Goal: Task Accomplishment & Management: Complete application form

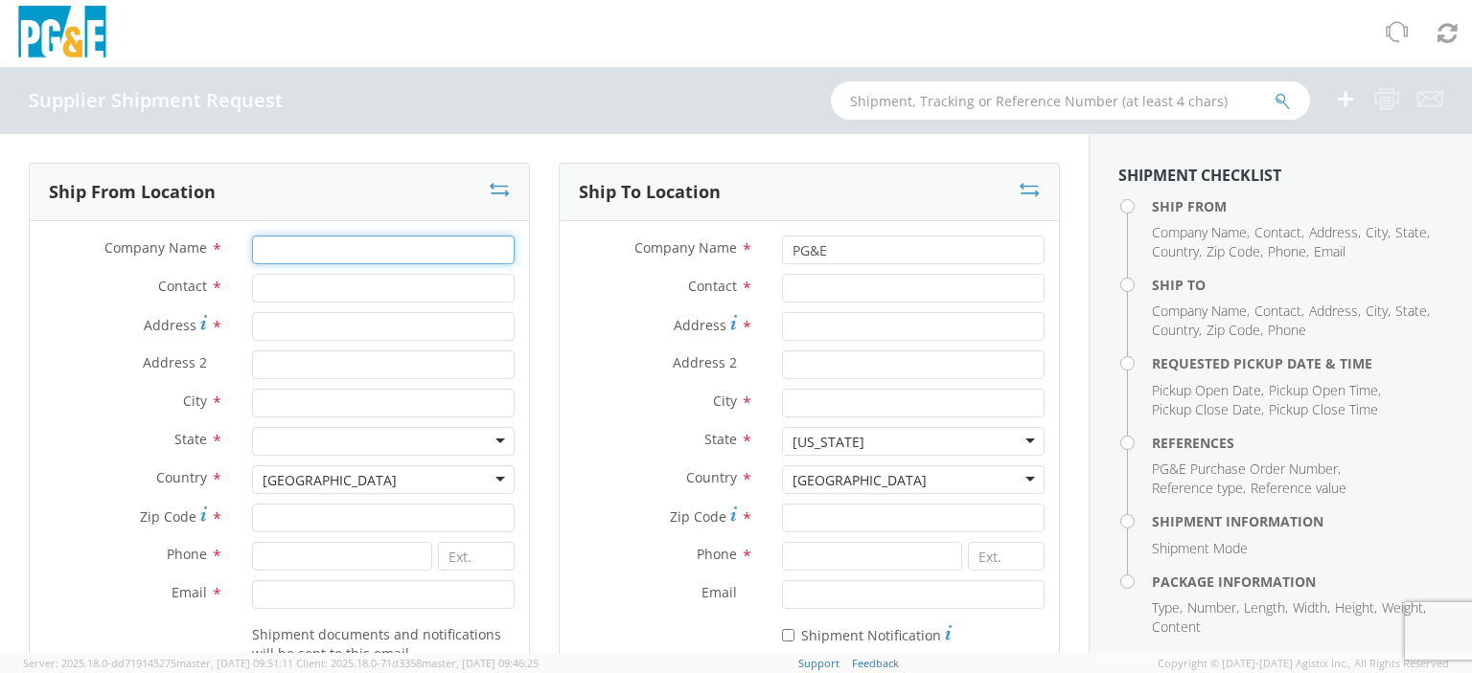
click at [283, 255] on input "Company Name *" at bounding box center [383, 250] width 262 height 29
type input "RTP CORP"
type input "[PERSON_NAME]"
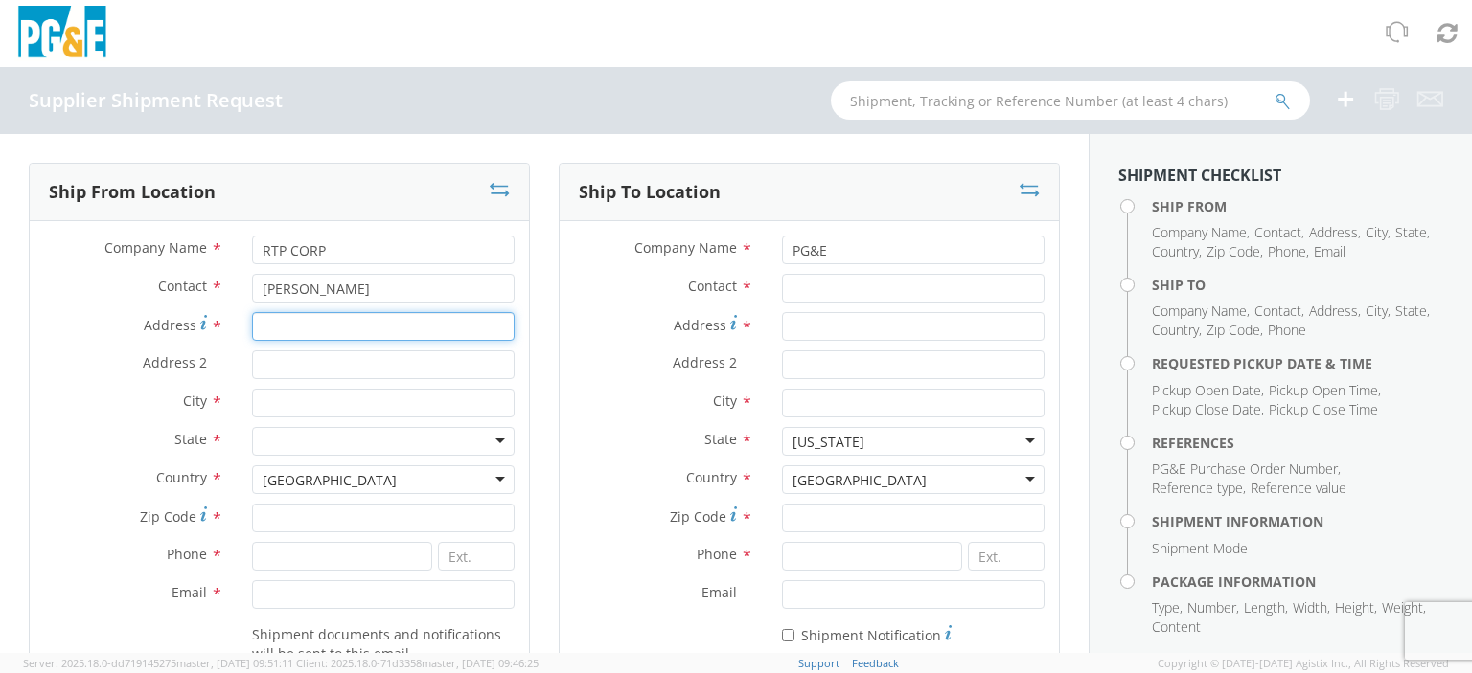
type input "[STREET_ADDRESS]"
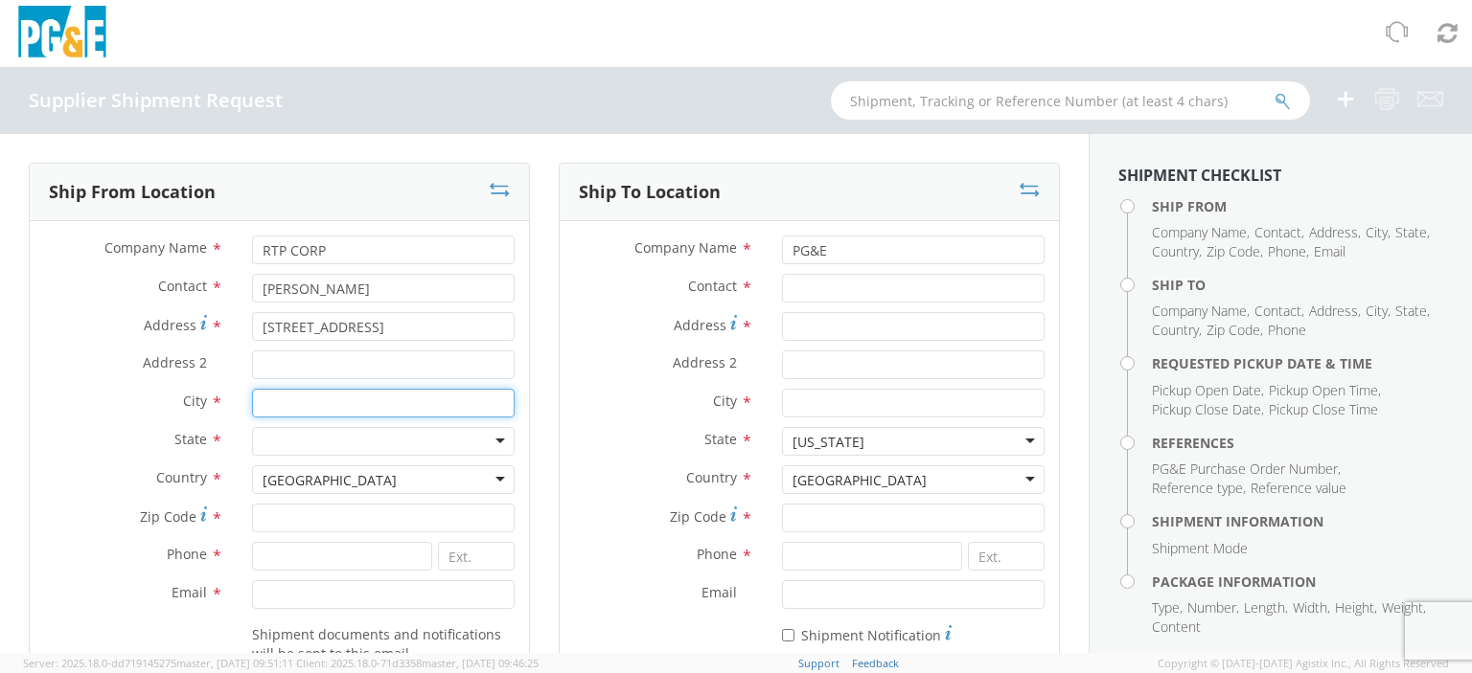
type input "[GEOGRAPHIC_DATA]"
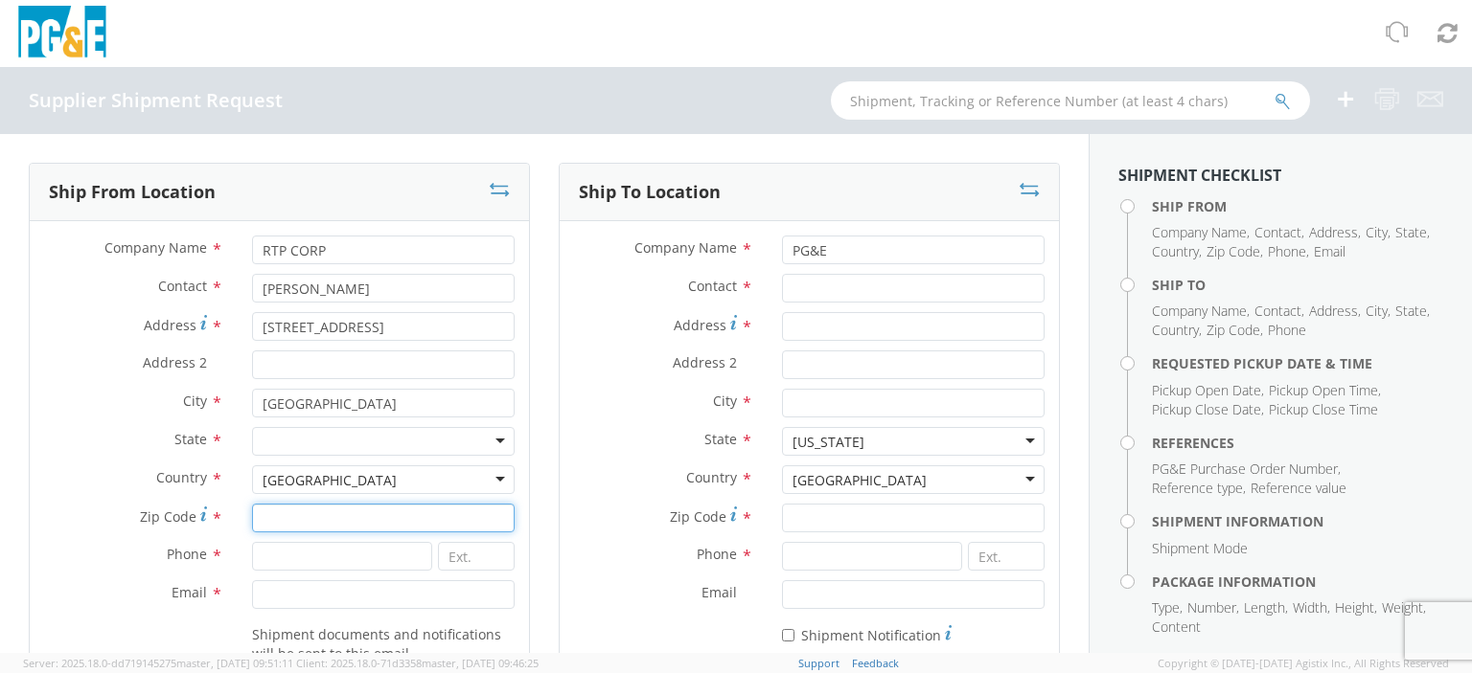
type input "33064"
type input "9545975333"
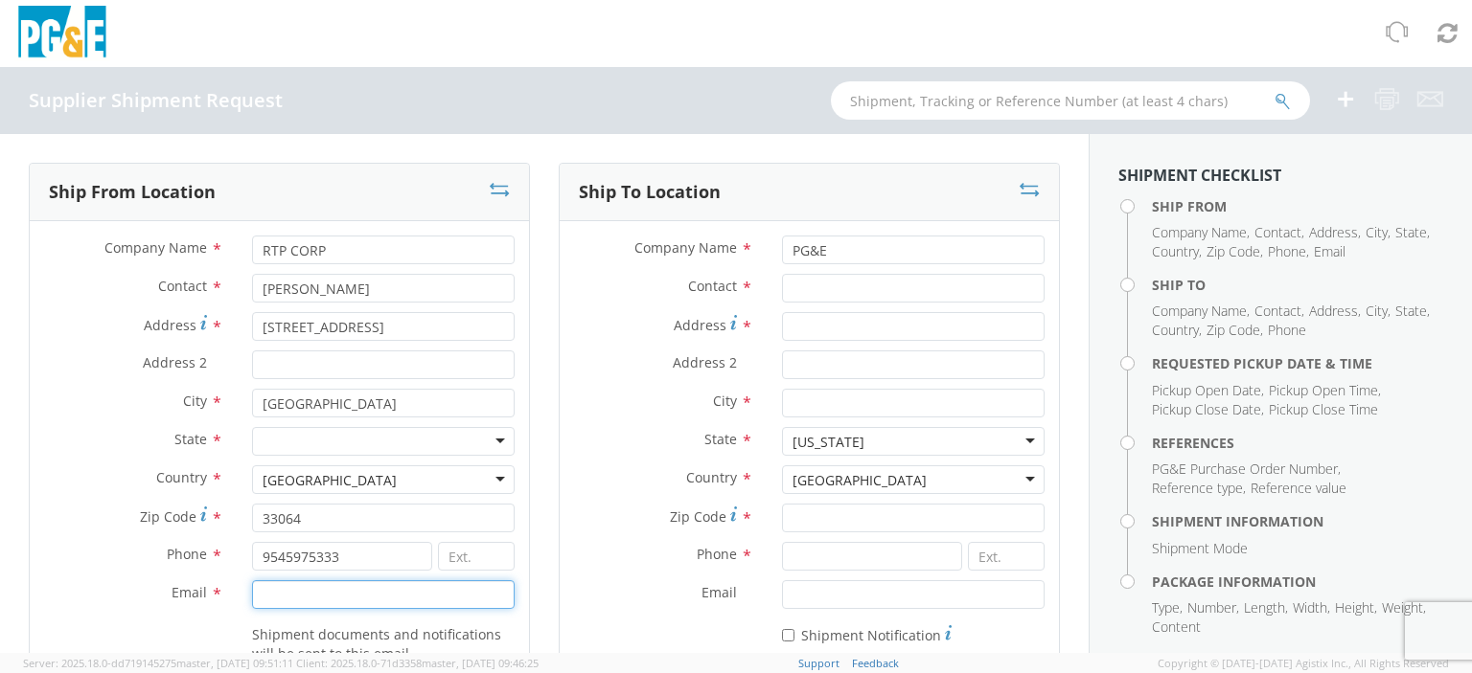
type input "[PERSON_NAME][EMAIL_ADDRESS][PERSON_NAME][DOMAIN_NAME]"
click at [94, 408] on label "City *" at bounding box center [134, 401] width 208 height 25
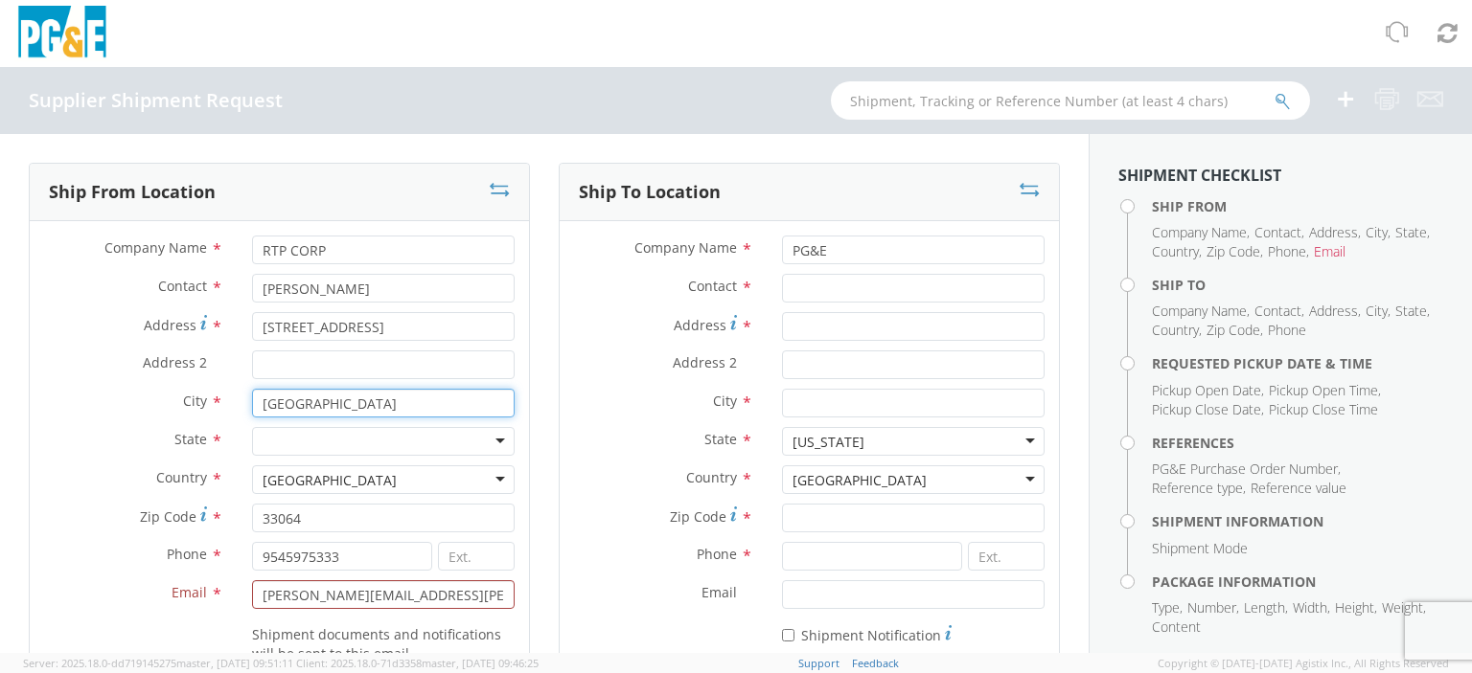
click at [252, 408] on input "[GEOGRAPHIC_DATA]" at bounding box center [383, 403] width 262 height 29
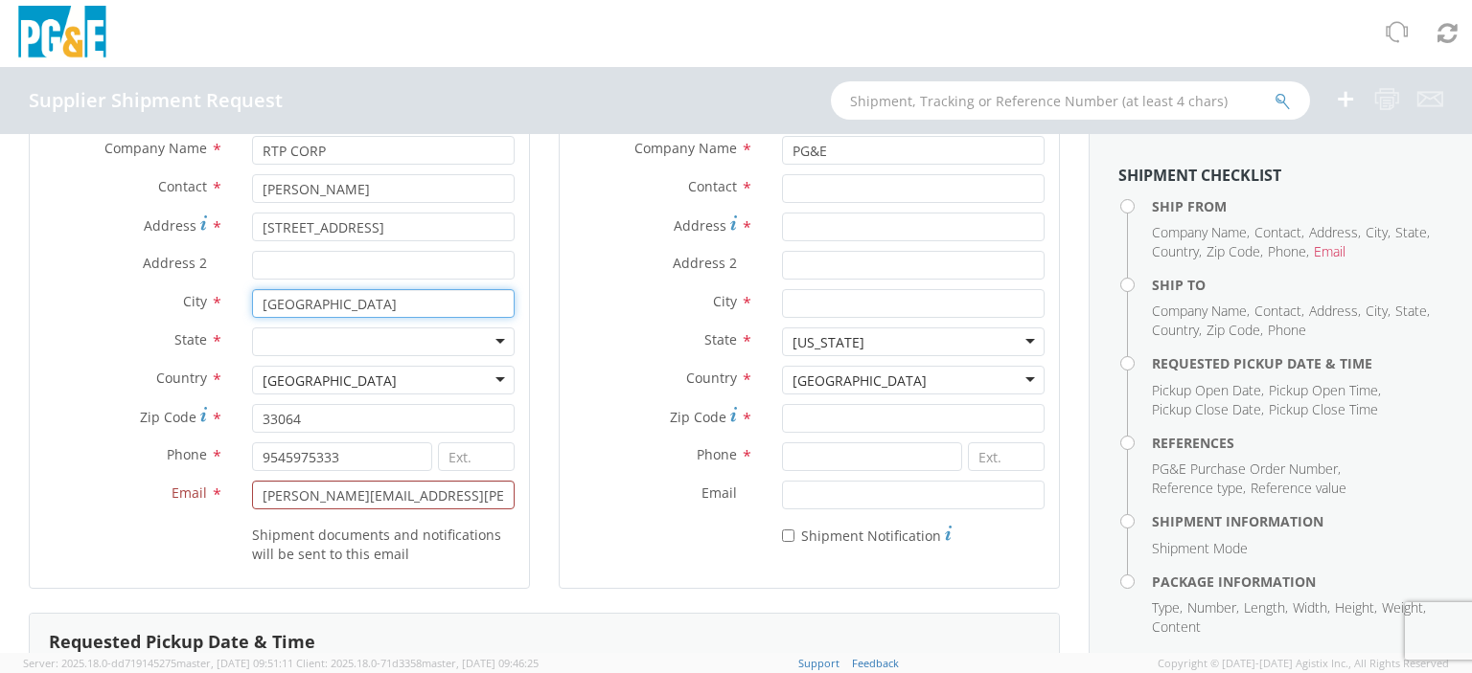
scroll to position [192, 0]
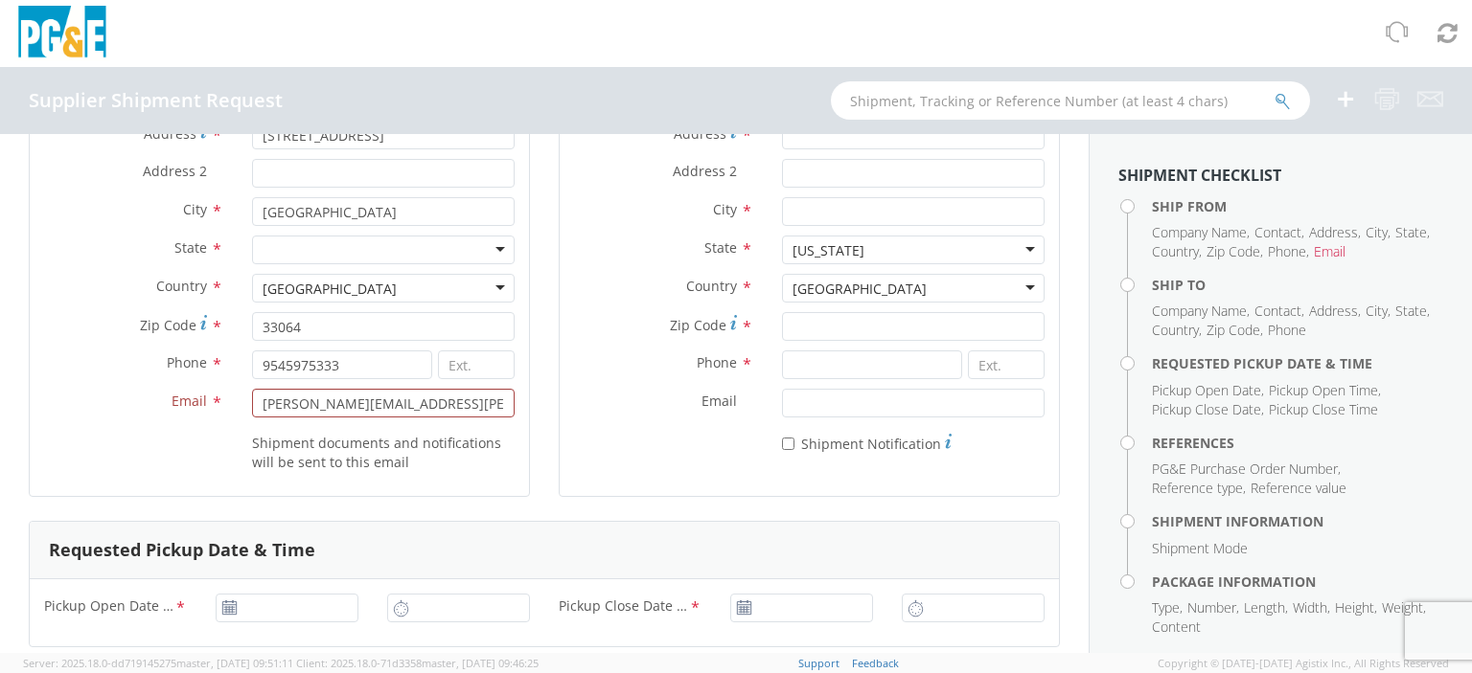
click at [68, 453] on div "Shipment documents and notifications will be sent to this email" at bounding box center [279, 449] width 499 height 45
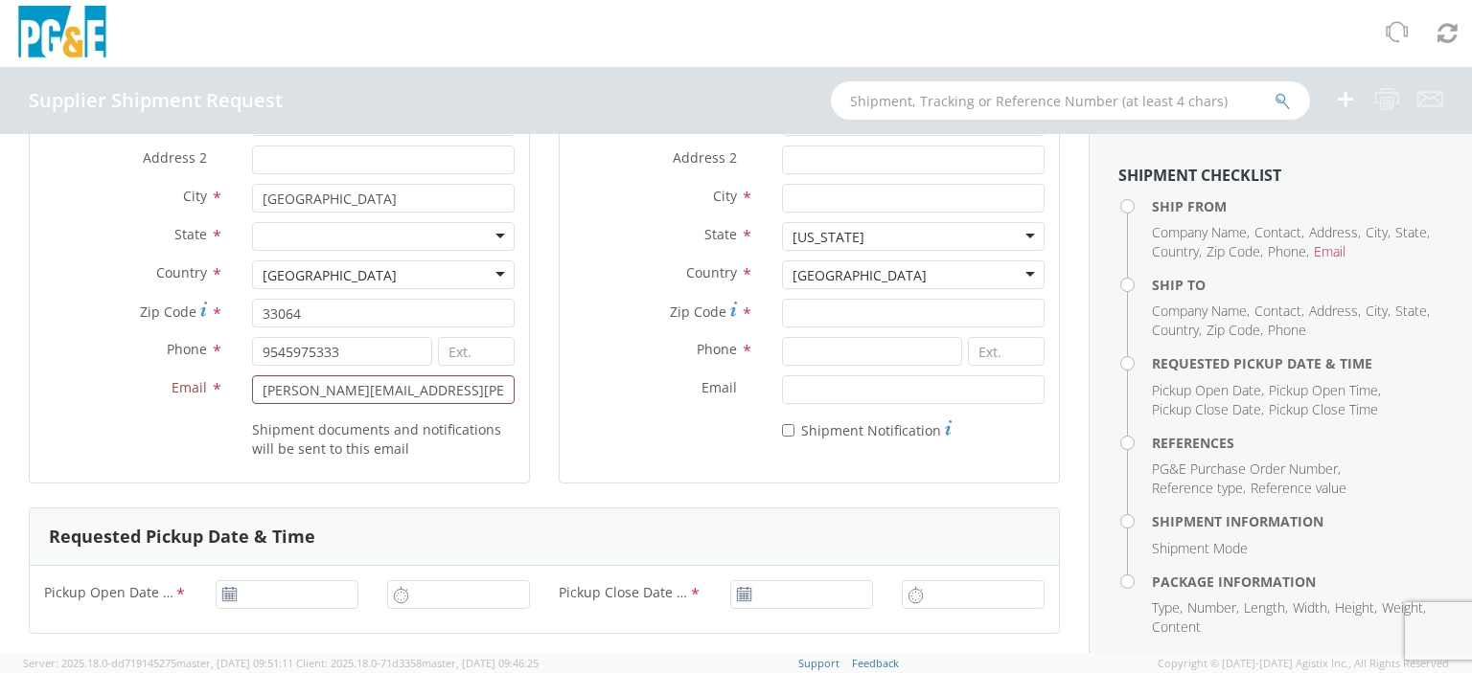
scroll to position [0, 0]
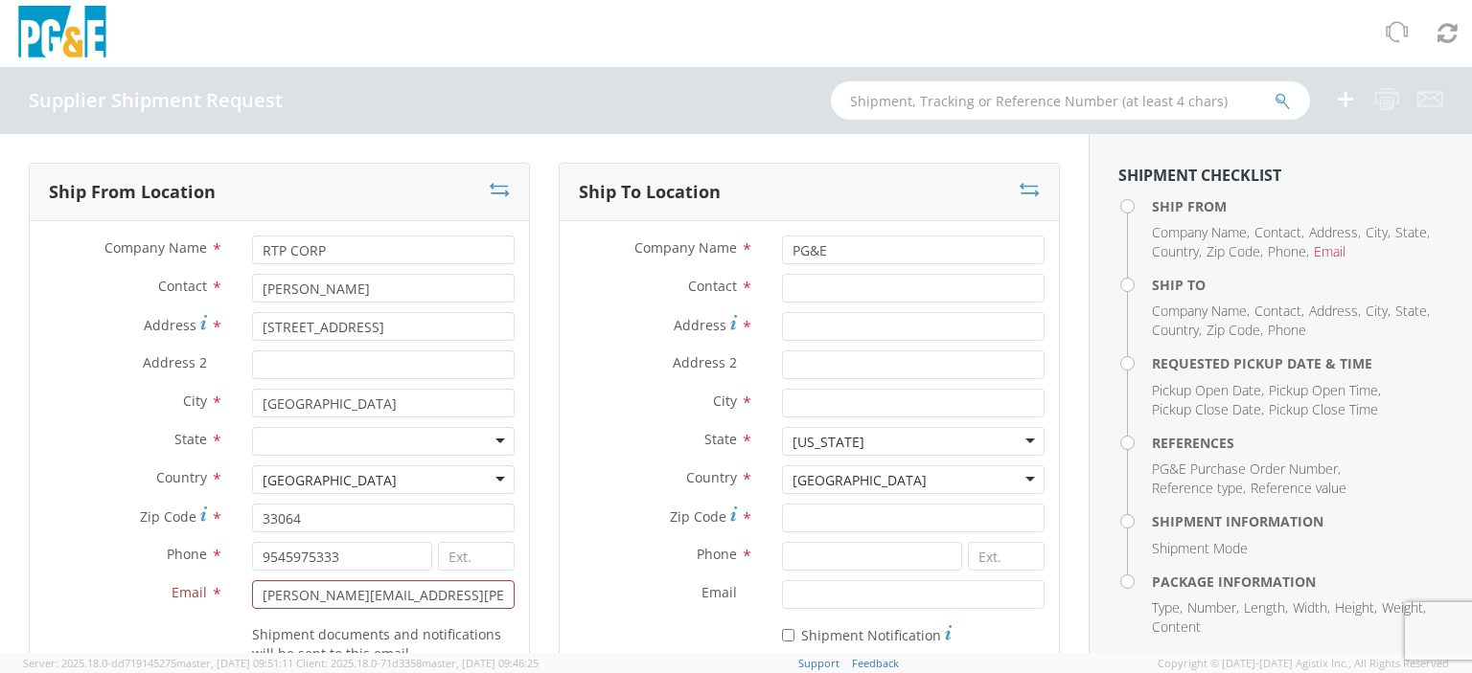
click at [50, 515] on label "Zip Code *" at bounding box center [134, 517] width 208 height 26
click at [252, 515] on input "33064" at bounding box center [383, 518] width 262 height 29
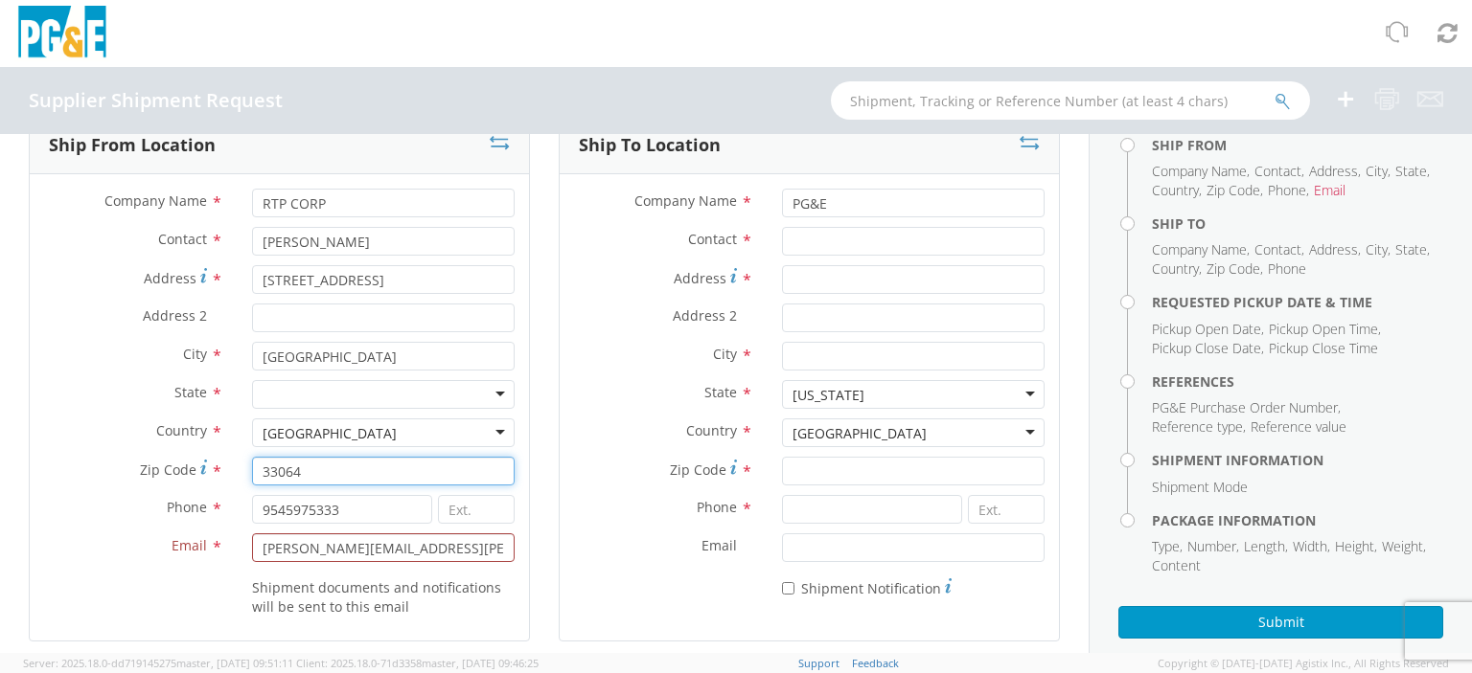
scroll to position [89, 0]
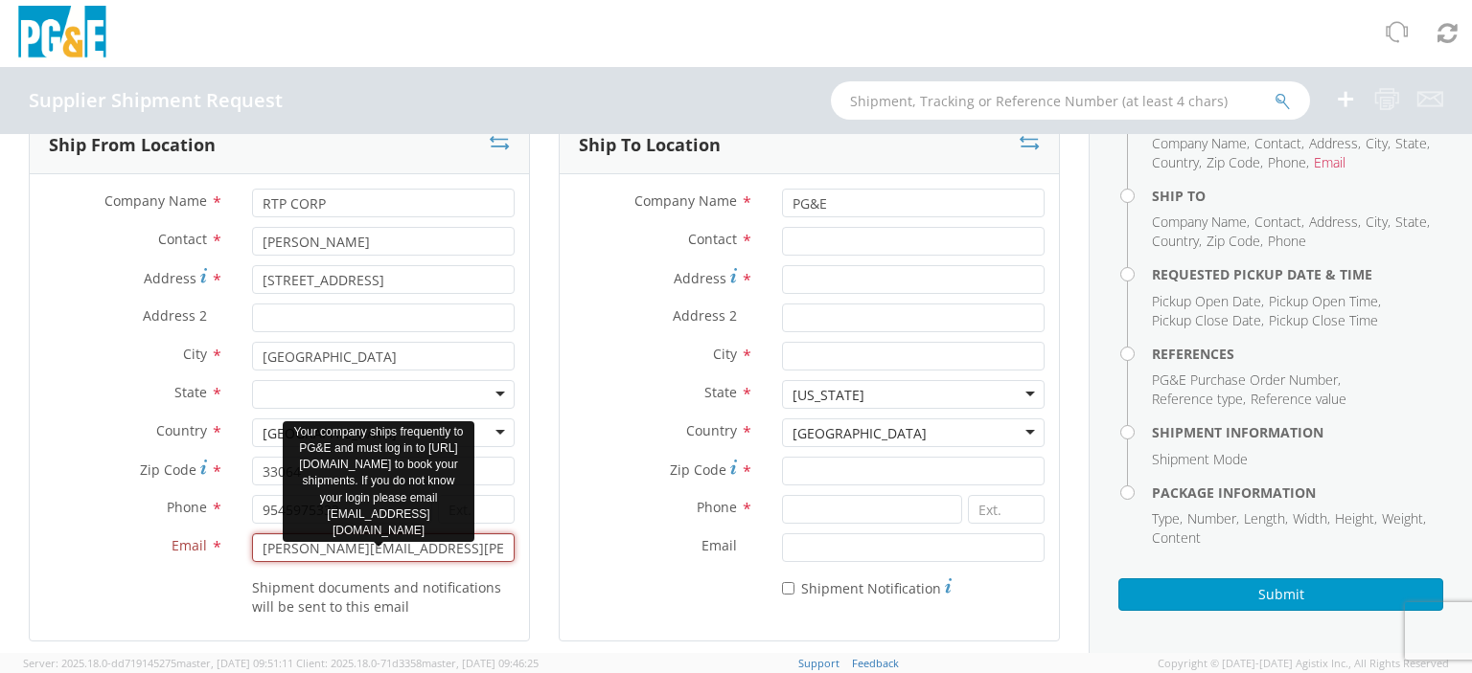
drag, startPoint x: 424, startPoint y: 548, endPoint x: 238, endPoint y: 547, distance: 186.8
click at [238, 547] on div "[PERSON_NAME][EMAIL_ADDRESS][PERSON_NAME][DOMAIN_NAME]" at bounding box center [383, 548] width 291 height 29
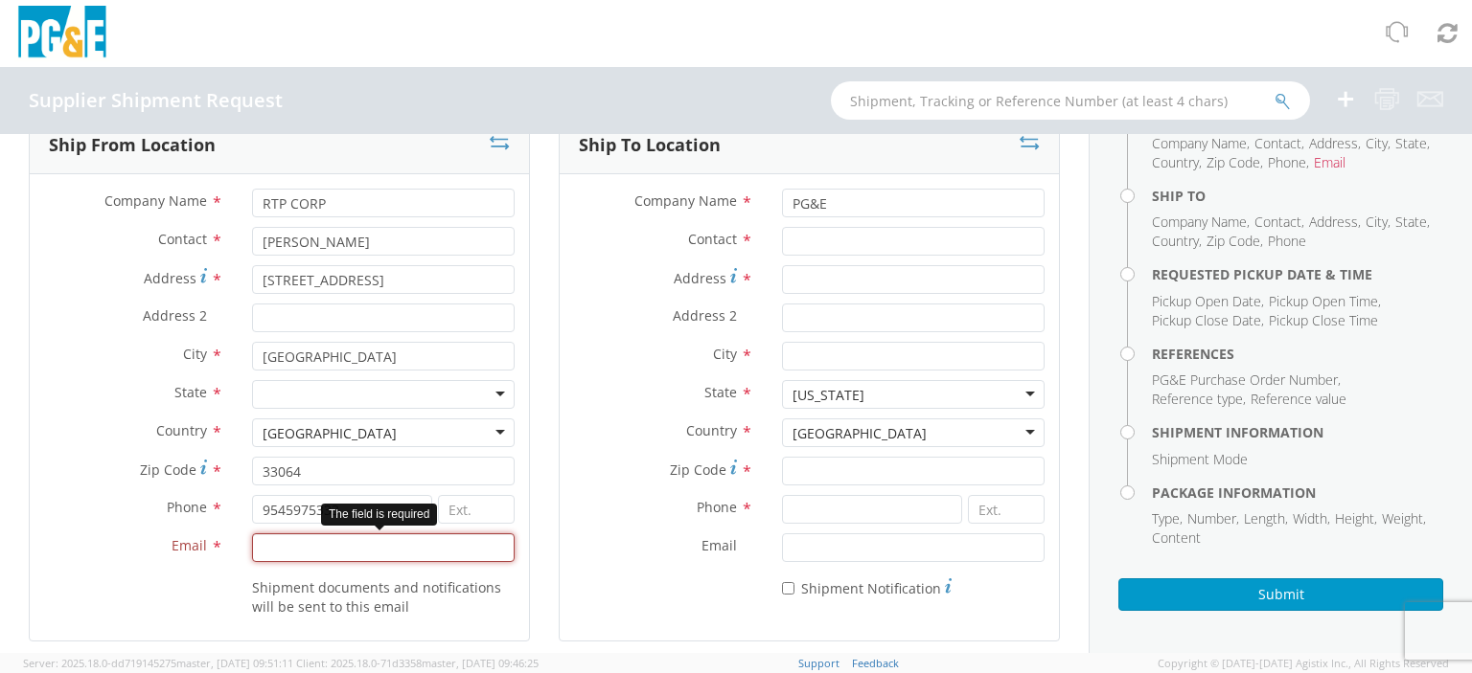
click at [360, 548] on input "Email *" at bounding box center [383, 548] width 262 height 29
type input "[PERSON_NAME][EMAIL_ADDRESS][PERSON_NAME][DOMAIN_NAME]"
click at [93, 490] on div "Zip Code * 33064" at bounding box center [279, 476] width 499 height 38
click at [80, 525] on div "Phone * 9545975333" at bounding box center [279, 514] width 499 height 38
click at [768, 244] on div at bounding box center [912, 241] width 291 height 29
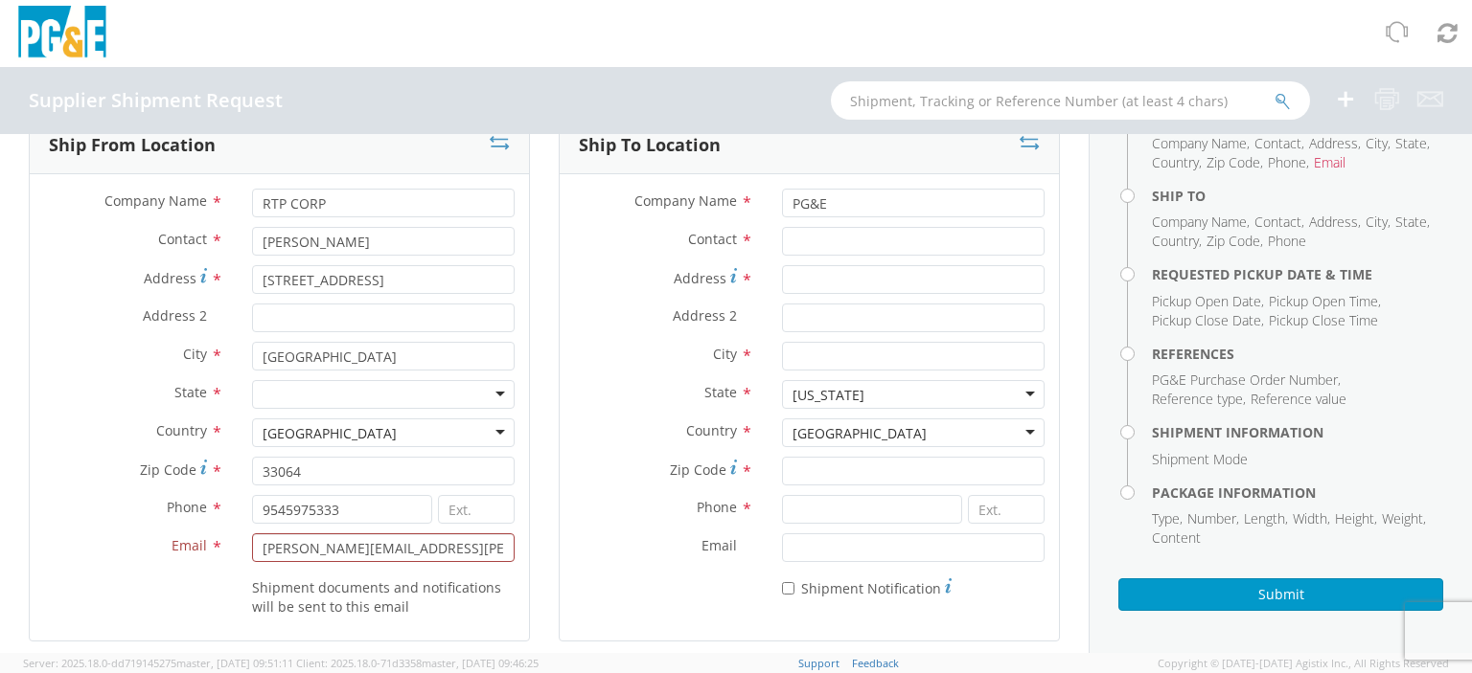
click at [767, 234] on div at bounding box center [912, 241] width 291 height 29
click at [743, 254] on div "Contact *" at bounding box center [808, 241] width 499 height 29
click at [750, 240] on label "Contact *" at bounding box center [663, 239] width 208 height 25
click at [782, 240] on input "Contact *" at bounding box center [913, 241] width 262 height 29
type input "[PERSON_NAME]"
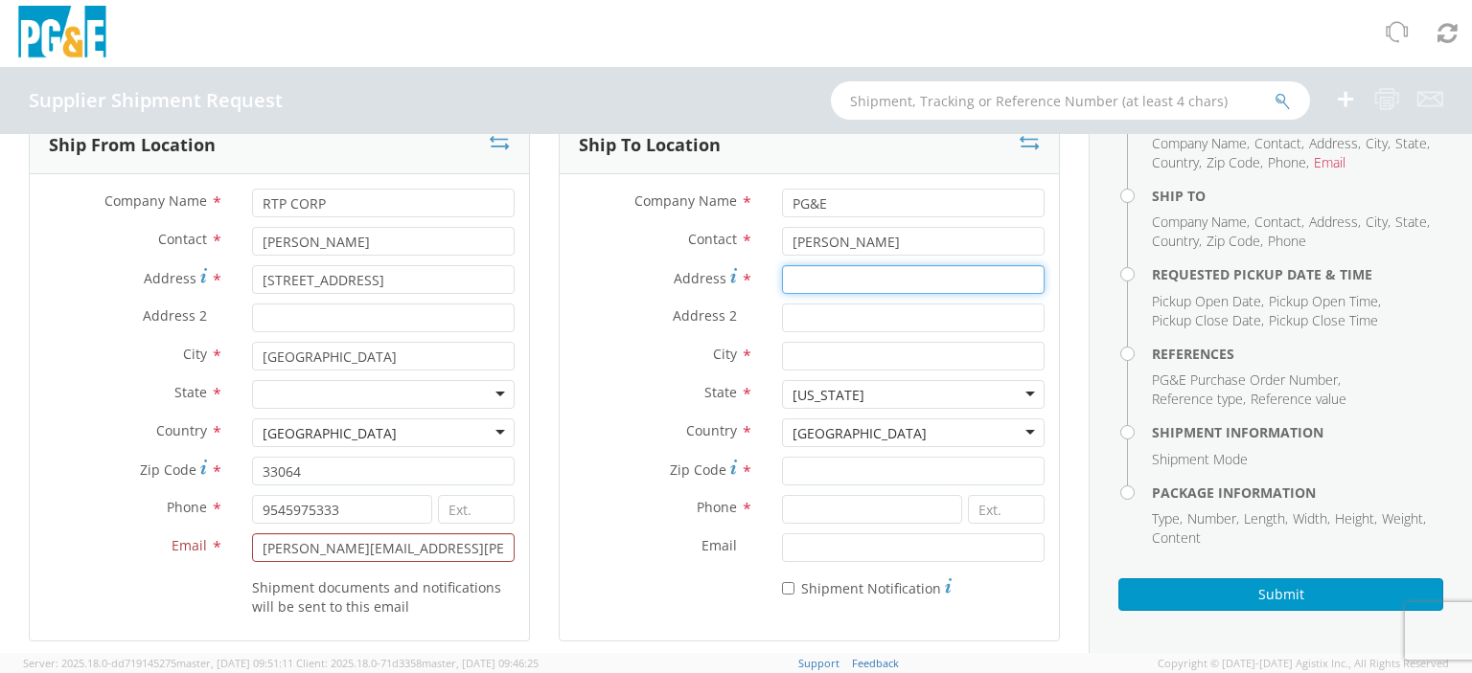
click at [782, 276] on input "Address *" at bounding box center [913, 279] width 262 height 29
type input "3625 [GEOGRAPHIC_DATA]"
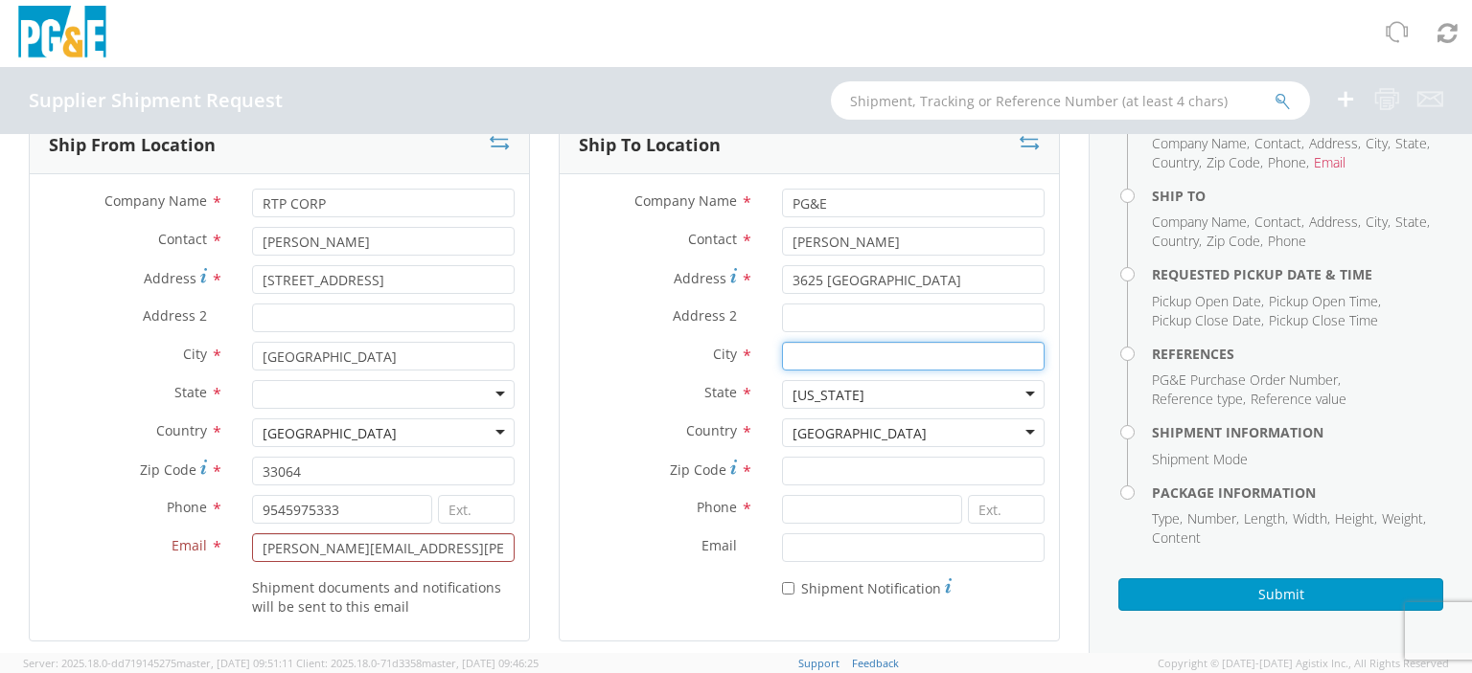
click at [782, 359] on input "City *" at bounding box center [913, 356] width 262 height 29
type input "Rocklin"
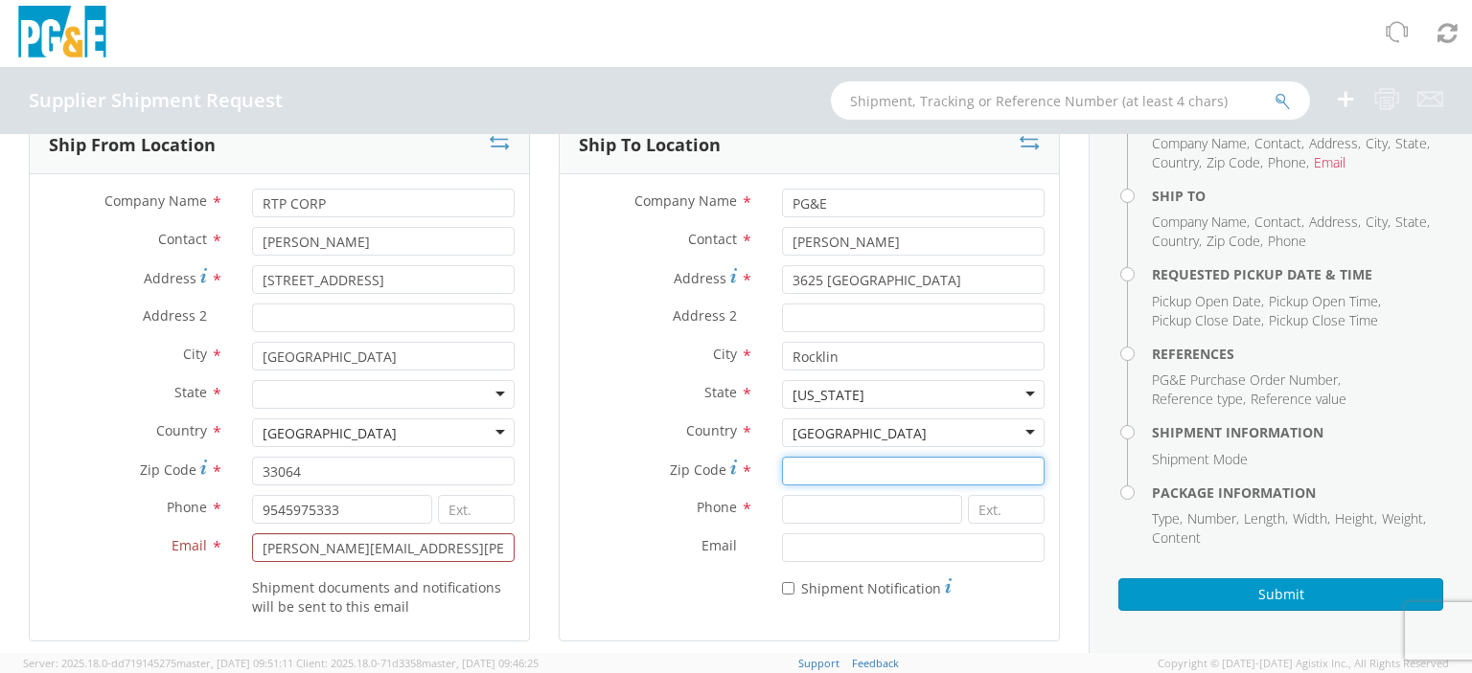
click at [791, 475] on input "Zip Code *" at bounding box center [913, 471] width 262 height 29
type input "95675"
click at [637, 524] on div "Phone *" at bounding box center [808, 514] width 499 height 38
click at [797, 514] on input at bounding box center [872, 509] width 180 height 29
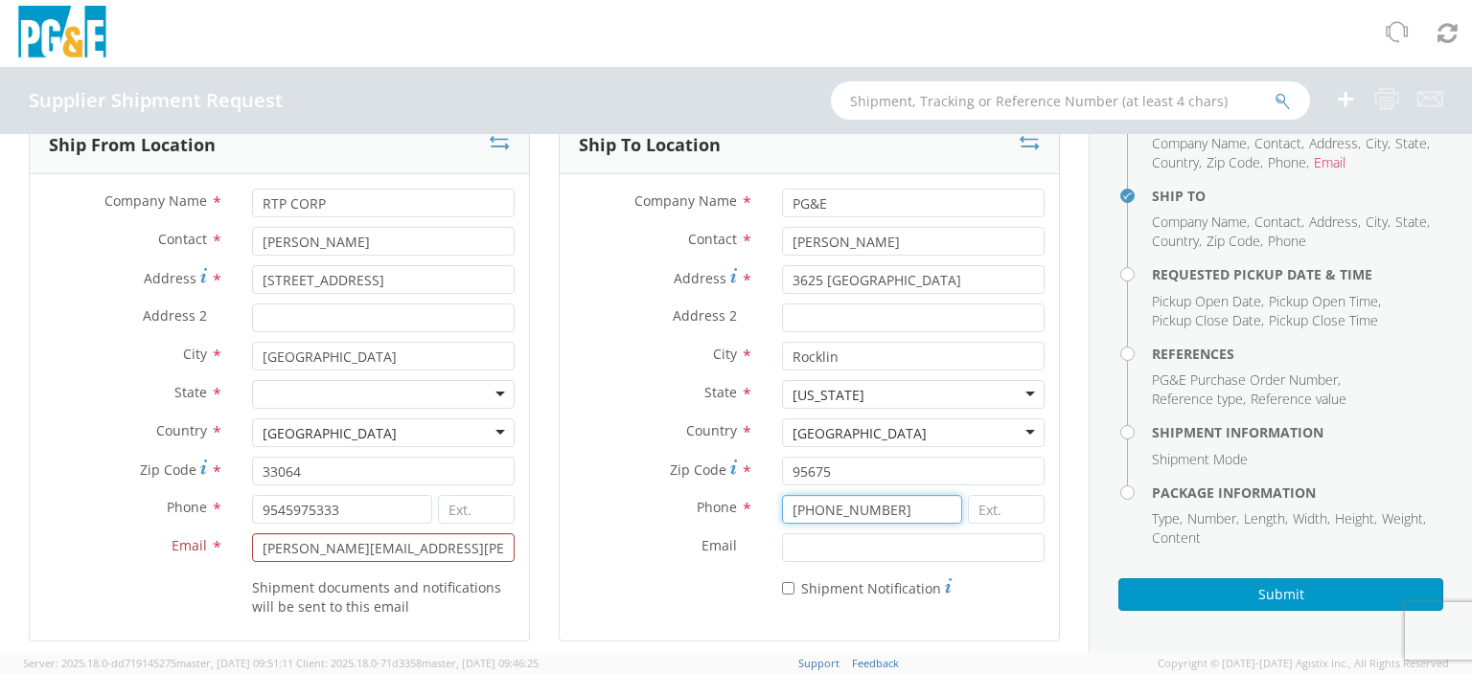
type input "[PHONE_NUMBER]"
click at [785, 548] on input "Email *" at bounding box center [913, 548] width 262 height 29
click at [800, 545] on input "Email *" at bounding box center [913, 548] width 262 height 29
paste input "[EMAIL_ADDRESS][DOMAIN_NAME]"
type input "[EMAIL_ADDRESS][DOMAIN_NAME]"
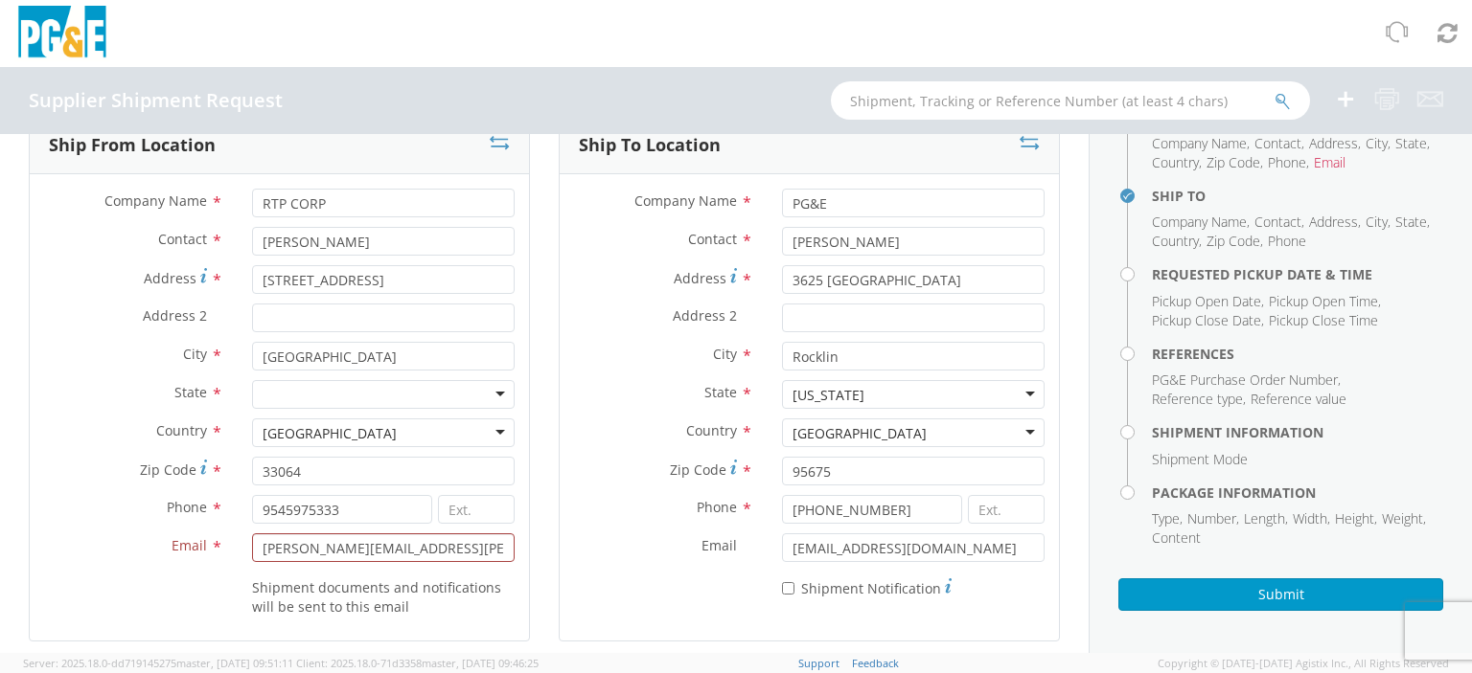
click at [1003, 40] on div at bounding box center [736, 33] width 1472 height 67
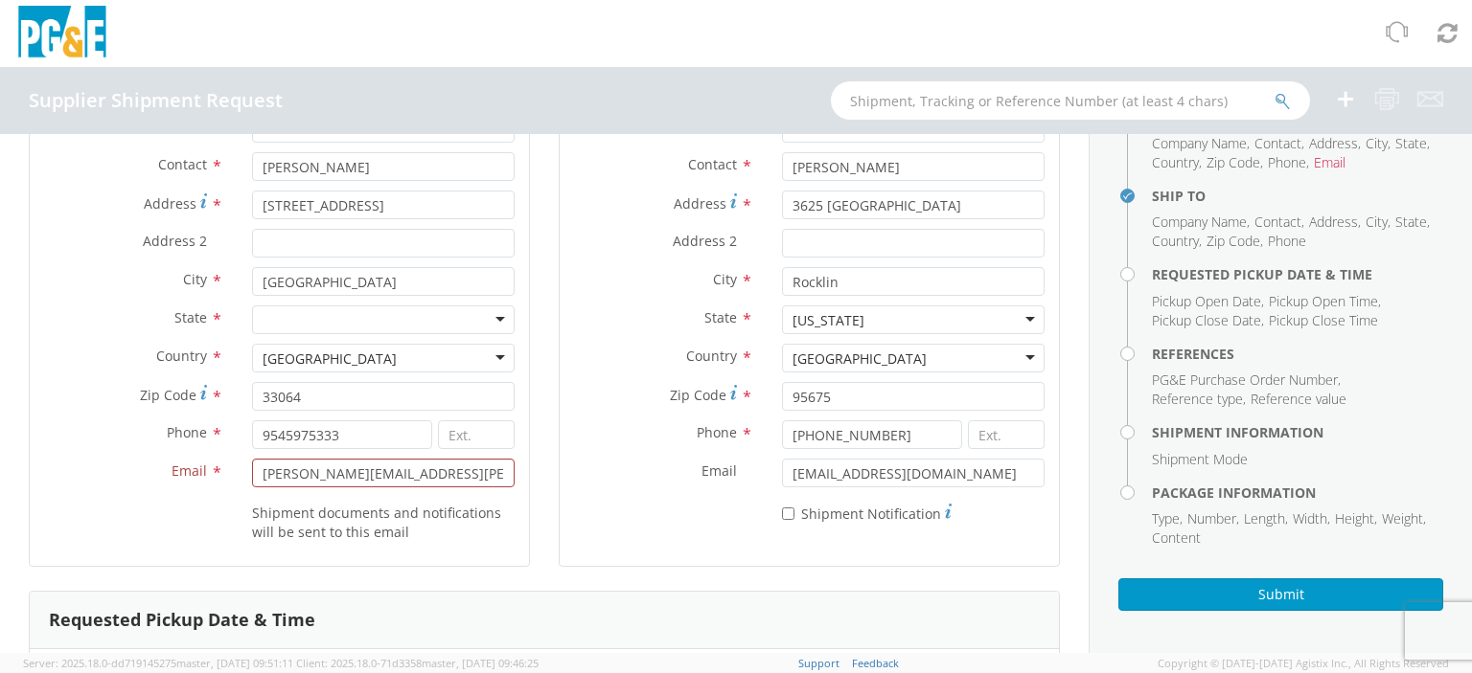
scroll to position [383, 0]
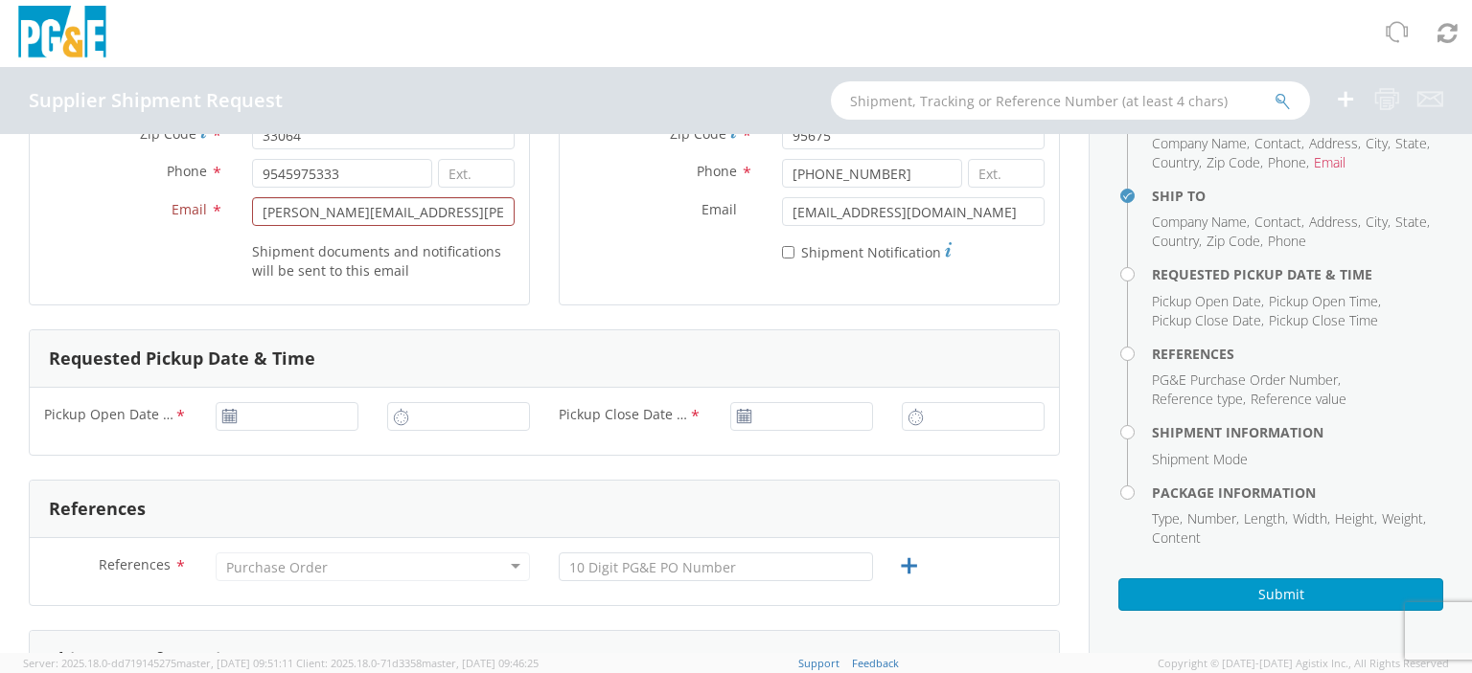
click at [225, 417] on use at bounding box center [228, 415] width 13 height 13
click at [190, 444] on div "Pickup Open Date & Time * Pickup Close Date & Time *" at bounding box center [544, 421] width 1029 height 67
drag, startPoint x: 222, startPoint y: 435, endPoint x: 227, endPoint y: 424, distance: 11.6
click at [223, 435] on div "Pickup Open Date & Time *" at bounding box center [201, 421] width 343 height 38
click at [230, 411] on use at bounding box center [228, 415] width 13 height 13
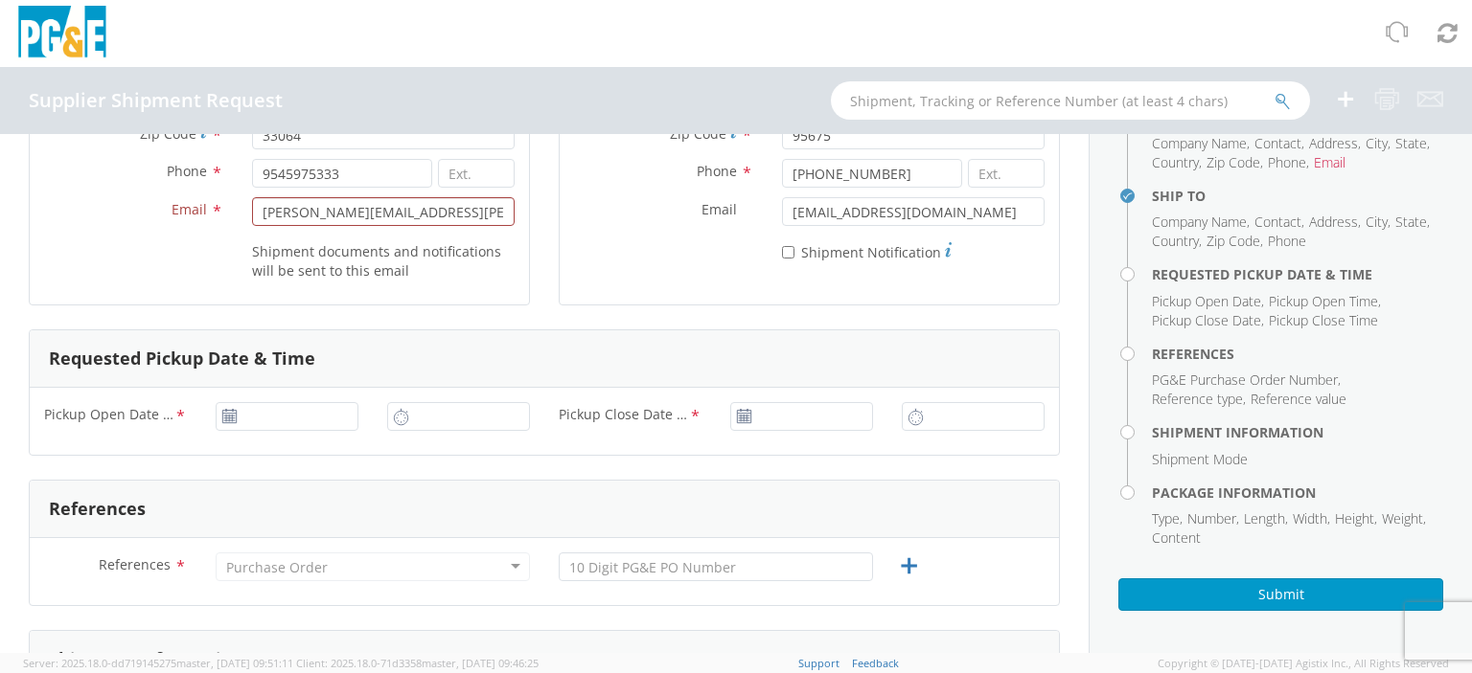
click at [95, 413] on span "Pickup Open Date & Time" at bounding box center [109, 416] width 130 height 22
click at [216, 413] on input "Pickup Open Date & Time *" at bounding box center [287, 416] width 143 height 29
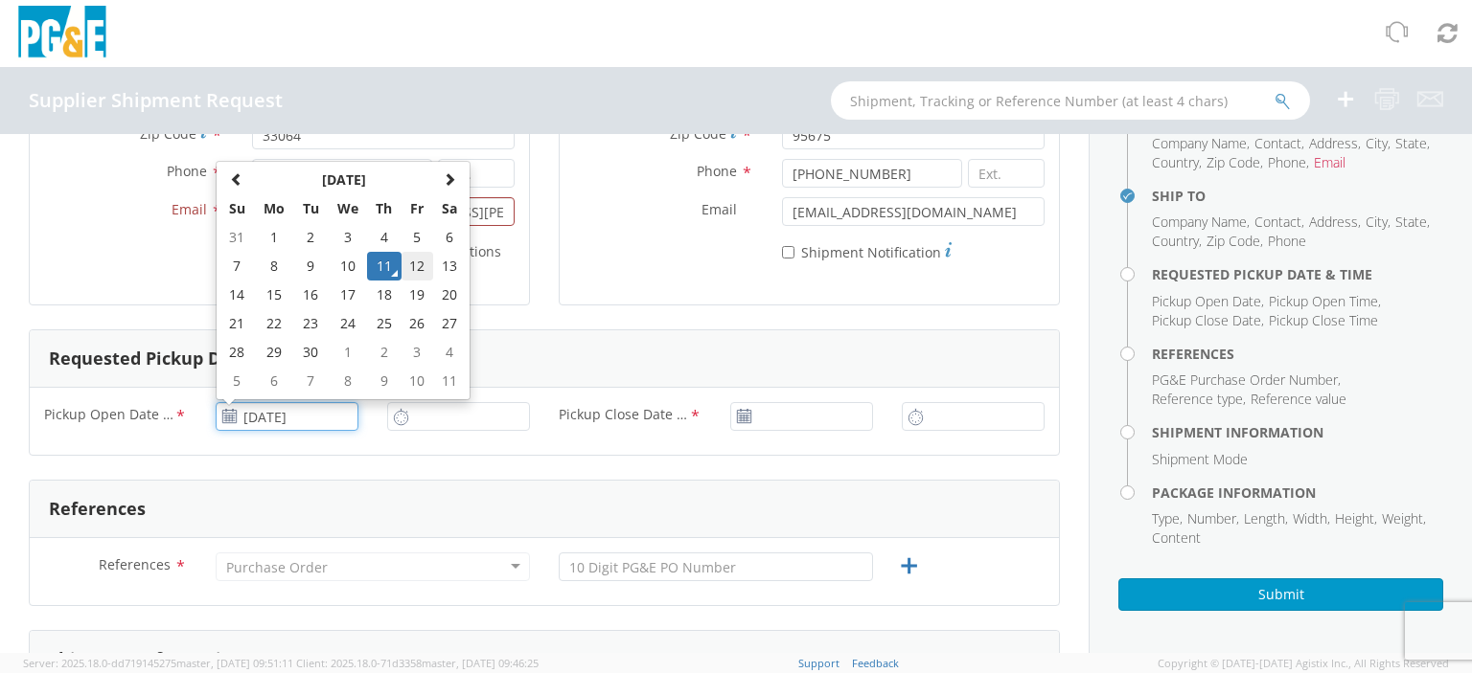
click at [422, 267] on td "12" at bounding box center [417, 266] width 33 height 29
type input "[DATE]"
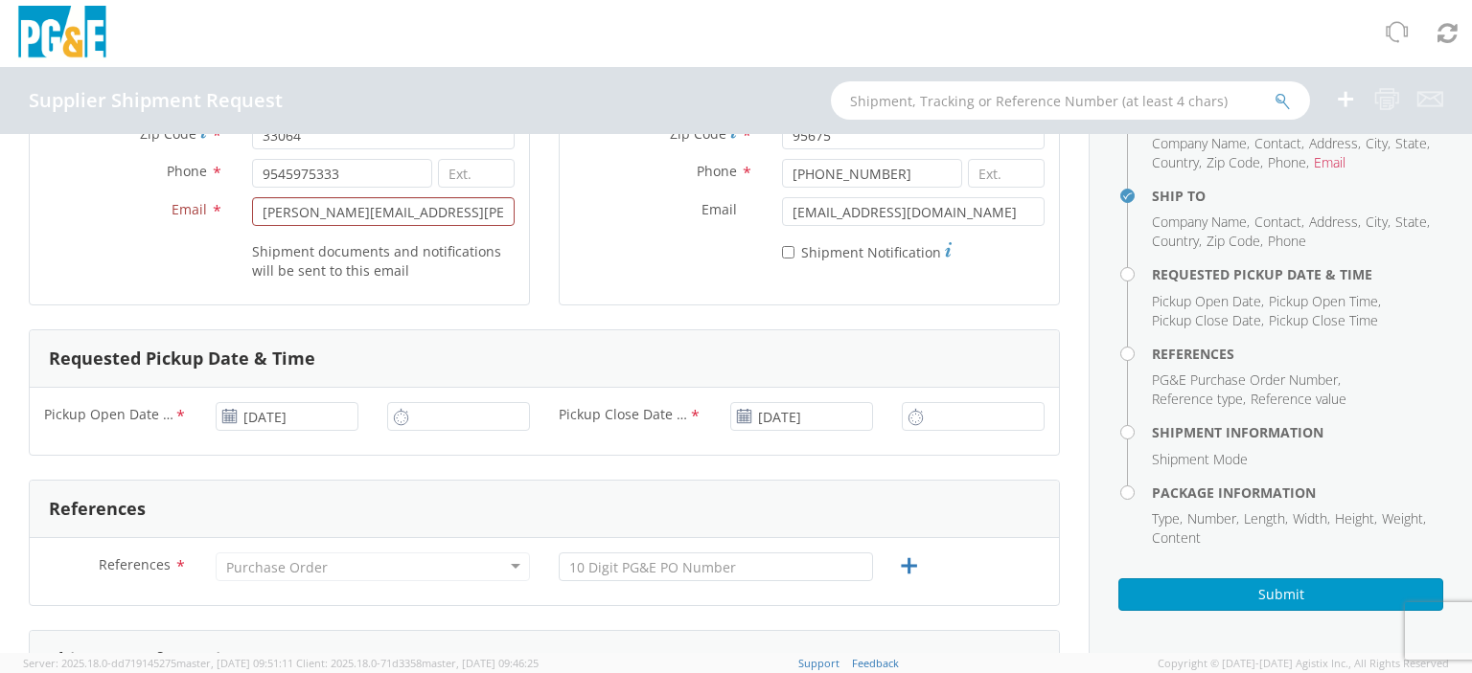
click at [114, 283] on div "Shipment documents and notifications will be sent to this email" at bounding box center [279, 263] width 499 height 55
click at [907, 413] on icon at bounding box center [915, 417] width 16 height 18
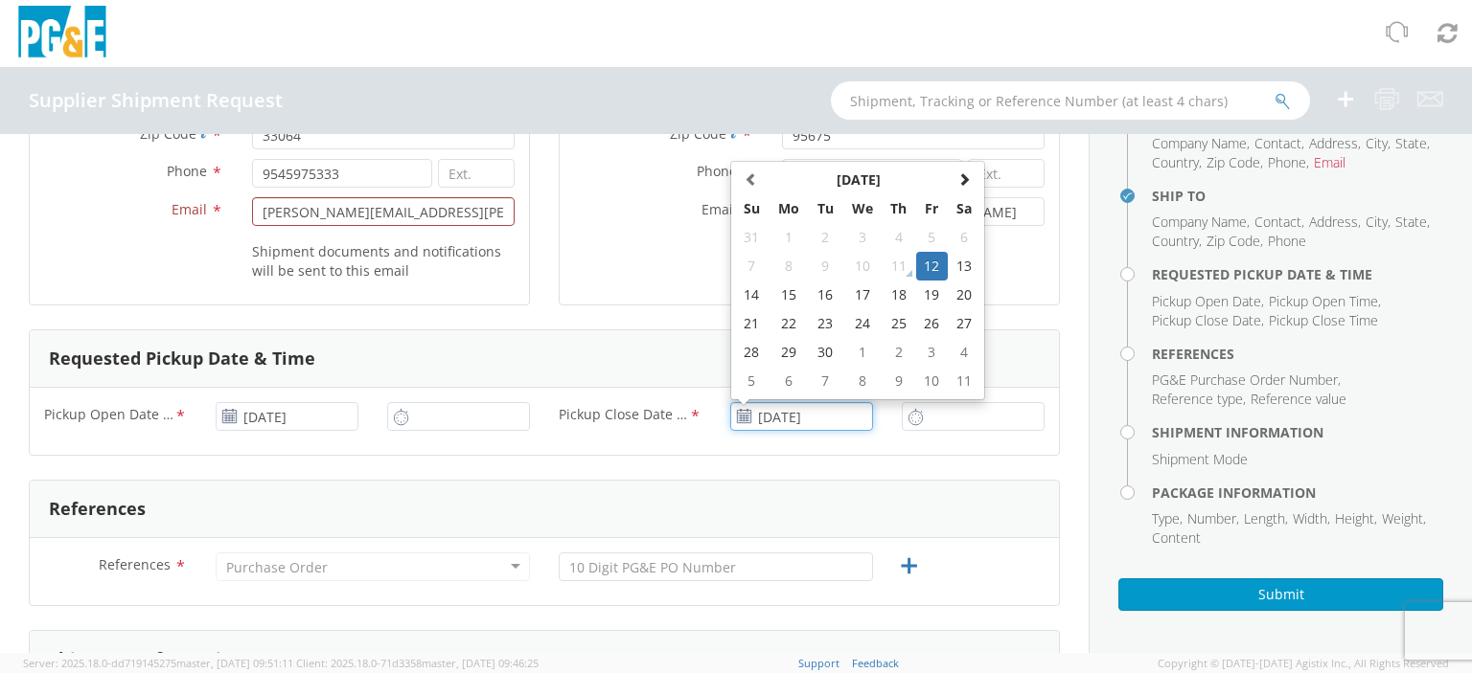
click at [838, 424] on input "[DATE]" at bounding box center [801, 416] width 143 height 29
click at [783, 322] on td "22" at bounding box center [788, 323] width 40 height 29
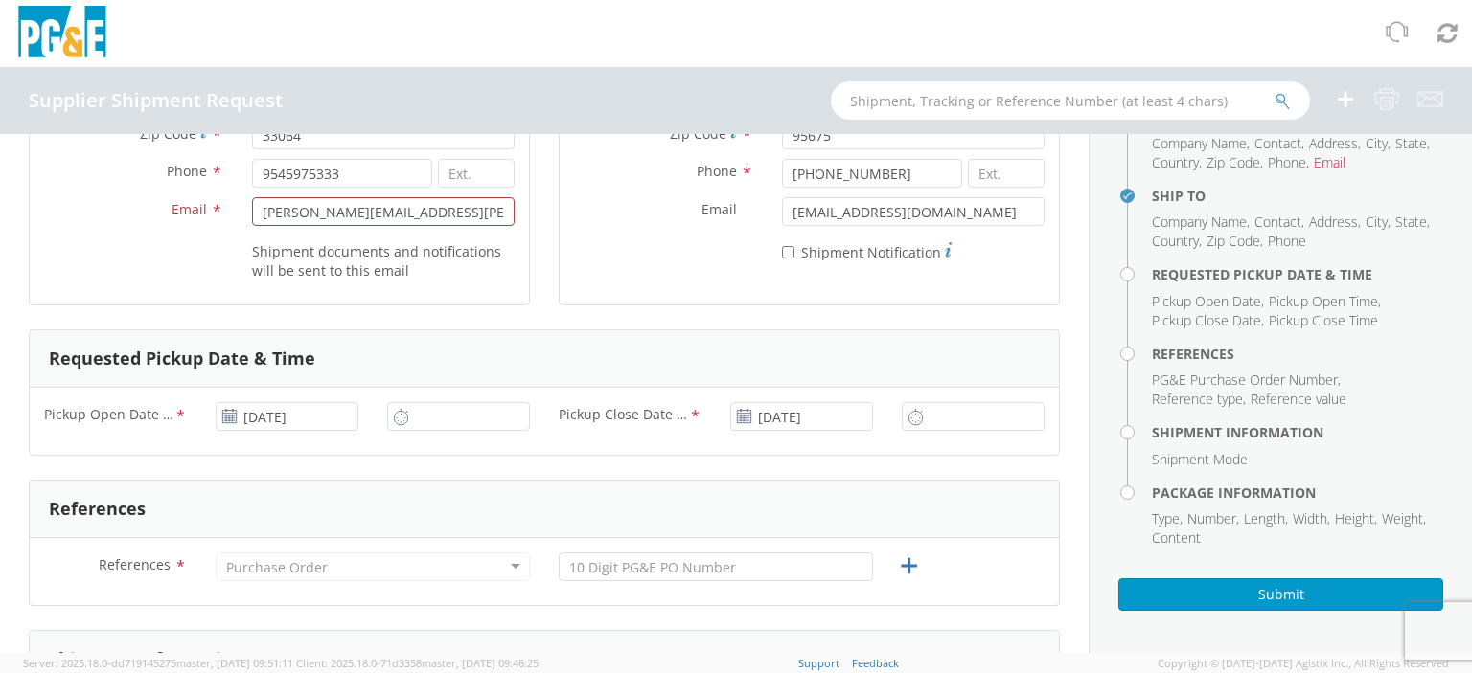
click at [649, 340] on div "Requested Pickup Date & Time" at bounding box center [544, 359] width 1029 height 57
click at [907, 414] on icon at bounding box center [915, 417] width 16 height 18
click at [737, 420] on use at bounding box center [743, 415] width 13 height 13
click at [907, 421] on icon at bounding box center [915, 417] width 16 height 18
click at [790, 416] on input "[DATE]" at bounding box center [801, 416] width 143 height 29
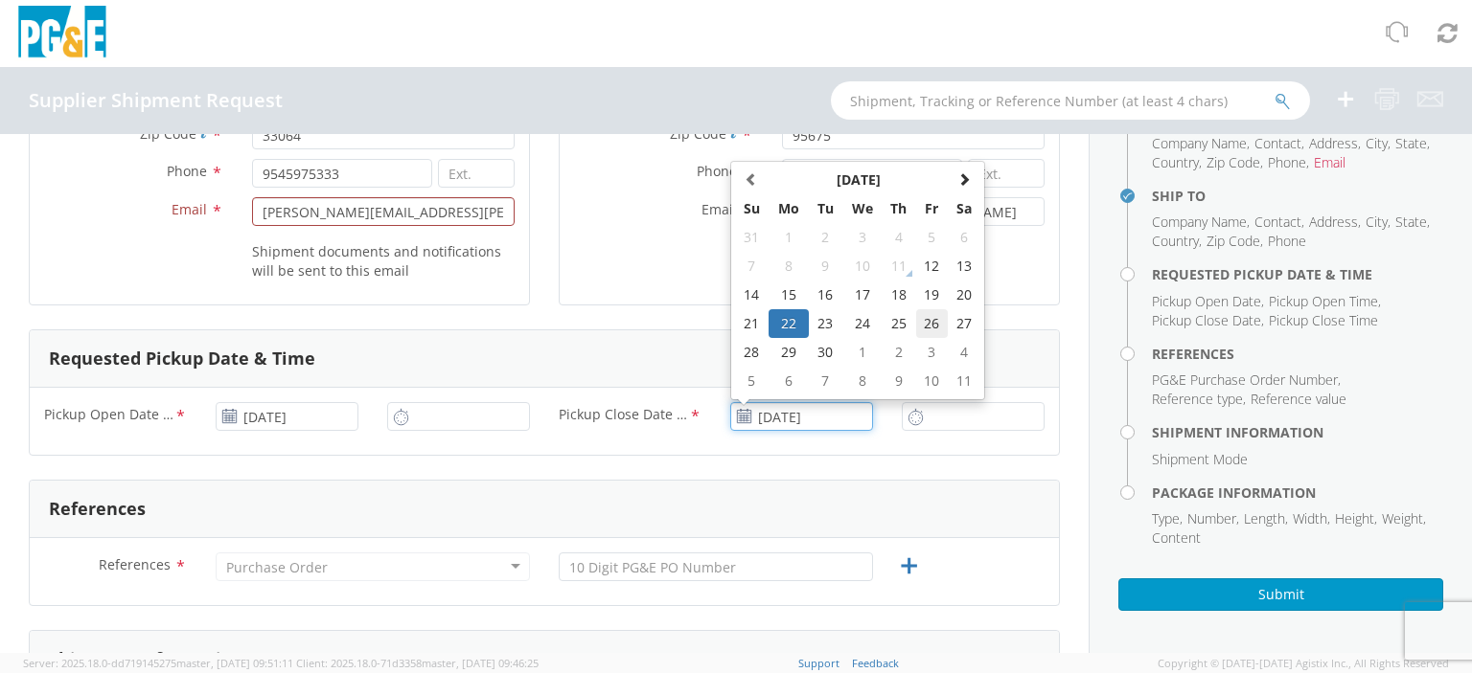
click at [916, 323] on td "26" at bounding box center [932, 323] width 33 height 29
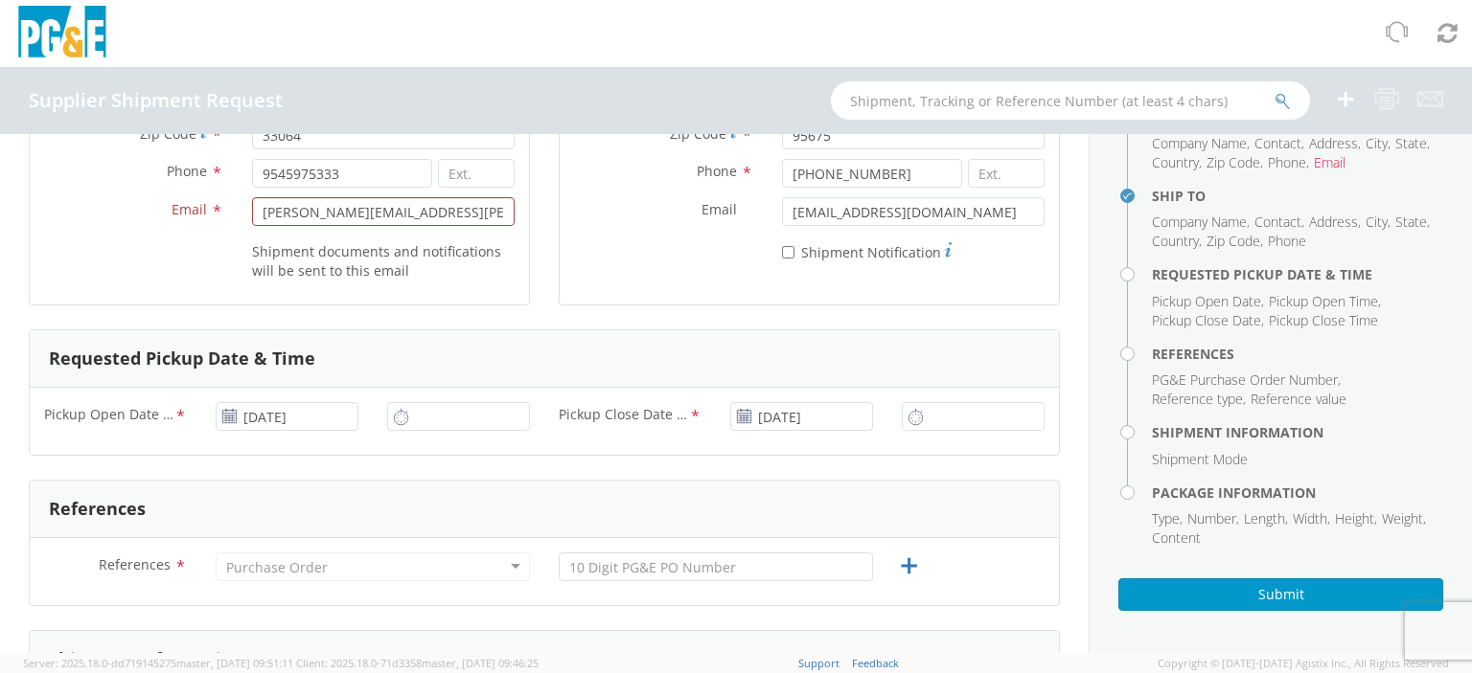
click at [737, 419] on use at bounding box center [743, 415] width 13 height 13
click at [907, 415] on icon at bounding box center [915, 417] width 16 height 18
click at [823, 417] on input "[DATE]" at bounding box center [801, 416] width 143 height 29
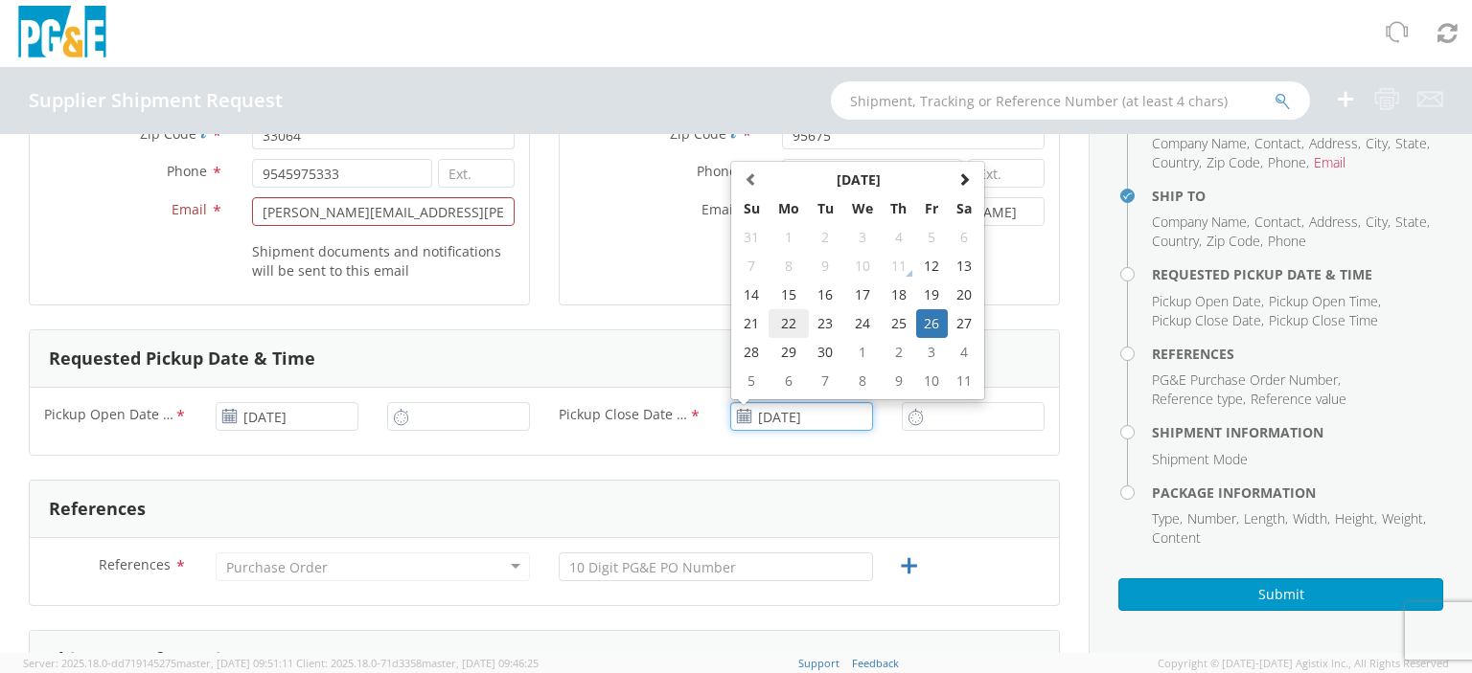
click at [778, 325] on td "22" at bounding box center [788, 323] width 40 height 29
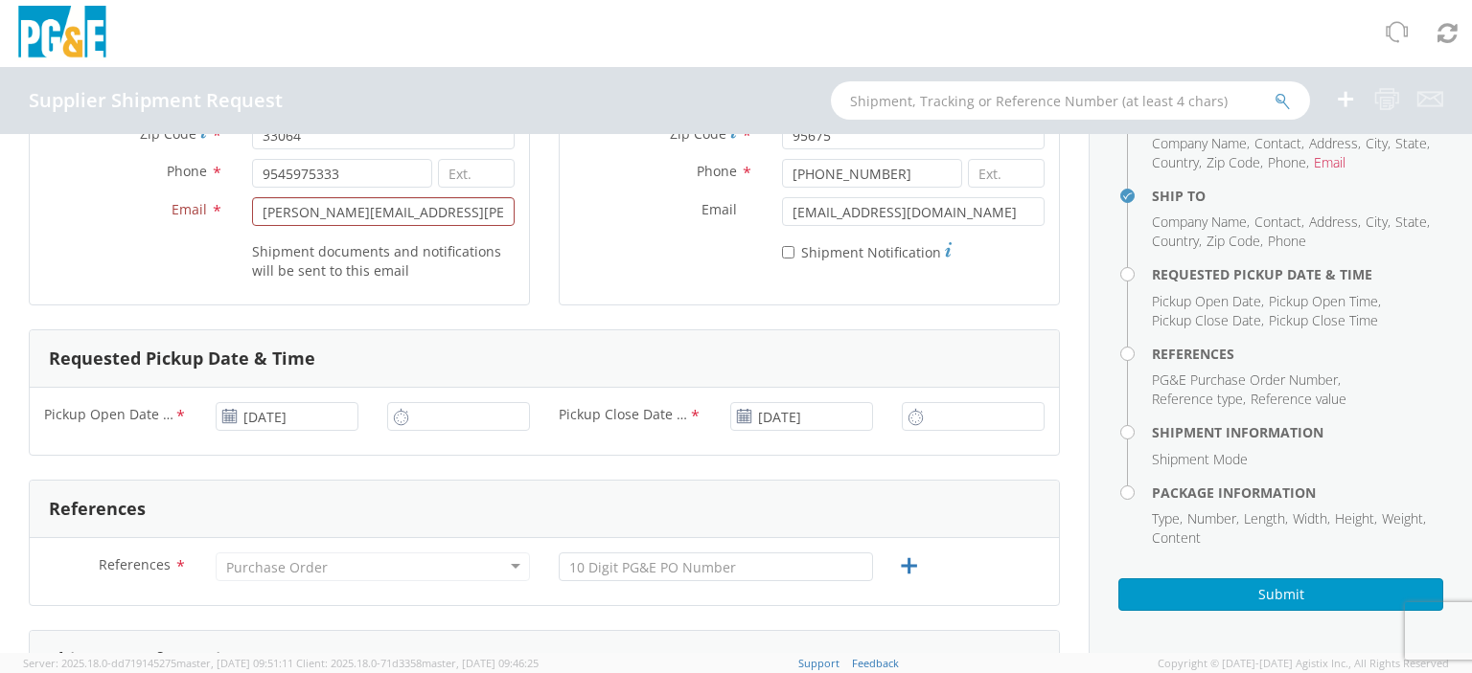
click at [907, 417] on icon at bounding box center [915, 417] width 16 height 18
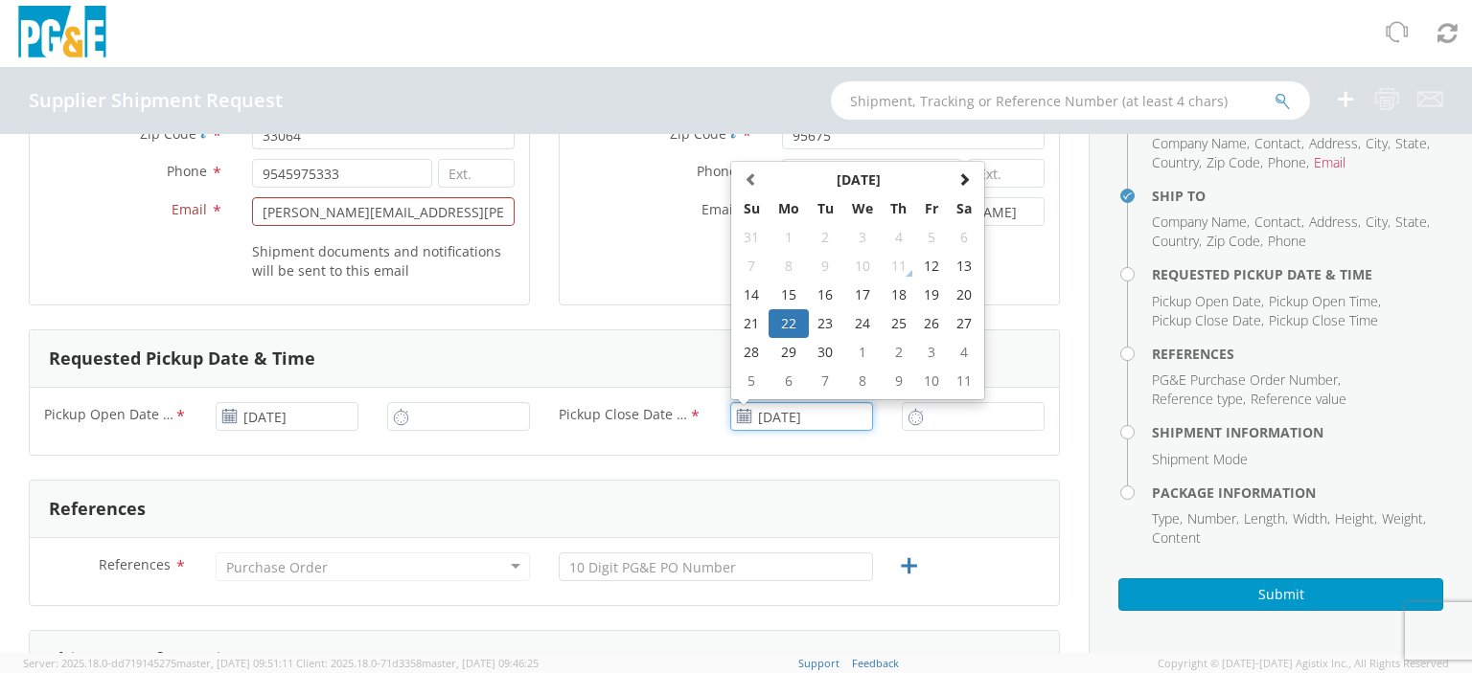
click at [857, 416] on input "[DATE]" at bounding box center [801, 416] width 143 height 29
click at [815, 290] on td "16" at bounding box center [826, 295] width 34 height 29
type input "[DATE]"
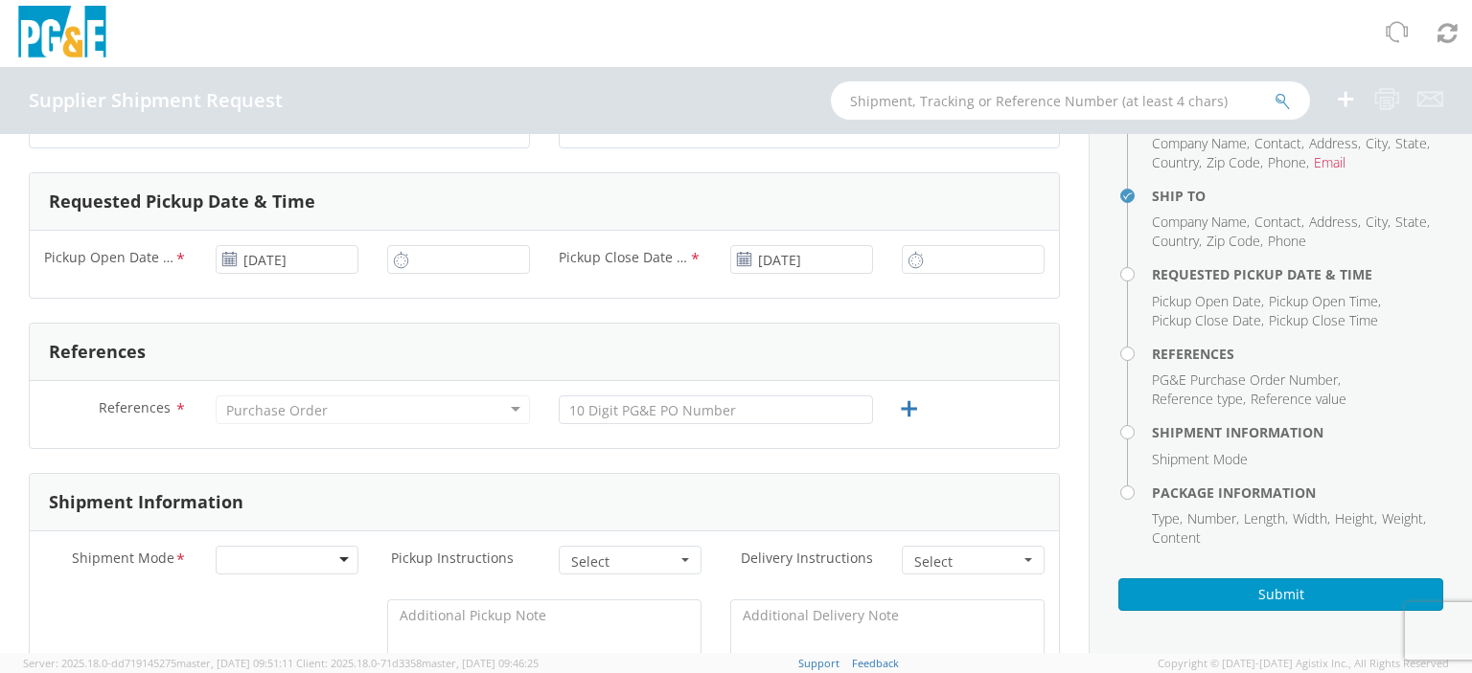
scroll to position [550, 0]
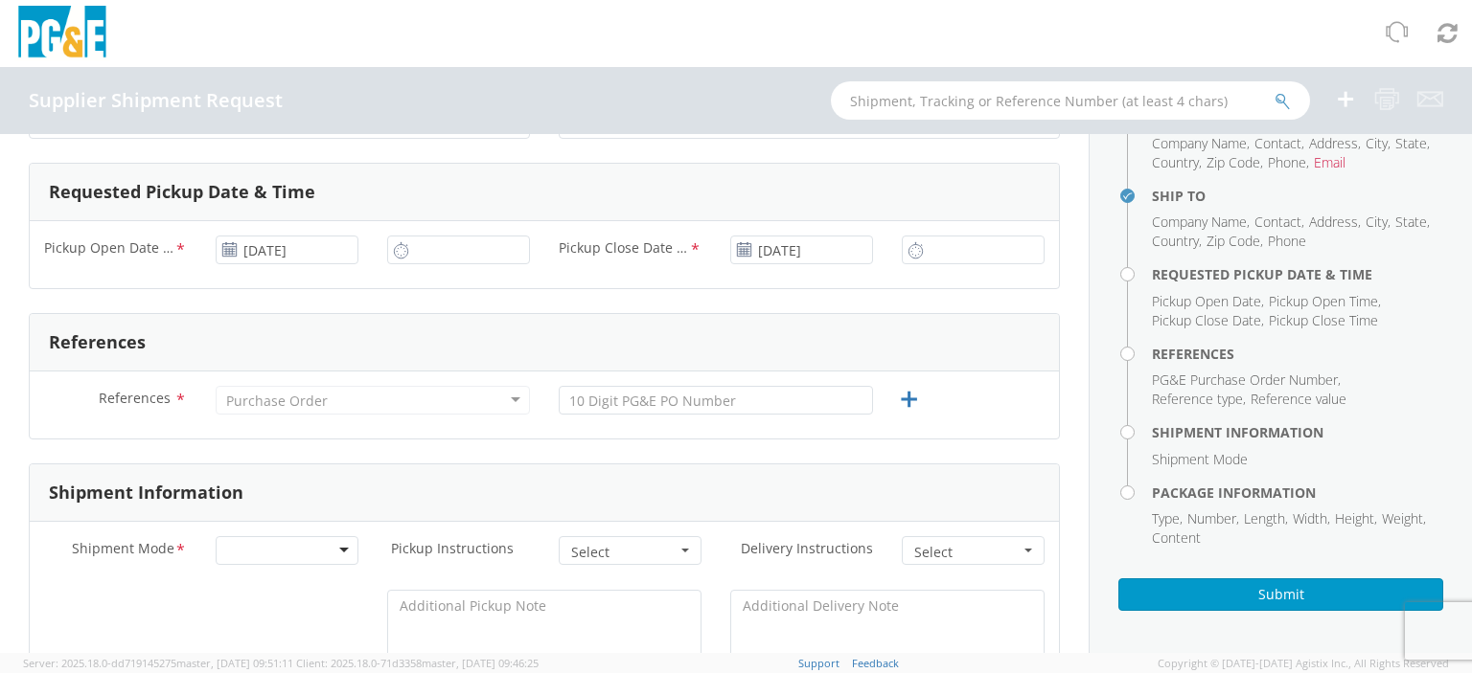
click at [510, 399] on div "Purchase Order" at bounding box center [373, 400] width 314 height 29
click at [364, 399] on div "Purchase Order" at bounding box center [373, 400] width 314 height 29
click at [323, 414] on div "Purchase Order Purchase Order Account Type Activity ID Airline Appointment Numb…" at bounding box center [372, 405] width 343 height 38
click at [291, 432] on div "References * Purchase Order Purchase Order Account Type Activity ID Airline App…" at bounding box center [544, 405] width 1029 height 67
click at [289, 405] on div "Purchase Order" at bounding box center [277, 401] width 102 height 19
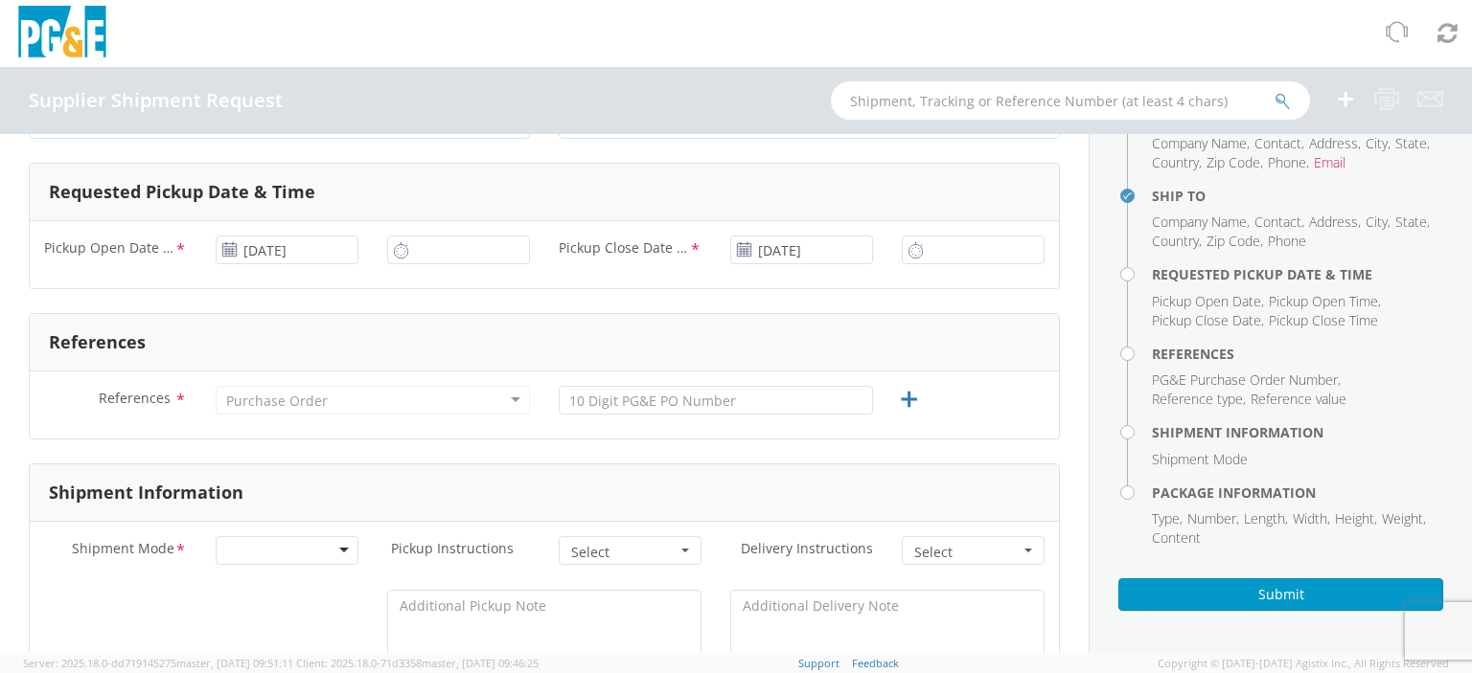
click at [141, 400] on span "References" at bounding box center [135, 398] width 72 height 18
click at [283, 399] on div "Purchase Order" at bounding box center [277, 401] width 102 height 19
click at [506, 401] on div "Purchase Order" at bounding box center [373, 400] width 314 height 29
click at [291, 401] on div "Purchase Order" at bounding box center [277, 401] width 102 height 19
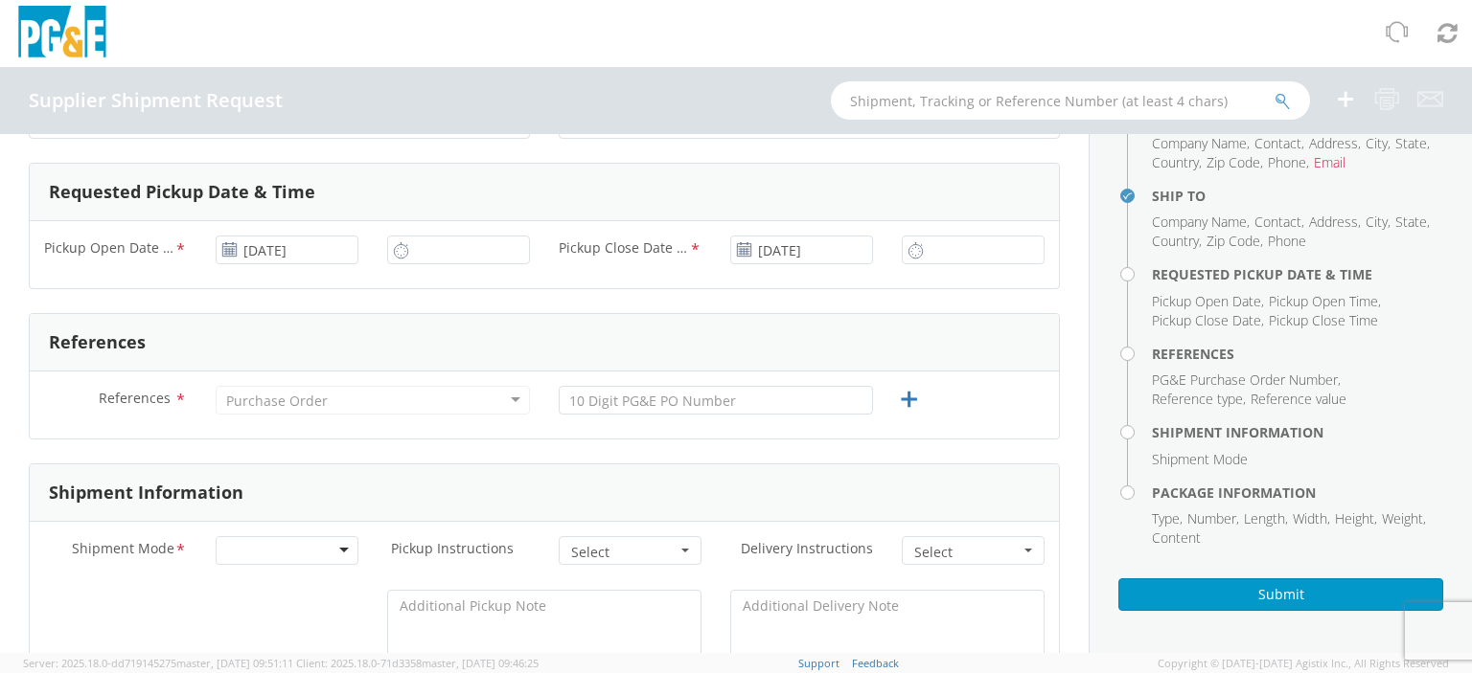
click at [273, 435] on div "References * Purchase Order Purchase Order Account Type Activity ID Airline App…" at bounding box center [544, 405] width 1029 height 67
click at [308, 404] on div "Purchase Order" at bounding box center [277, 401] width 102 height 19
click at [728, 442] on form "Ship From Location Company Name * RTP CORP Contact * [PERSON_NAME] Address * [G…" at bounding box center [544, 638] width 1031 height 2051
click at [738, 407] on input "text" at bounding box center [716, 400] width 314 height 29
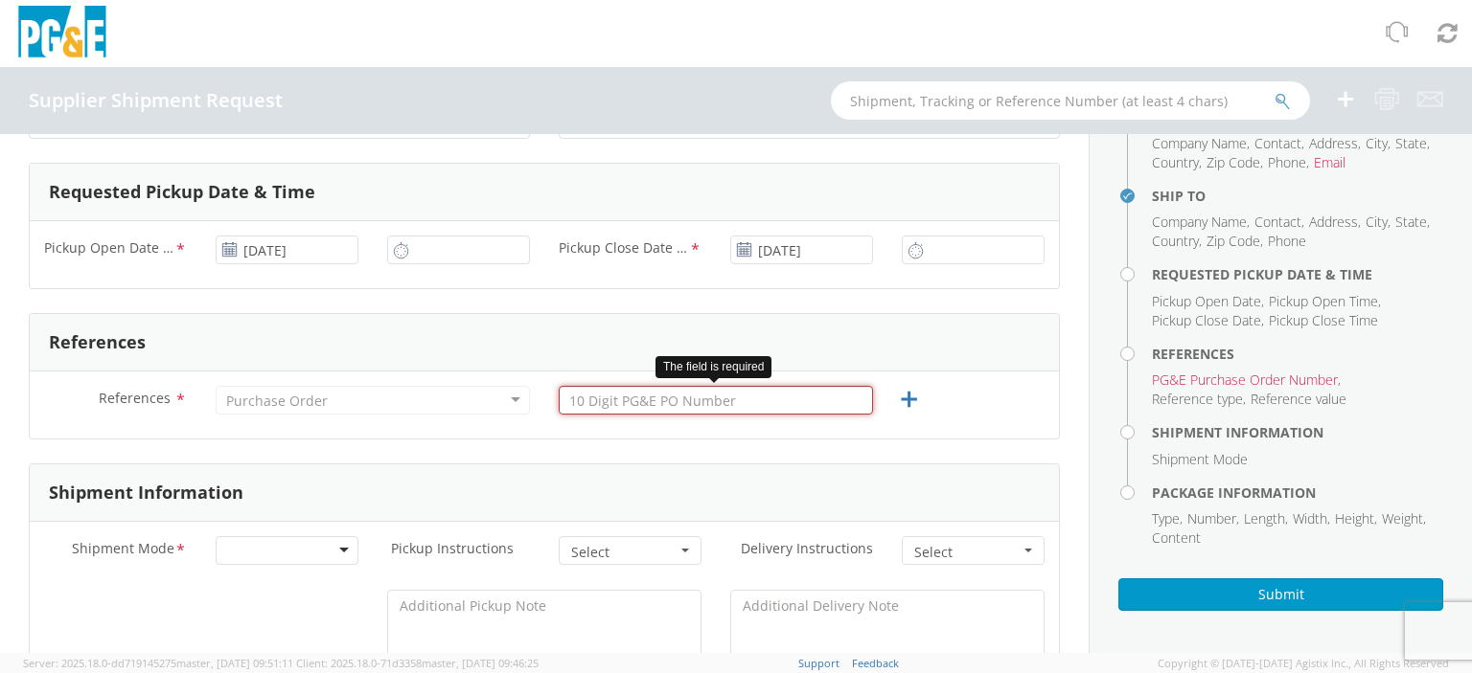
click at [637, 400] on input "text" at bounding box center [716, 400] width 314 height 29
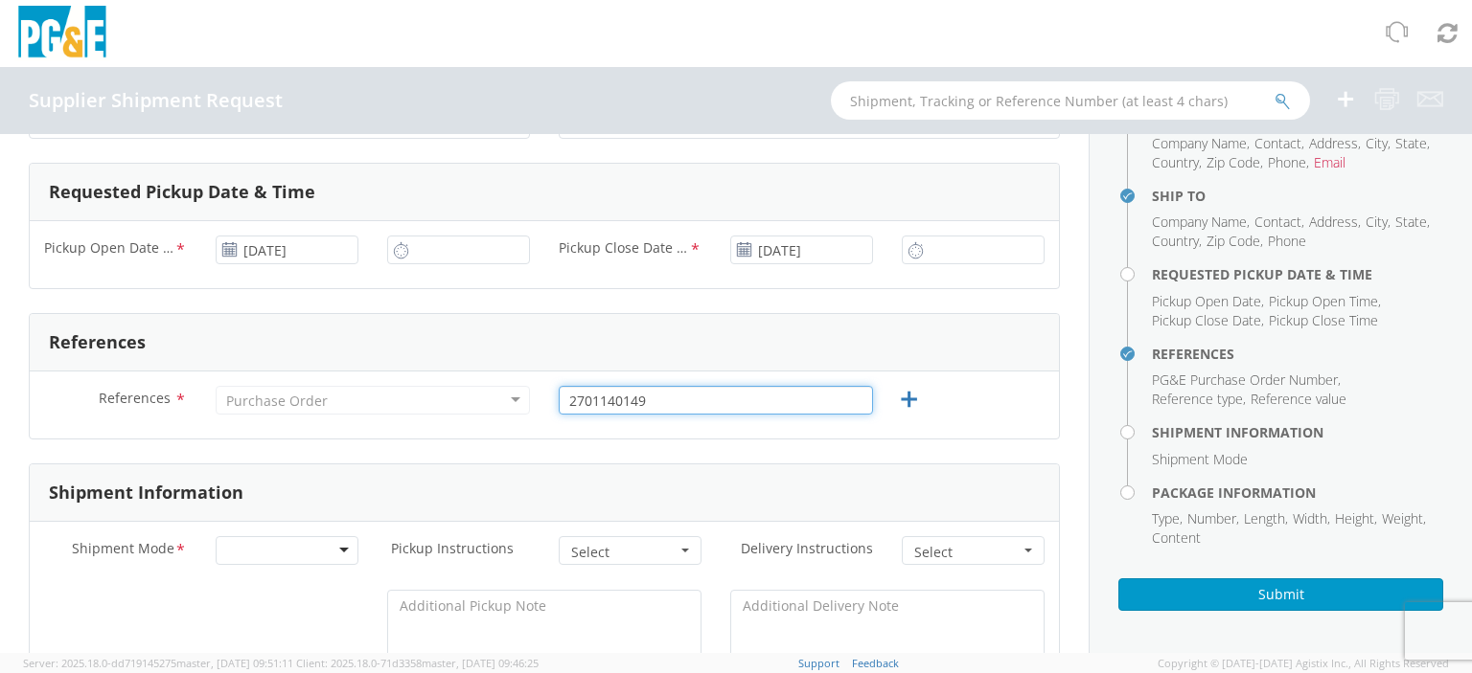
type input "2701140149"
click at [597, 352] on div "References" at bounding box center [544, 342] width 1029 height 57
click at [365, 460] on form "Ship From Location Company Name * RTP CORP Contact * [PERSON_NAME] Address * [G…" at bounding box center [544, 638] width 1031 height 2051
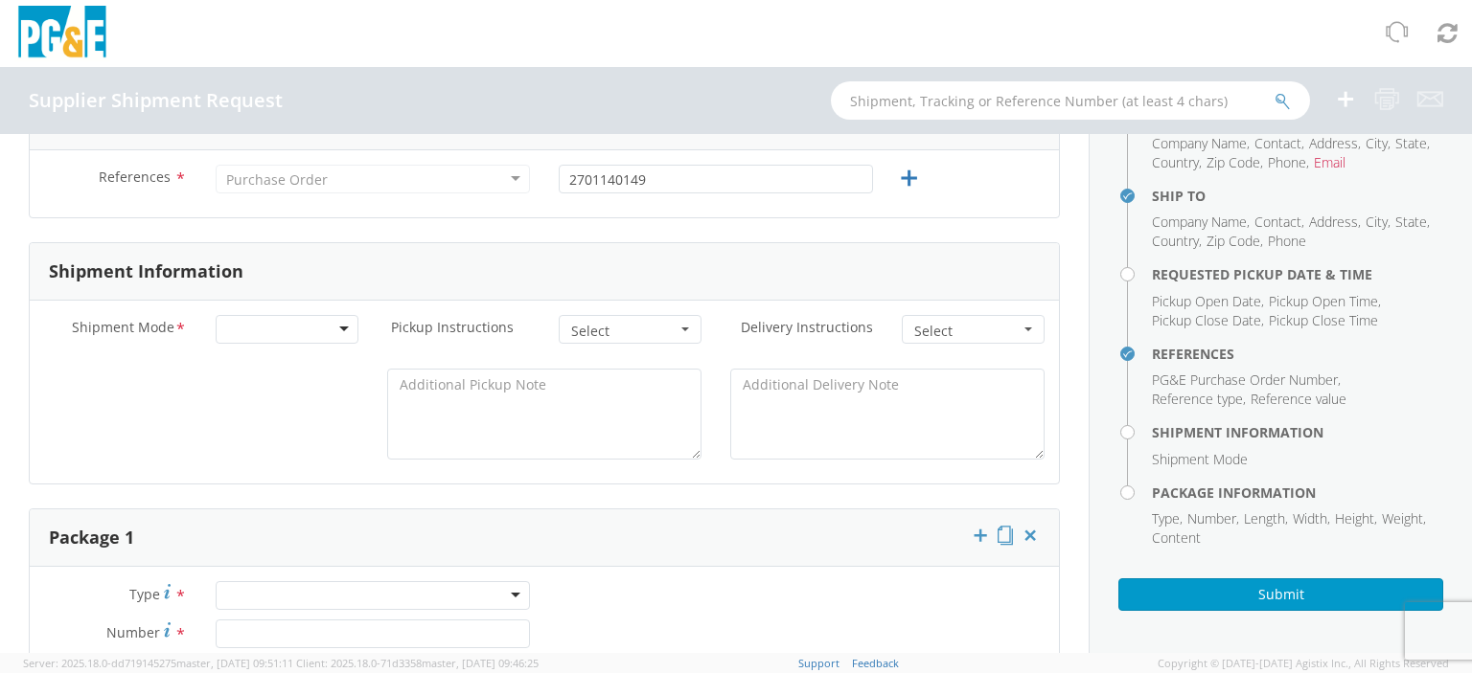
scroll to position [837, 0]
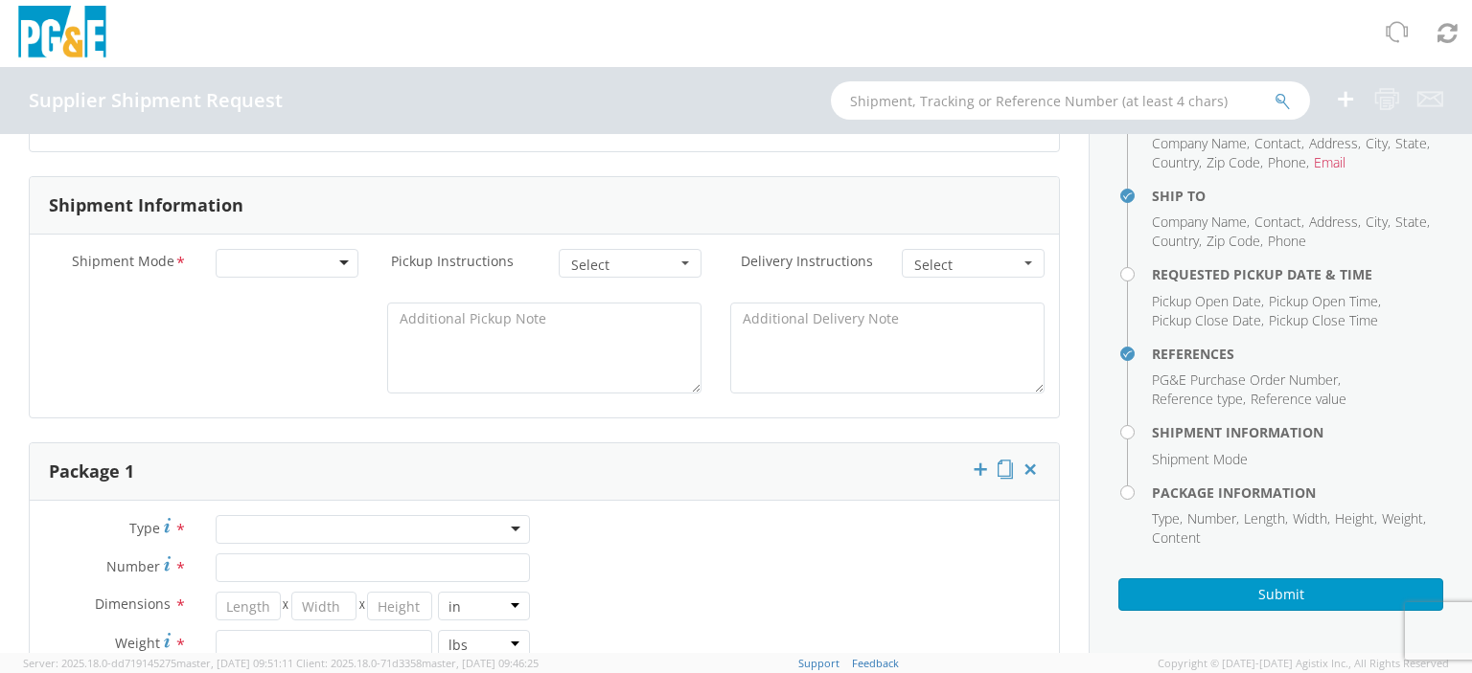
click at [459, 264] on span "Pickup Instructions" at bounding box center [452, 261] width 123 height 18
click at [656, 258] on span "Select" at bounding box center [623, 265] width 105 height 19
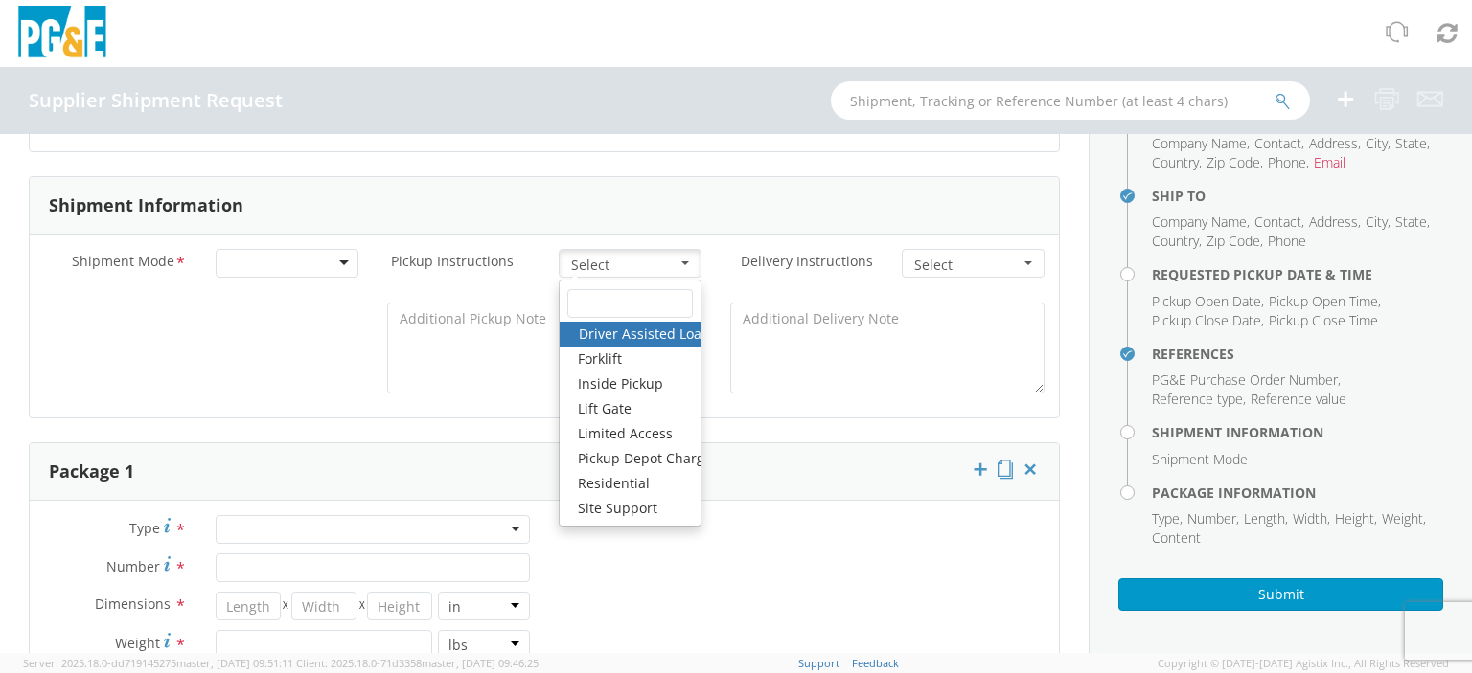
click at [648, 198] on div "Shipment Information" at bounding box center [544, 205] width 1029 height 57
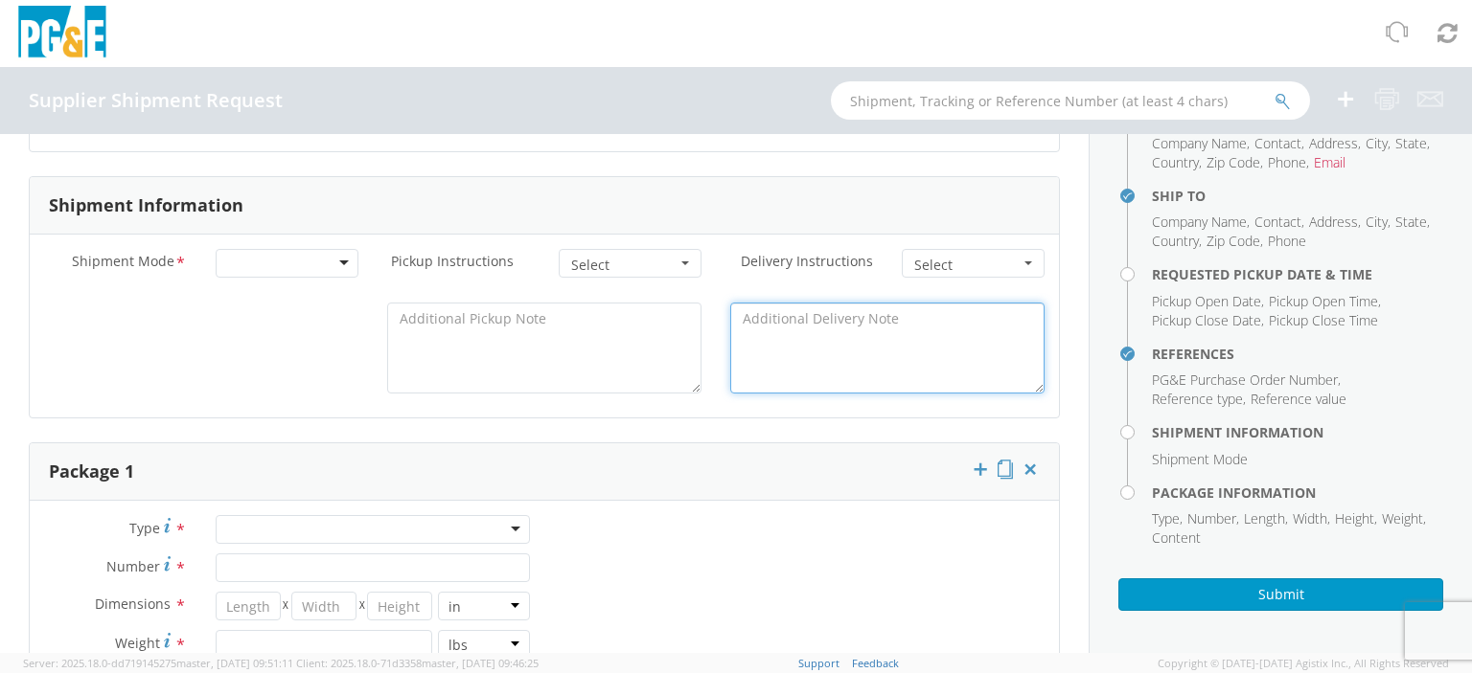
click at [780, 323] on textarea at bounding box center [887, 348] width 314 height 91
click at [695, 186] on div "Shipment Information" at bounding box center [544, 205] width 1029 height 57
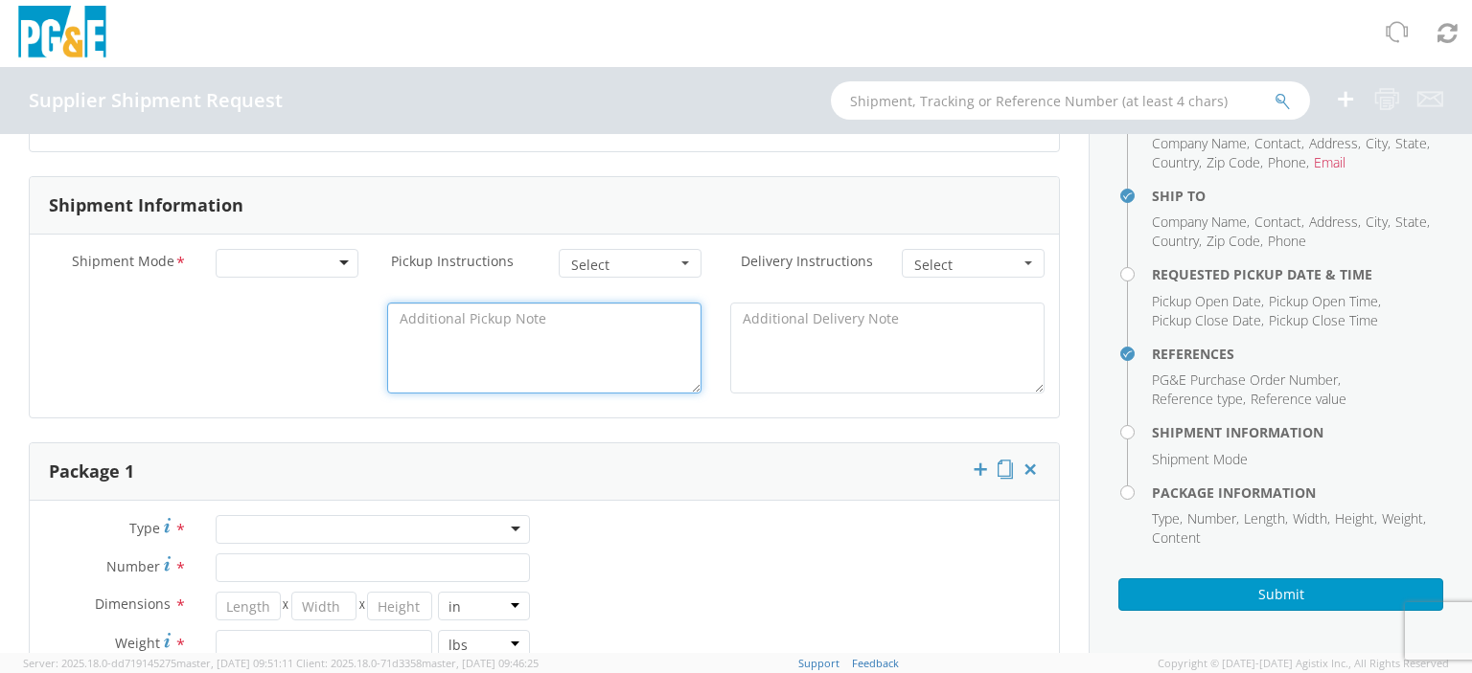
click at [494, 328] on textarea at bounding box center [544, 348] width 314 height 91
click at [681, 262] on span "button" at bounding box center [685, 264] width 8 height 4
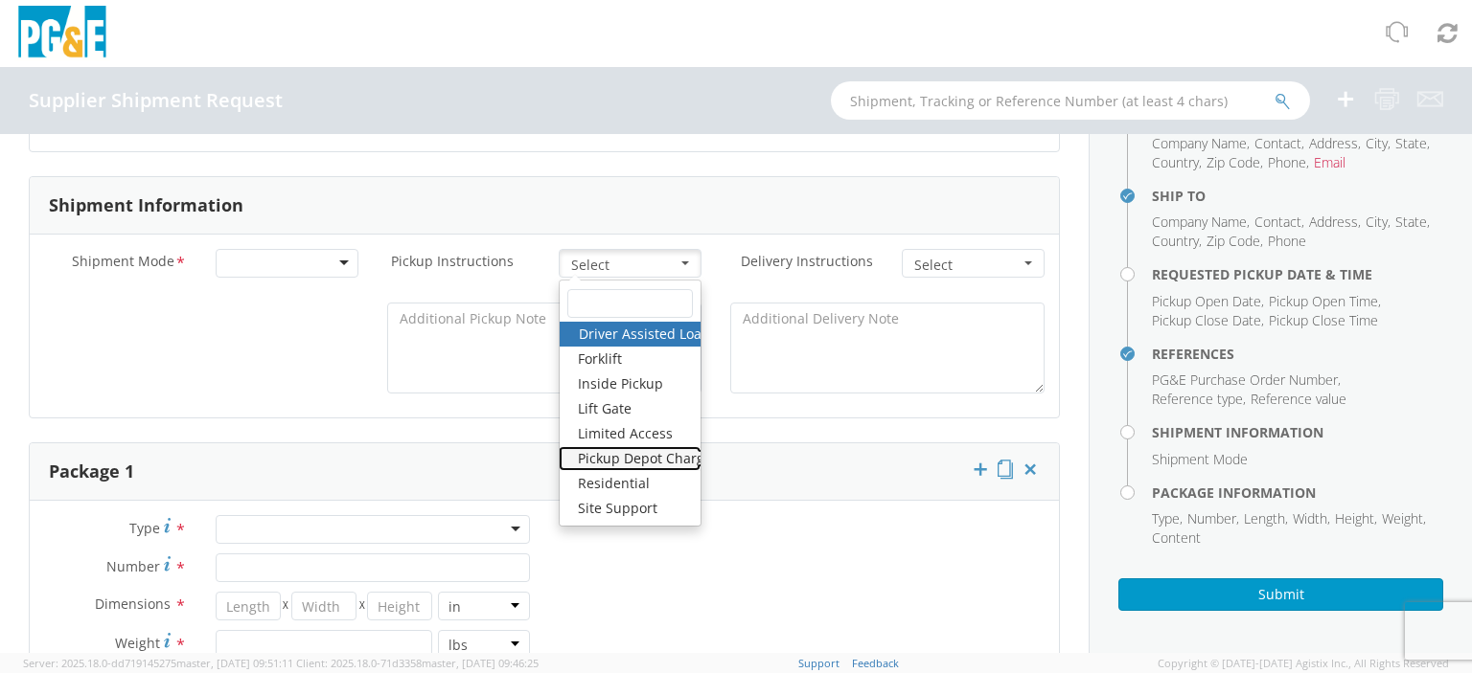
click at [609, 463] on link "Pickup Depot Charge" at bounding box center [630, 458] width 142 height 25
click at [681, 262] on span "button" at bounding box center [685, 264] width 8 height 4
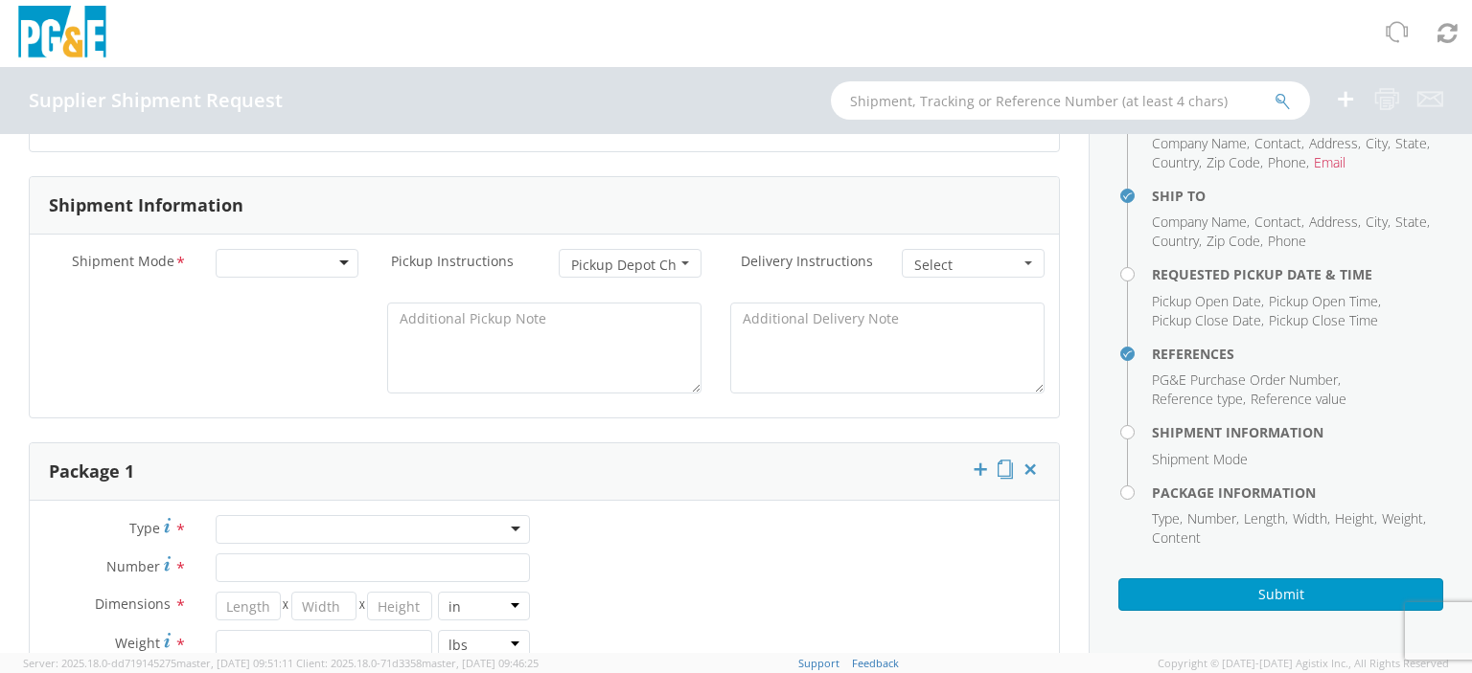
click at [681, 262] on span "button" at bounding box center [685, 264] width 8 height 4
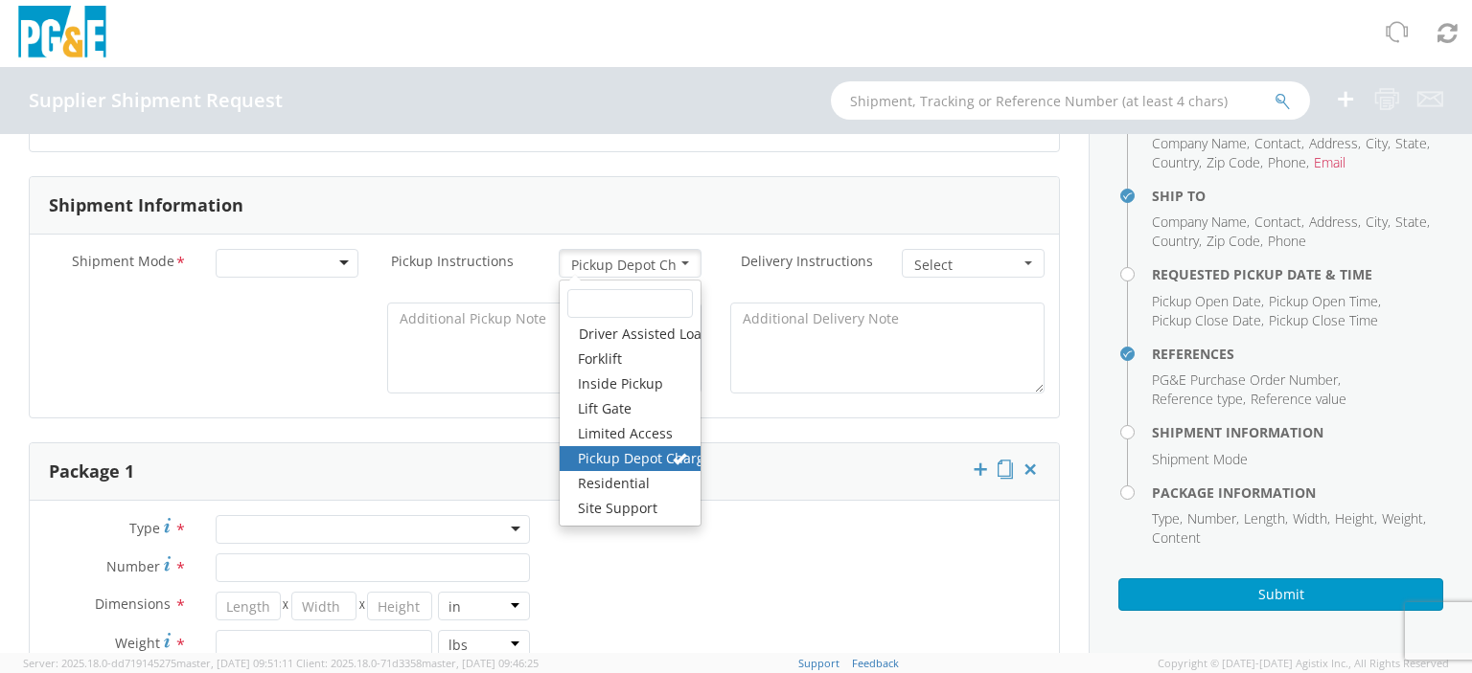
click at [721, 201] on div "Shipment Information" at bounding box center [544, 205] width 1029 height 57
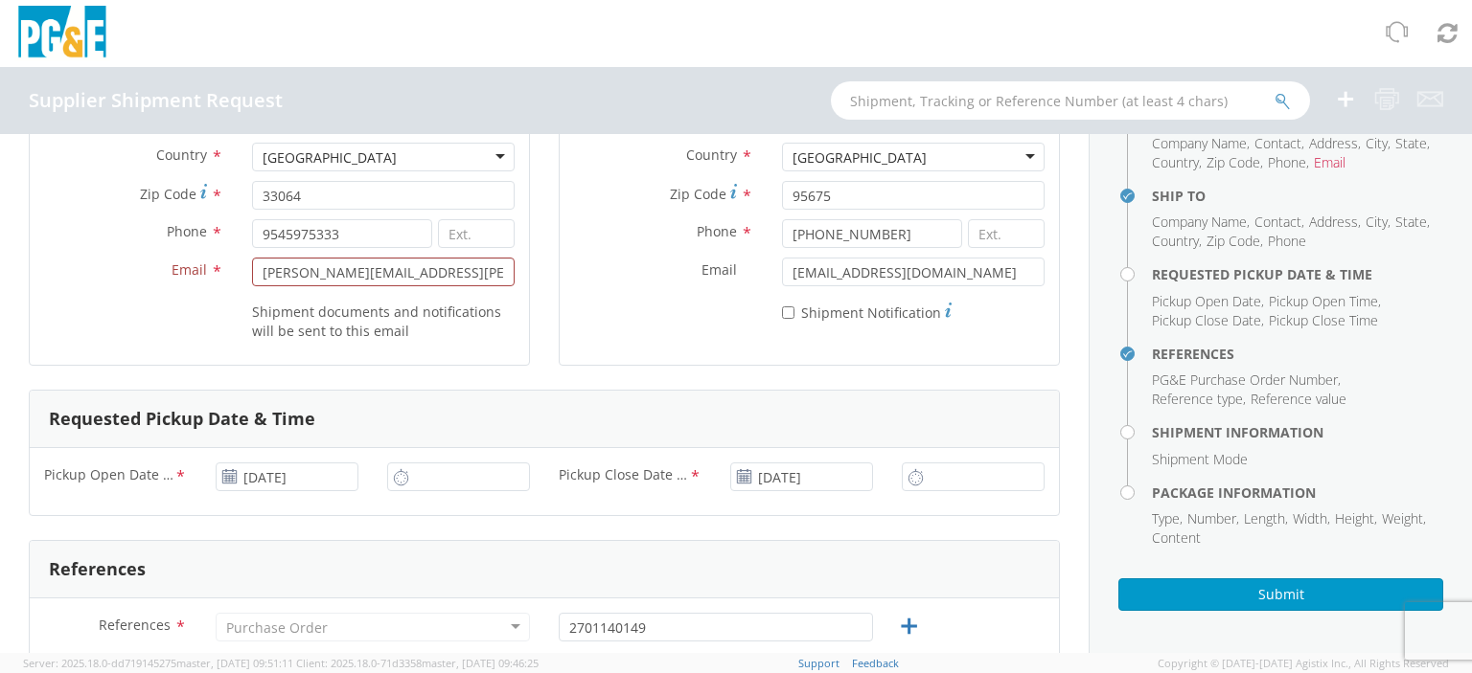
scroll to position [337, 0]
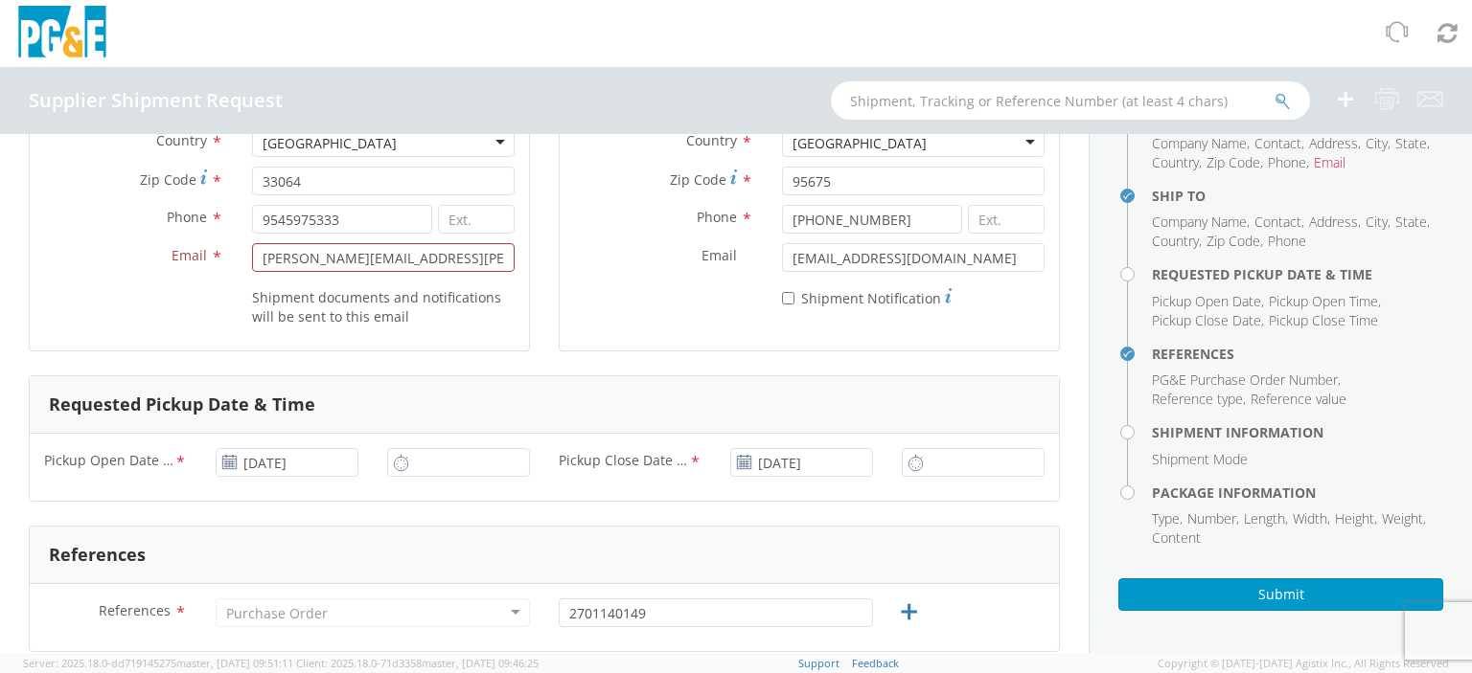
click at [160, 327] on div "Shipment documents and notifications will be sent to this email" at bounding box center [279, 309] width 499 height 55
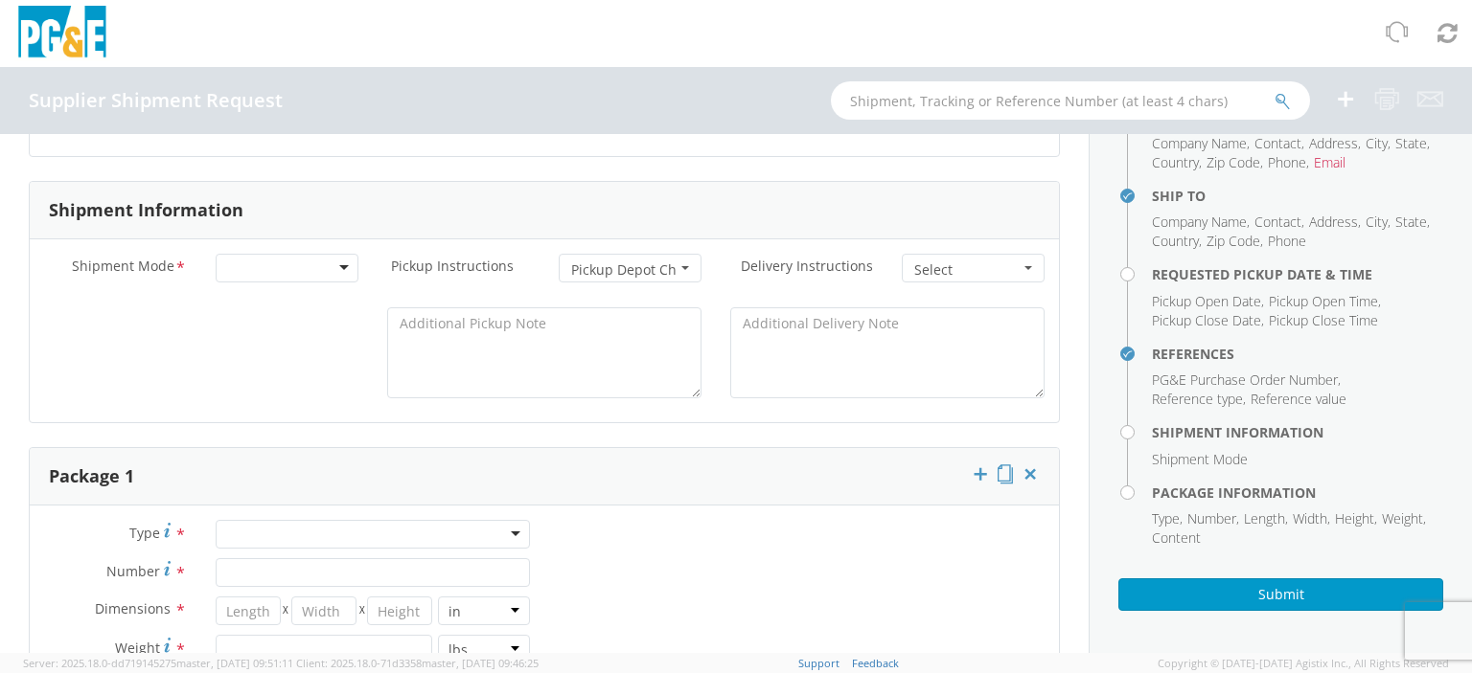
scroll to position [853, 0]
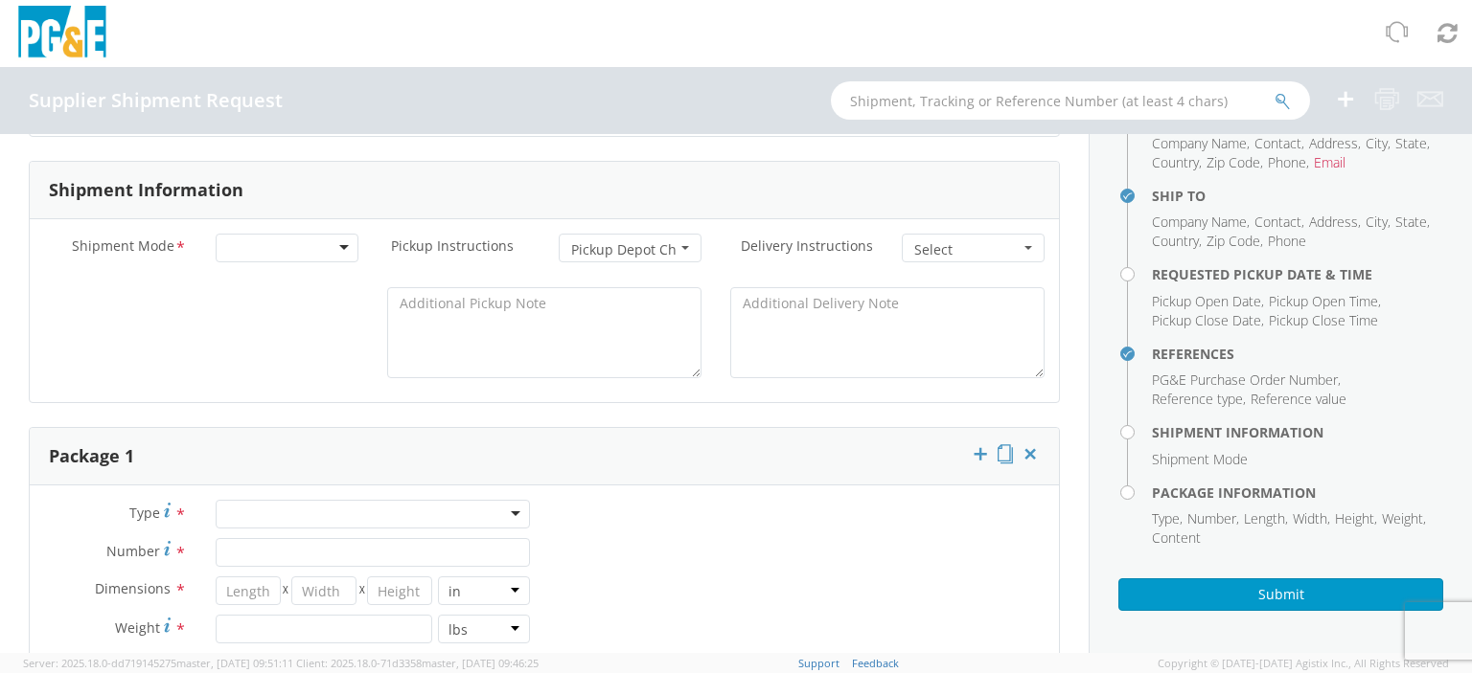
click at [681, 248] on span "button" at bounding box center [685, 248] width 8 height 4
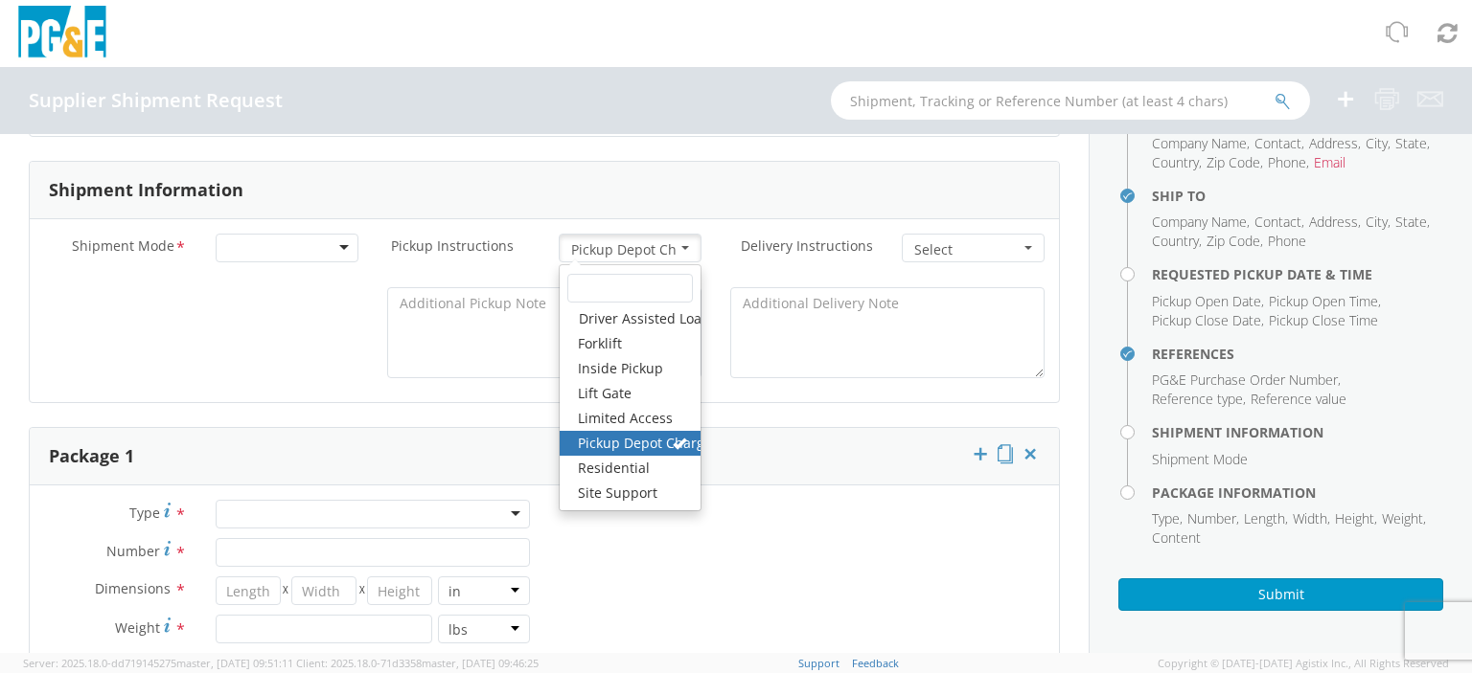
click at [619, 162] on div "Shipment Information" at bounding box center [544, 190] width 1029 height 57
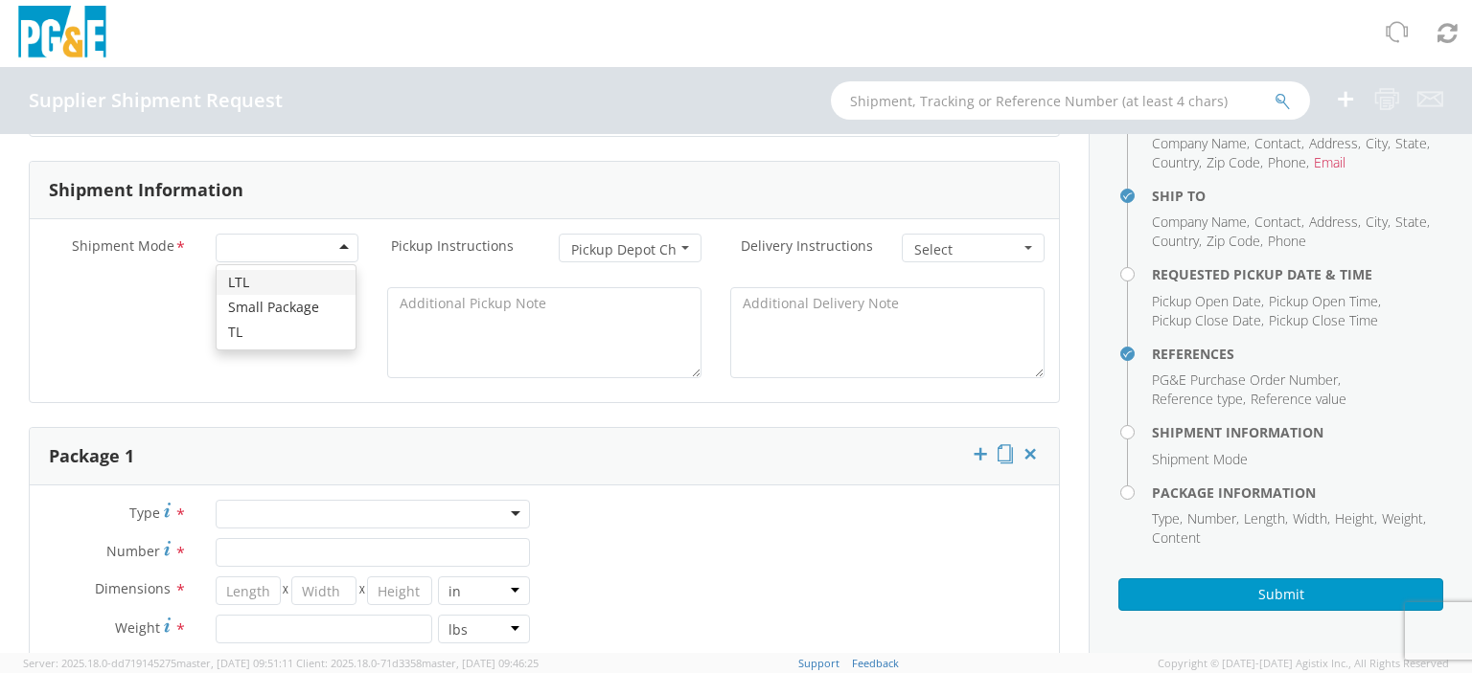
click at [337, 246] on div at bounding box center [287, 248] width 143 height 29
click at [1007, 244] on button "Select" at bounding box center [973, 248] width 143 height 29
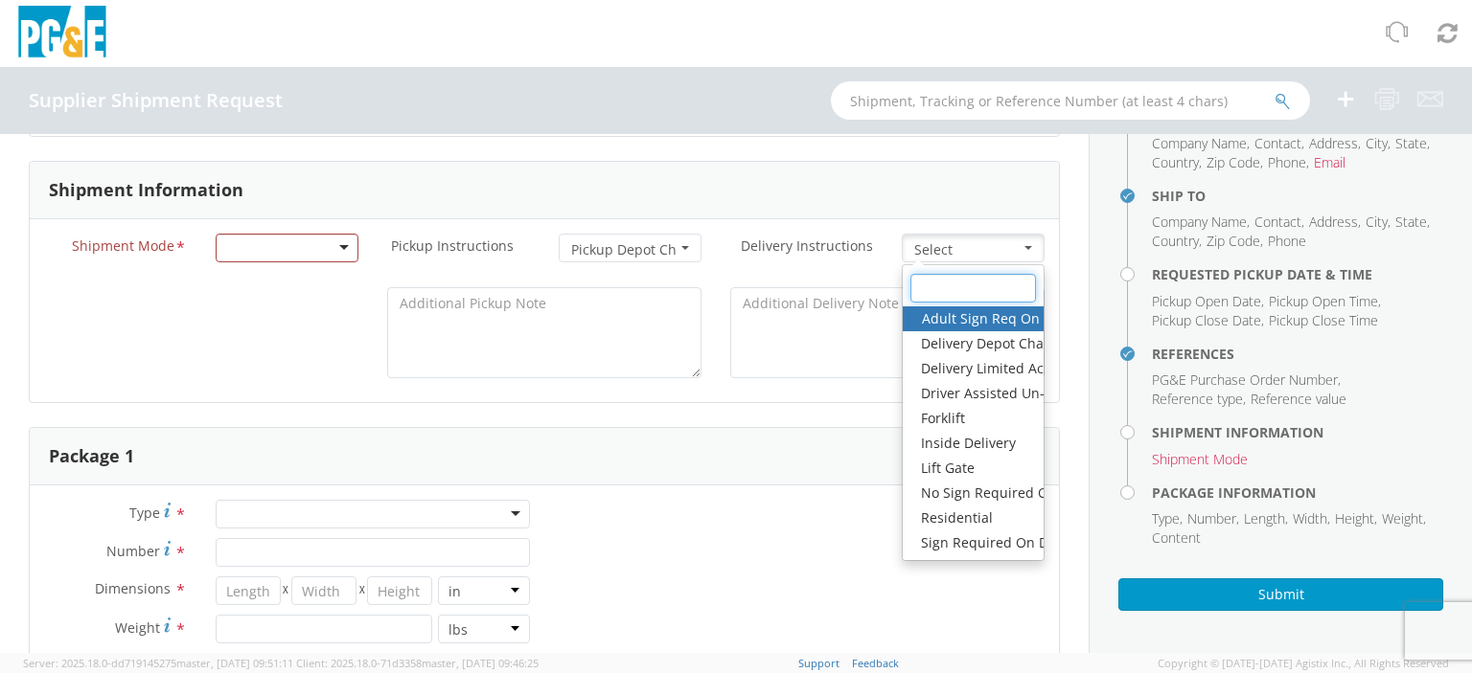
scroll to position [24, 0]
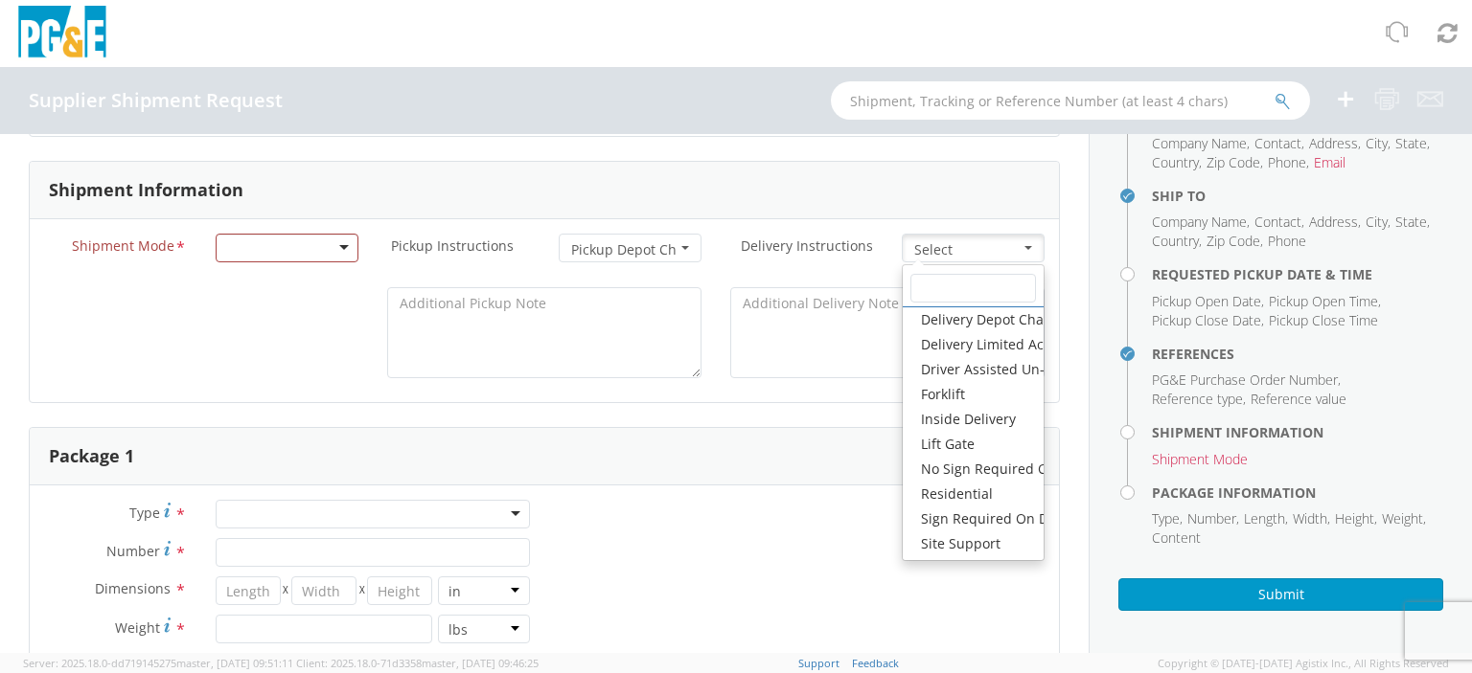
click at [970, 206] on div "Shipment Information" at bounding box center [544, 190] width 1029 height 57
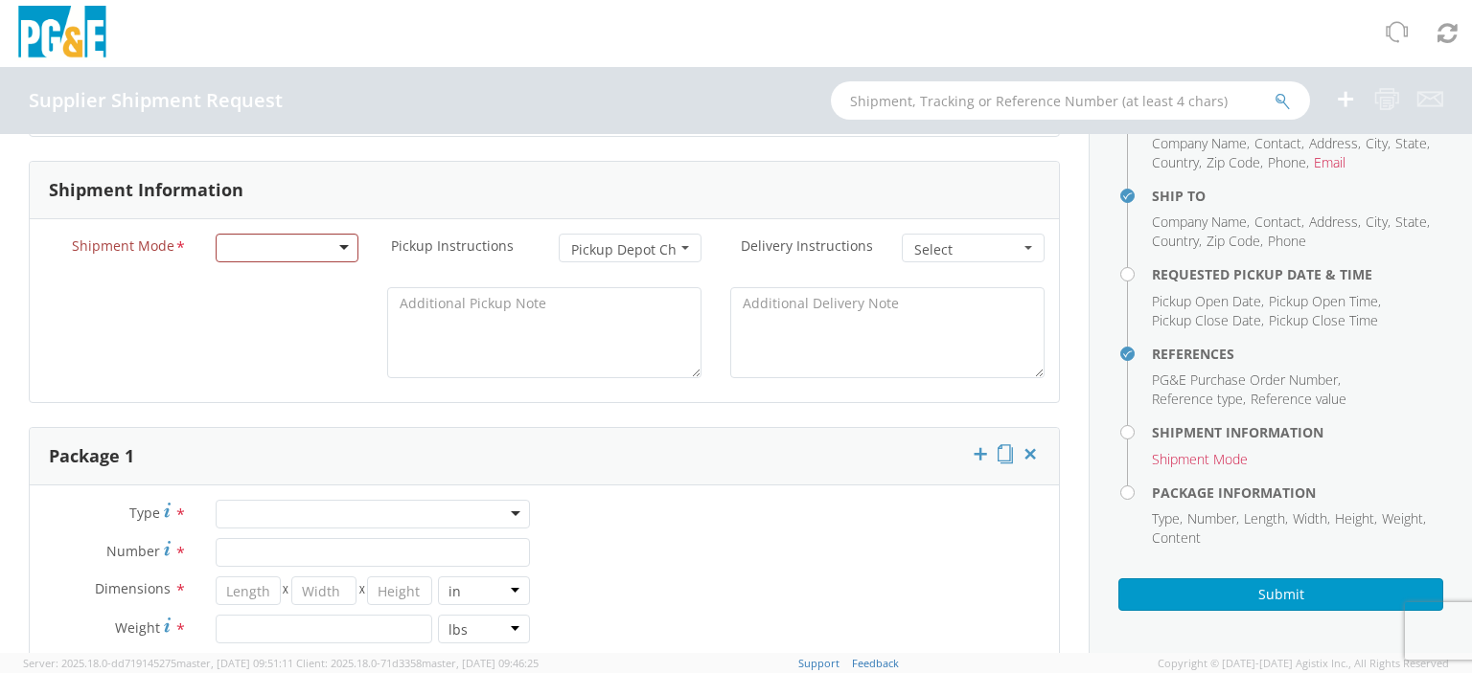
click at [648, 244] on span "Pickup Depot Charge" at bounding box center [623, 249] width 105 height 19
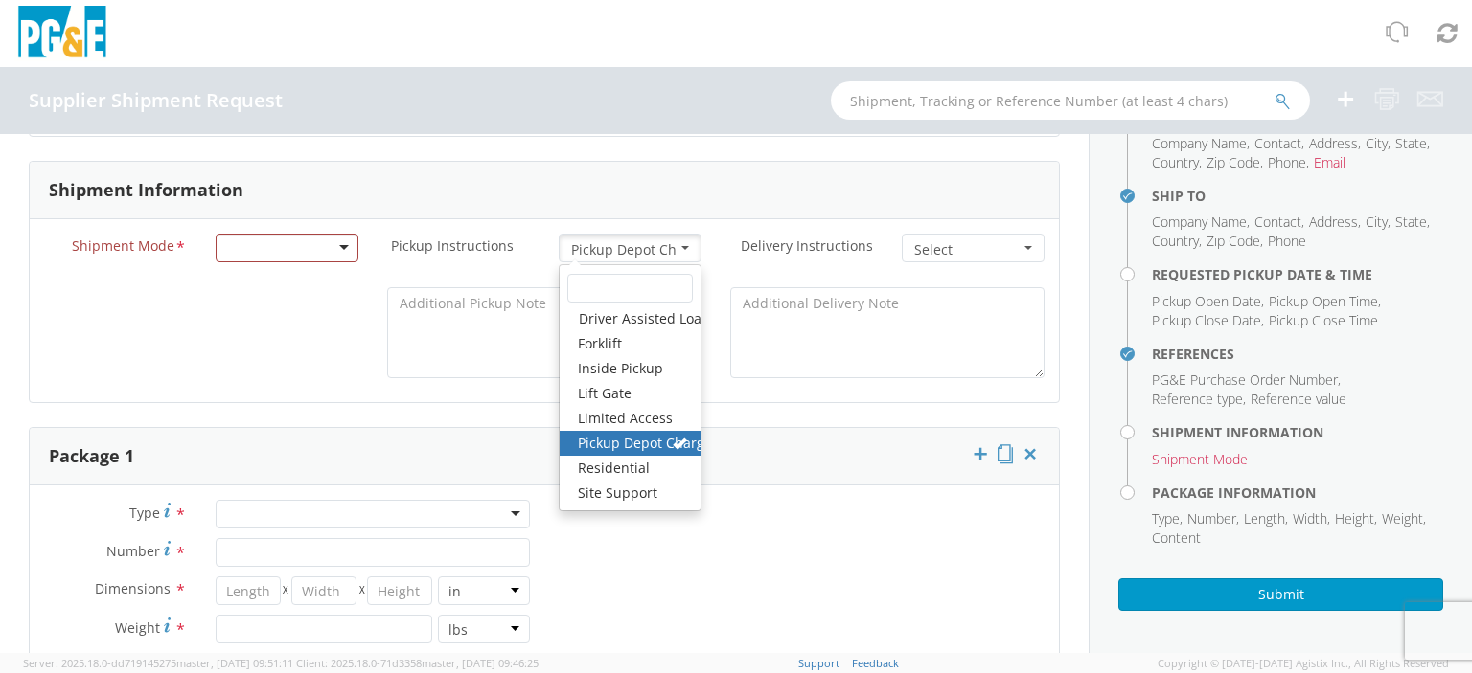
click at [689, 202] on div "Shipment Information" at bounding box center [544, 190] width 1029 height 57
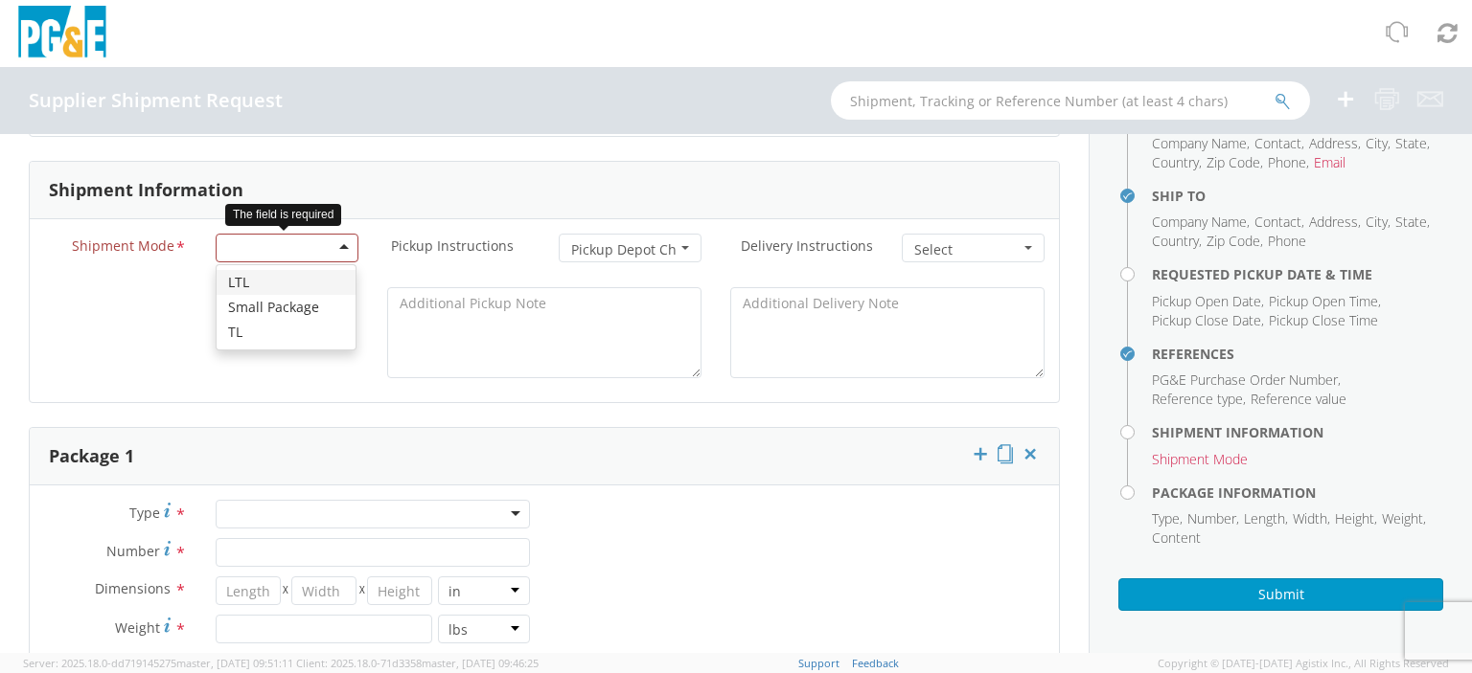
click at [342, 246] on div at bounding box center [287, 248] width 143 height 29
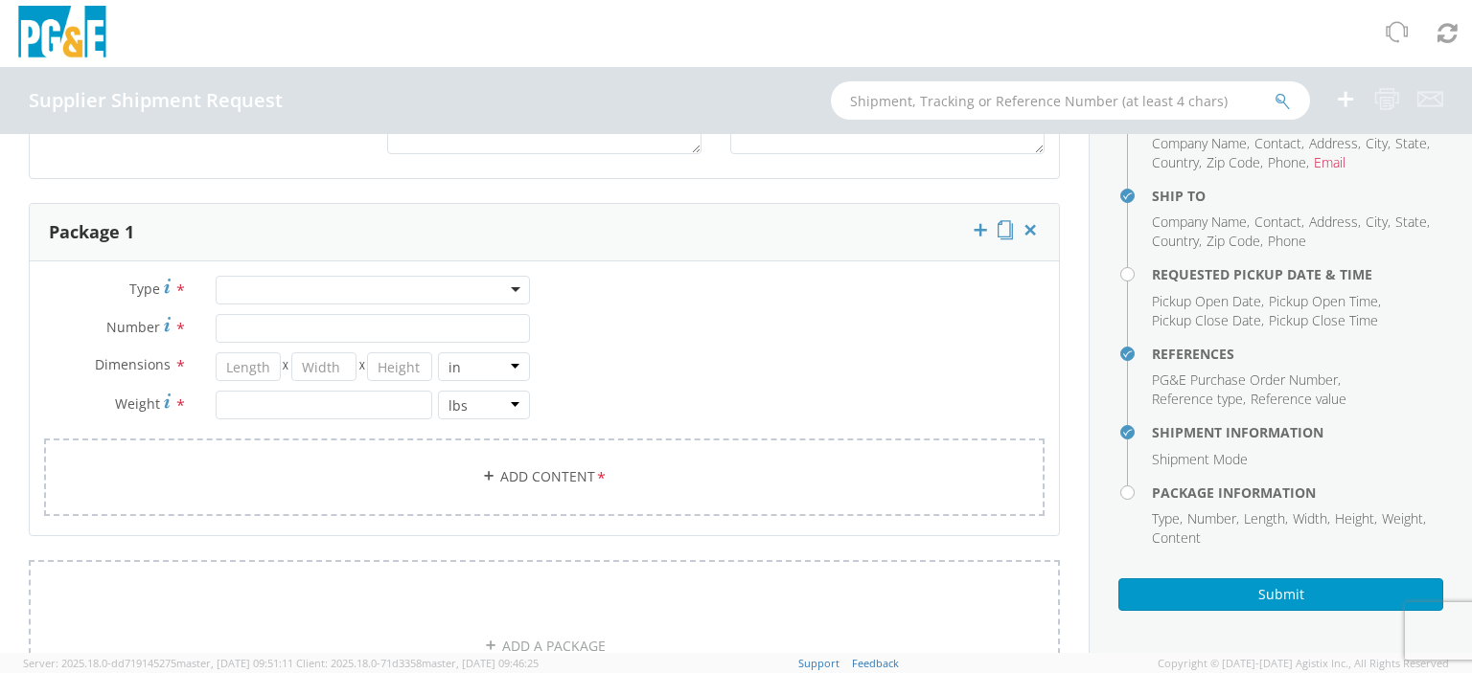
scroll to position [1031, 0]
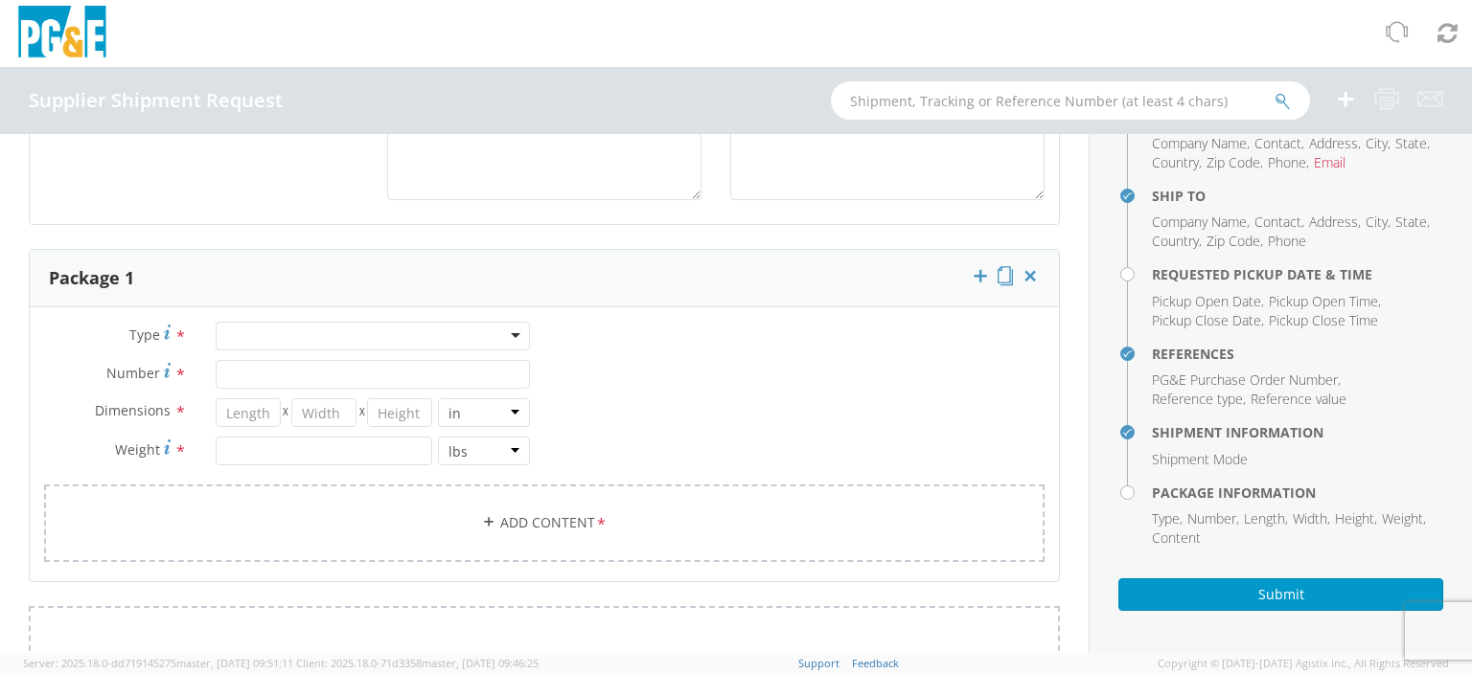
click at [267, 332] on div at bounding box center [373, 336] width 314 height 29
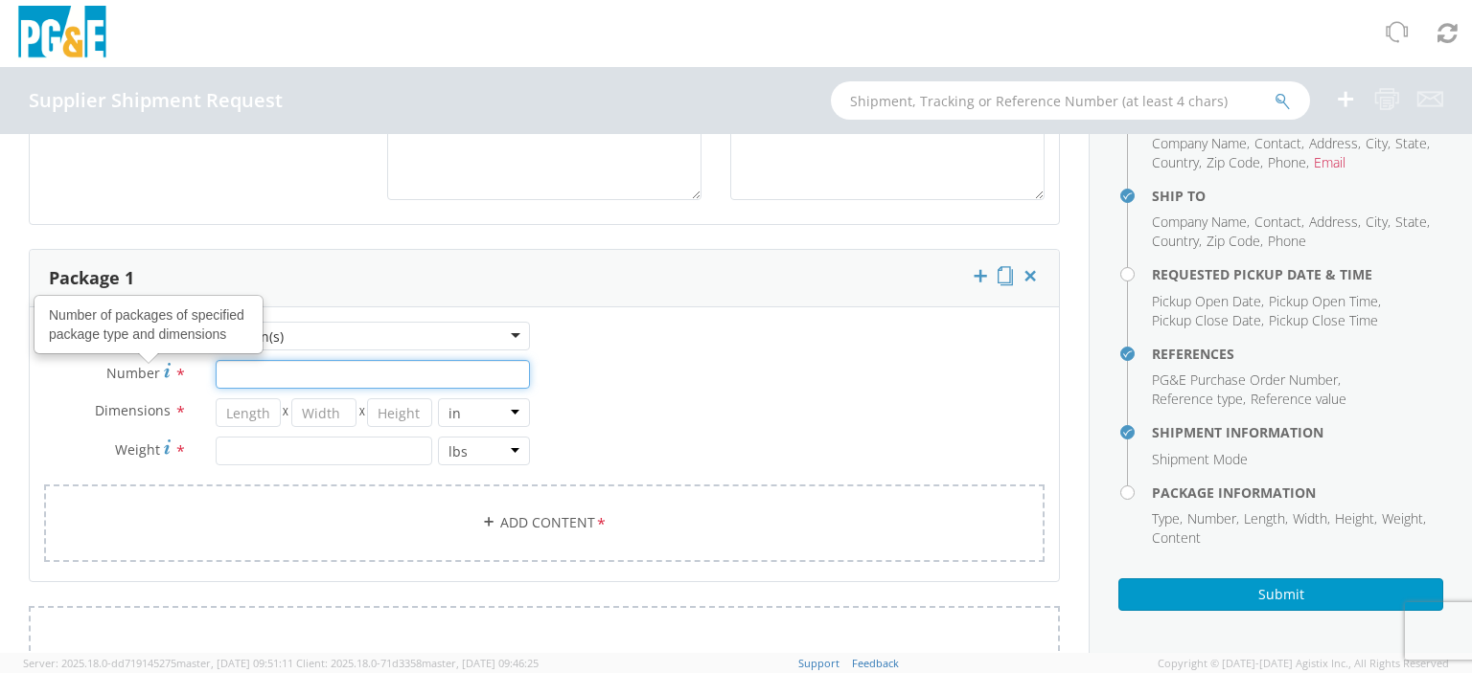
click at [242, 375] on input "Number Number of packages of specified package type and dimensions *" at bounding box center [373, 374] width 314 height 29
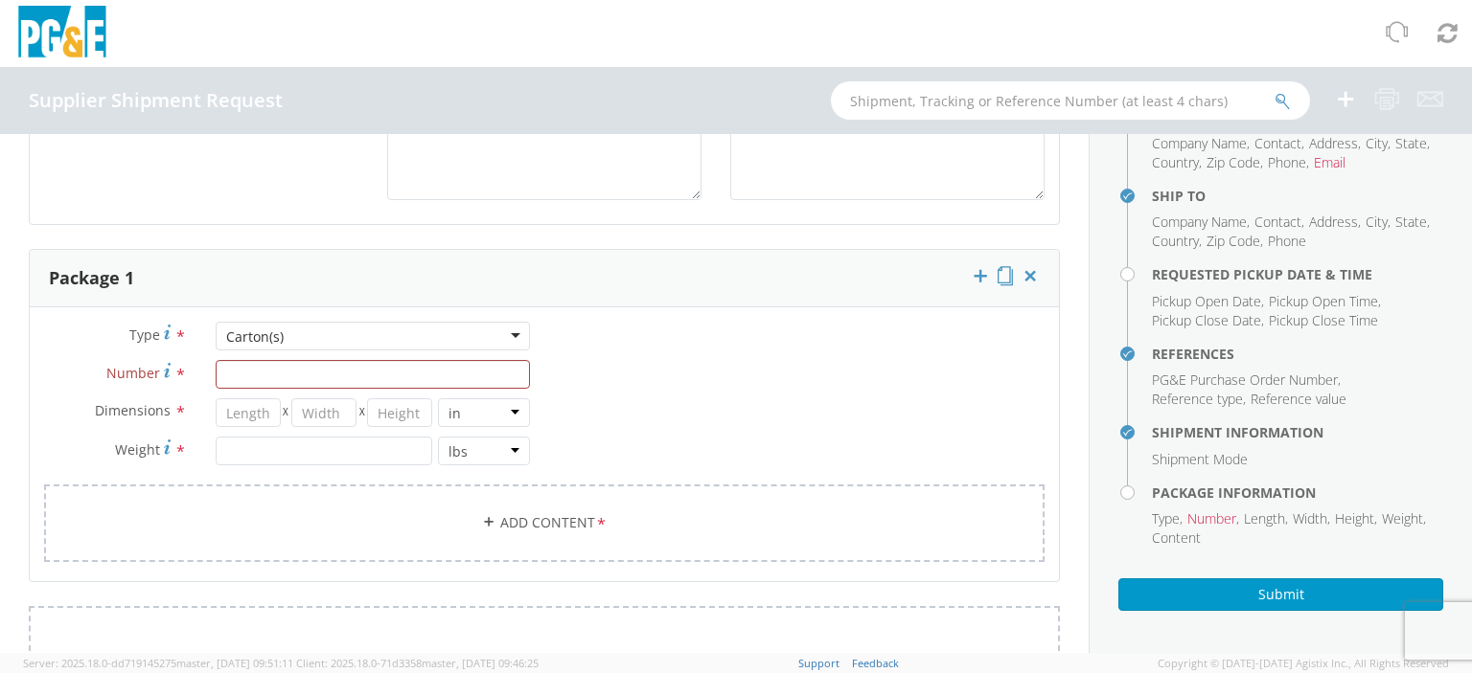
click at [501, 336] on div "Carton(s)" at bounding box center [373, 336] width 314 height 29
click at [316, 363] on input "Number *" at bounding box center [373, 374] width 314 height 29
click at [300, 371] on input "Number *" at bounding box center [373, 374] width 314 height 29
type input "1"
click at [253, 412] on input "number" at bounding box center [248, 413] width 65 height 29
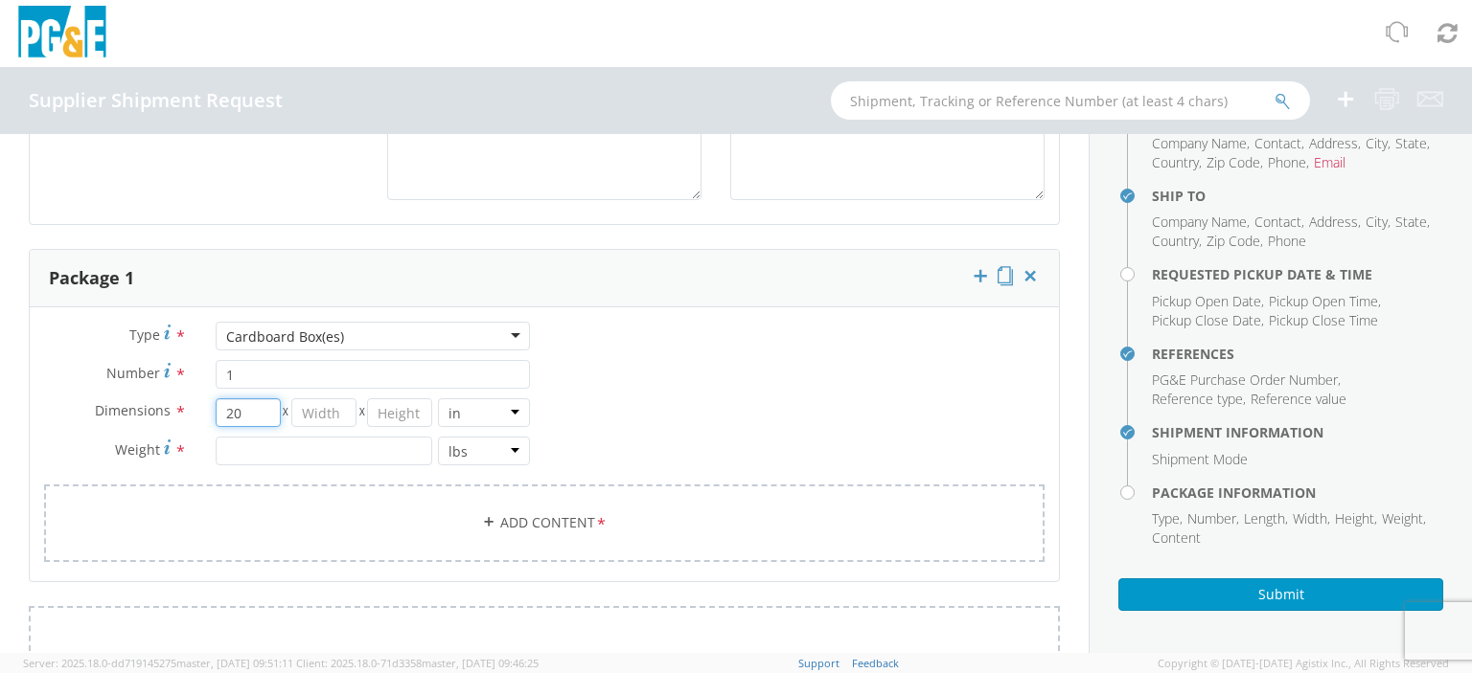
type input "20"
type input "14"
type input "12"
click at [226, 447] on input "number" at bounding box center [324, 451] width 217 height 29
type input "25"
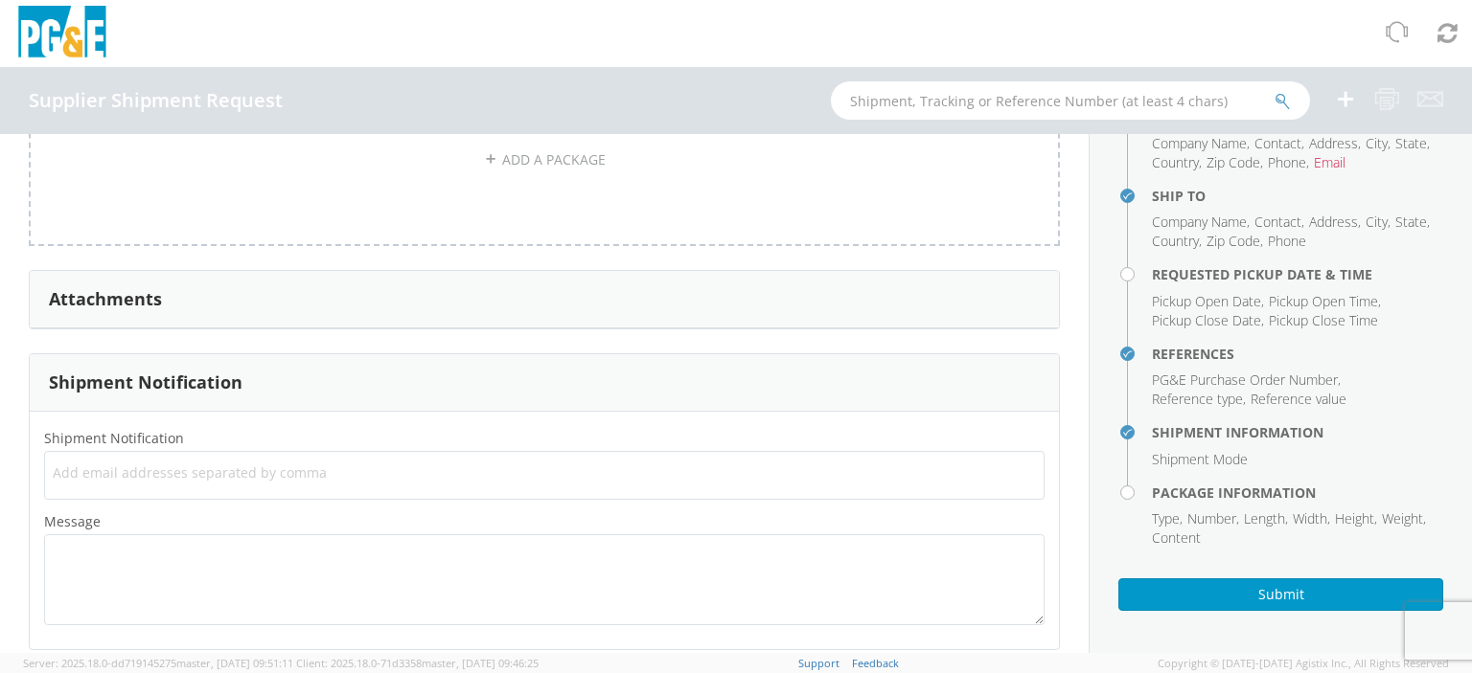
scroll to position [1580, 0]
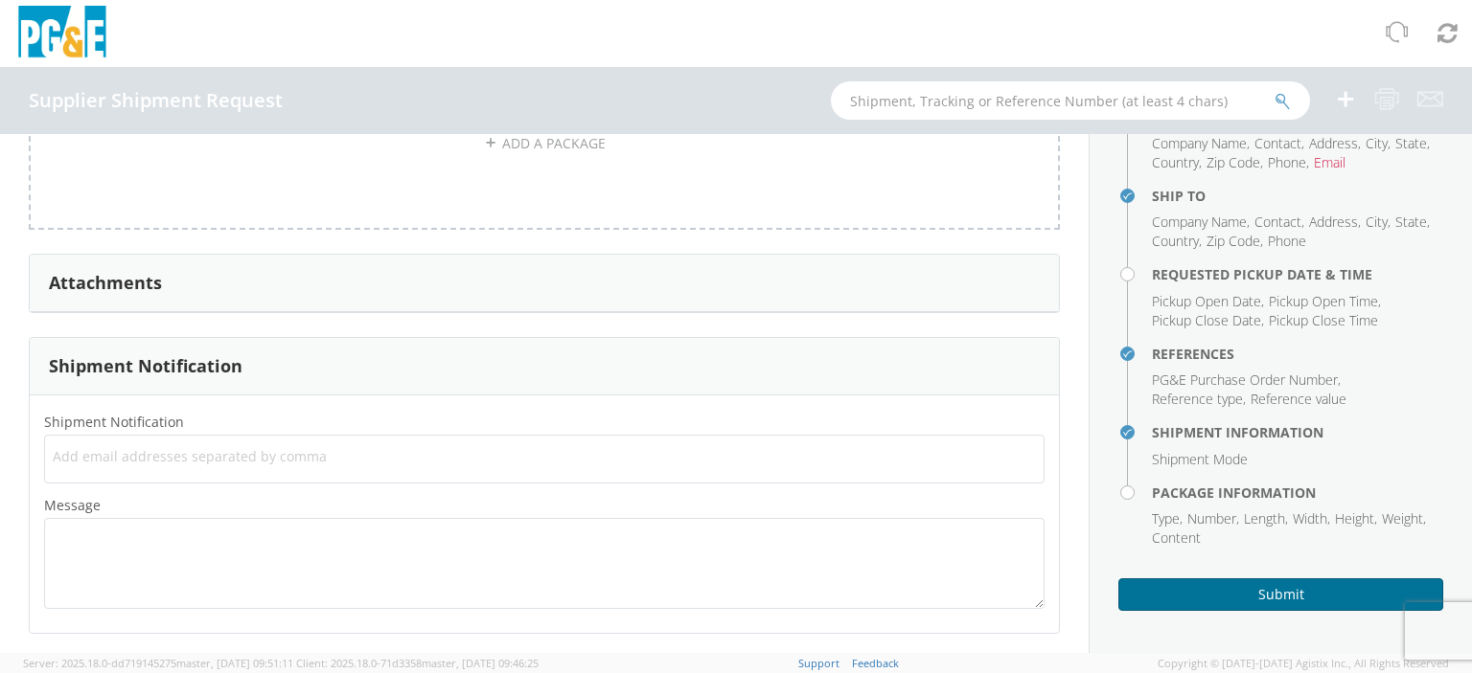
click at [1268, 595] on button "Submit" at bounding box center [1280, 595] width 325 height 33
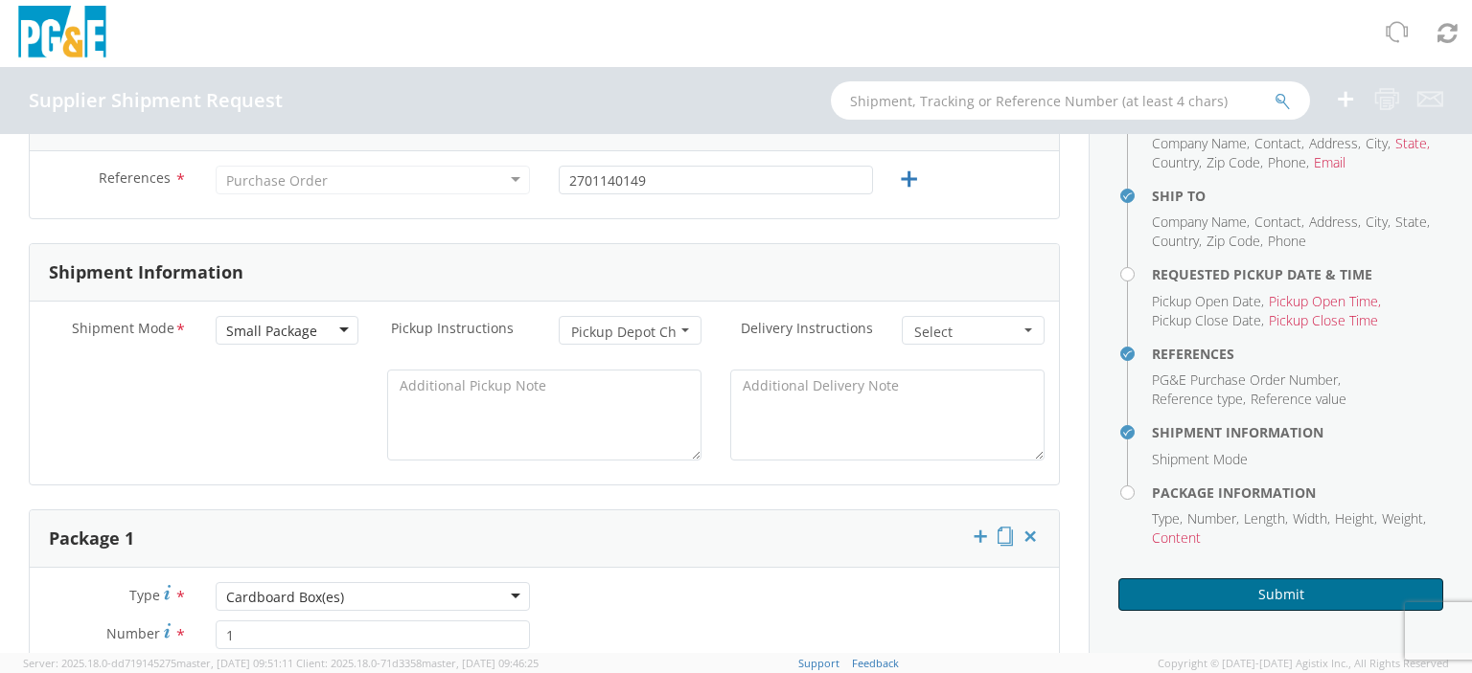
scroll to position [526, 0]
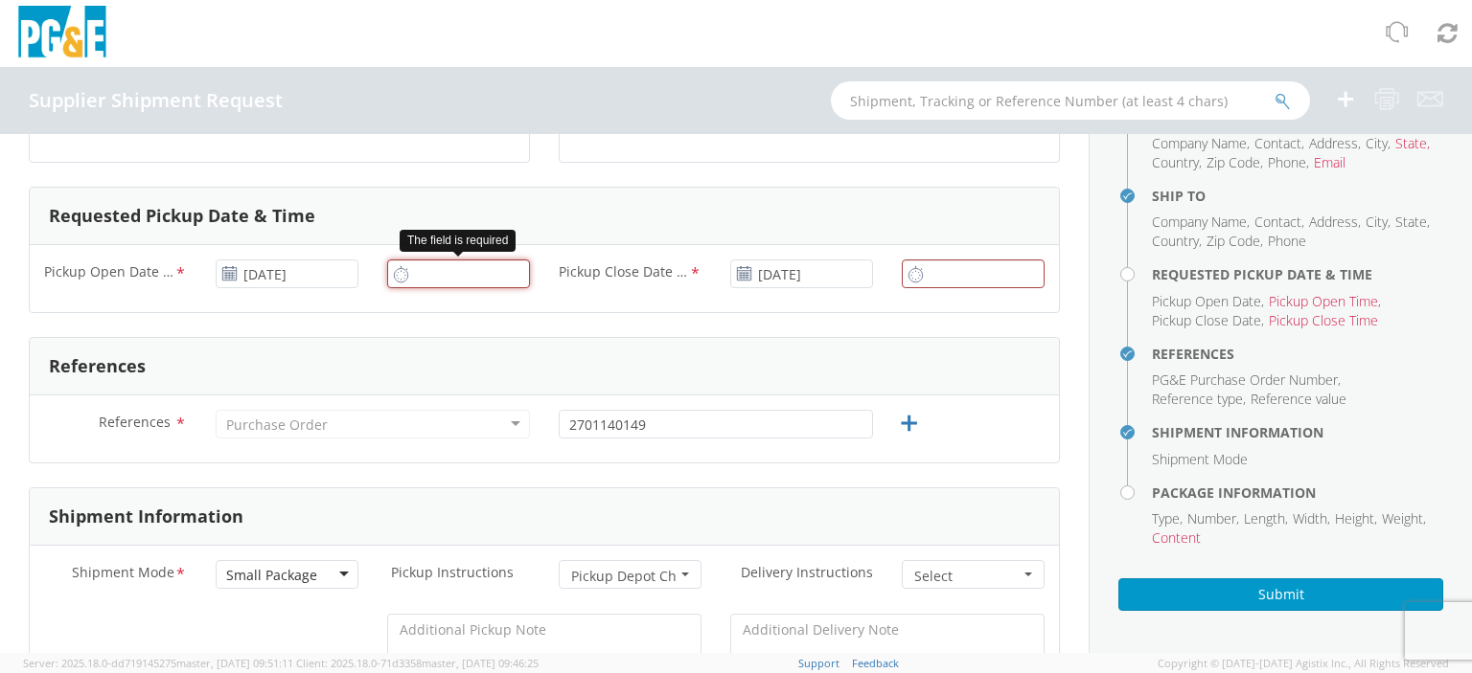
type input "11:00 AM"
click at [425, 267] on input "11:00 AM" at bounding box center [458, 274] width 143 height 29
click at [512, 272] on input "11:00 AM" at bounding box center [458, 274] width 143 height 29
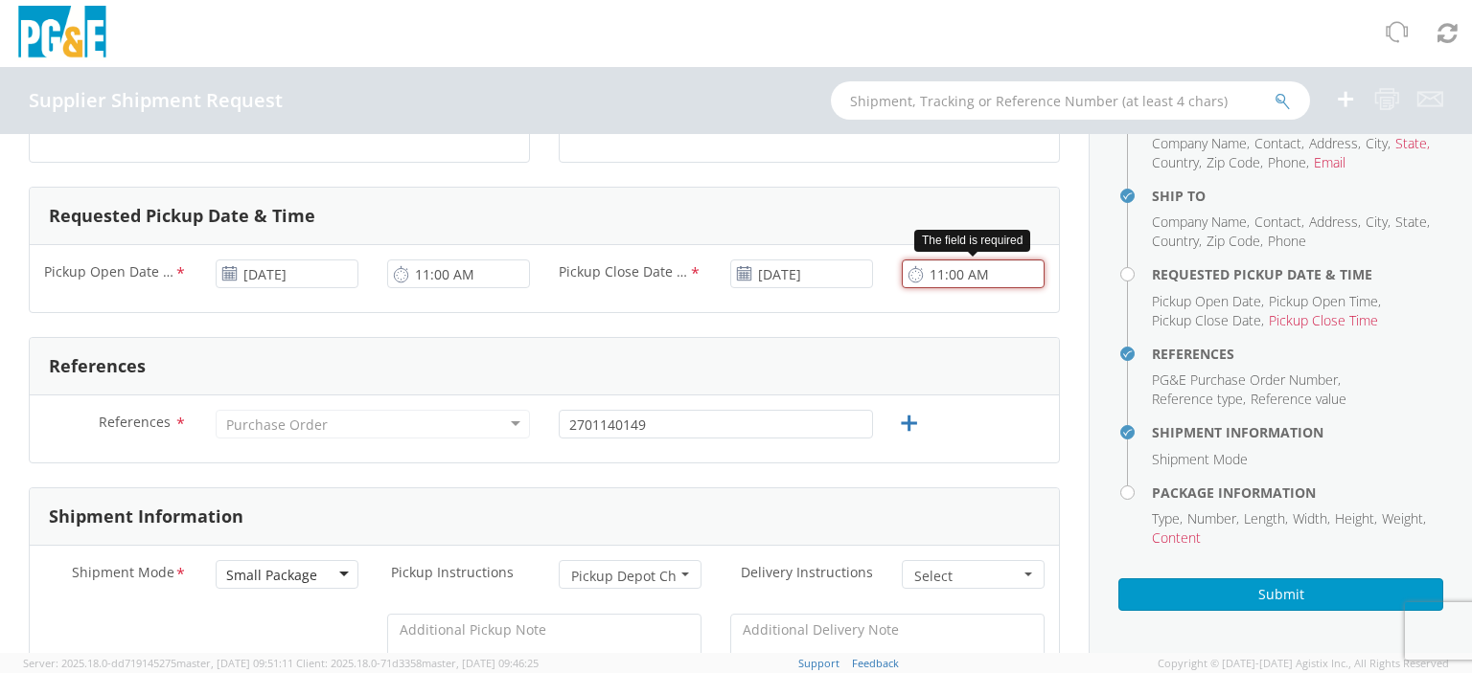
click at [921, 269] on input "11:00 AM" at bounding box center [973, 274] width 143 height 29
type input "5:00 PM"
click at [718, 211] on div "Requested Pickup Date & Time" at bounding box center [544, 216] width 1029 height 57
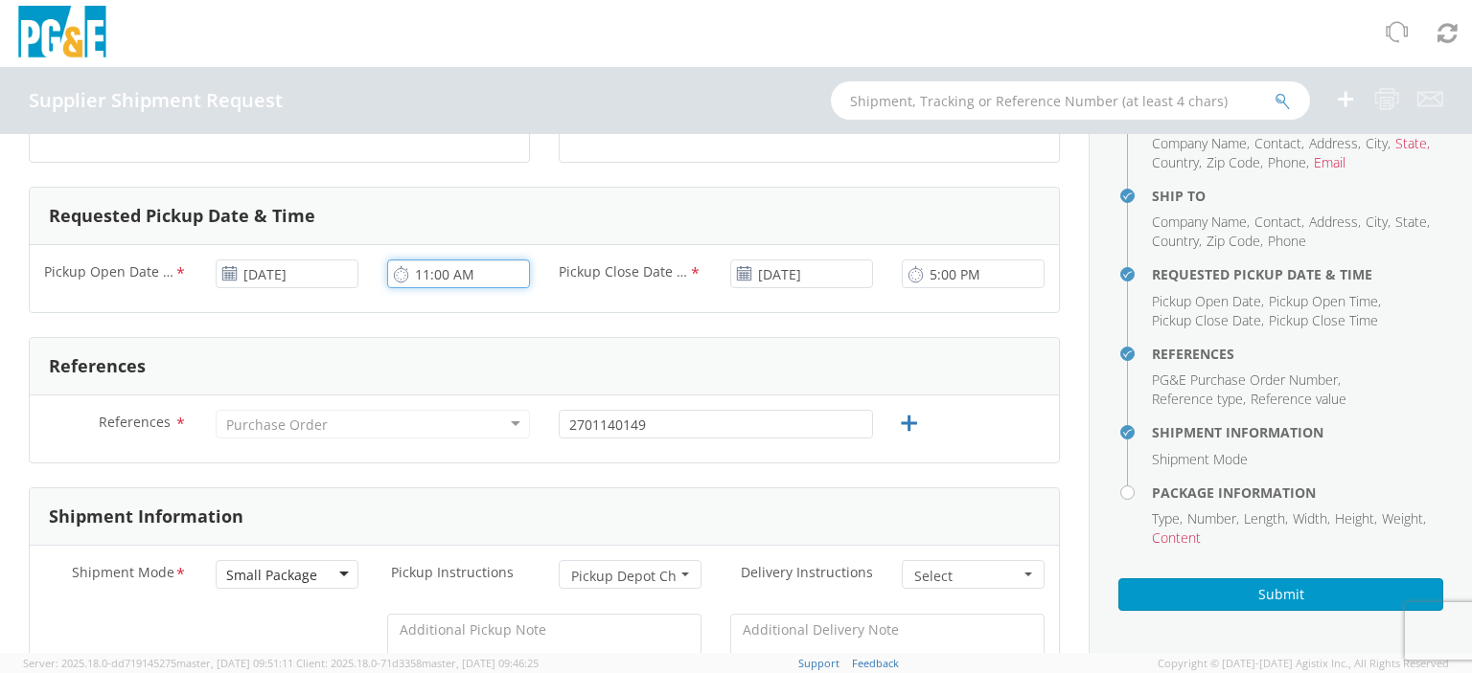
click at [499, 274] on input "11:00 AM" at bounding box center [458, 274] width 143 height 29
click at [624, 187] on div "Requested Pickup Date & Time Pickup Open Date & Time * [DATE] 11:00 AM Pickup C…" at bounding box center [544, 250] width 1031 height 126
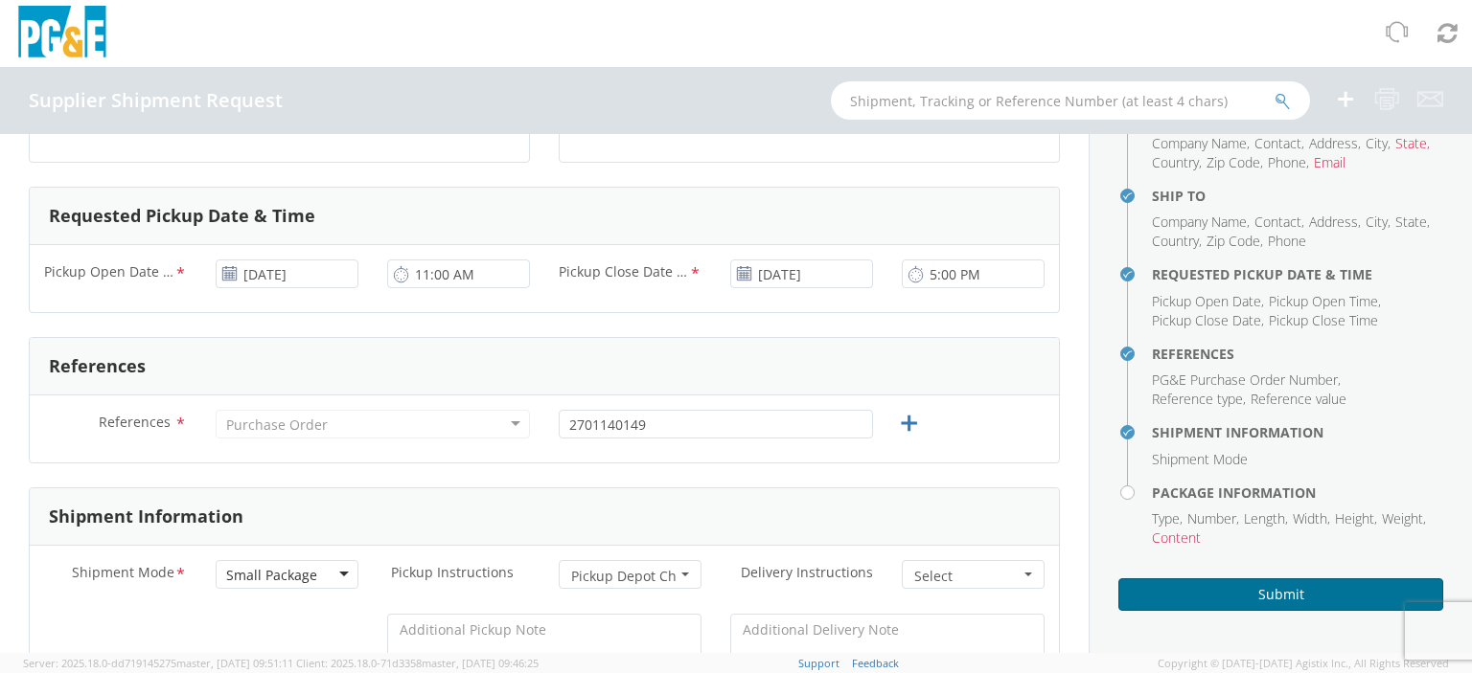
click at [1221, 589] on button "Submit" at bounding box center [1280, 595] width 325 height 33
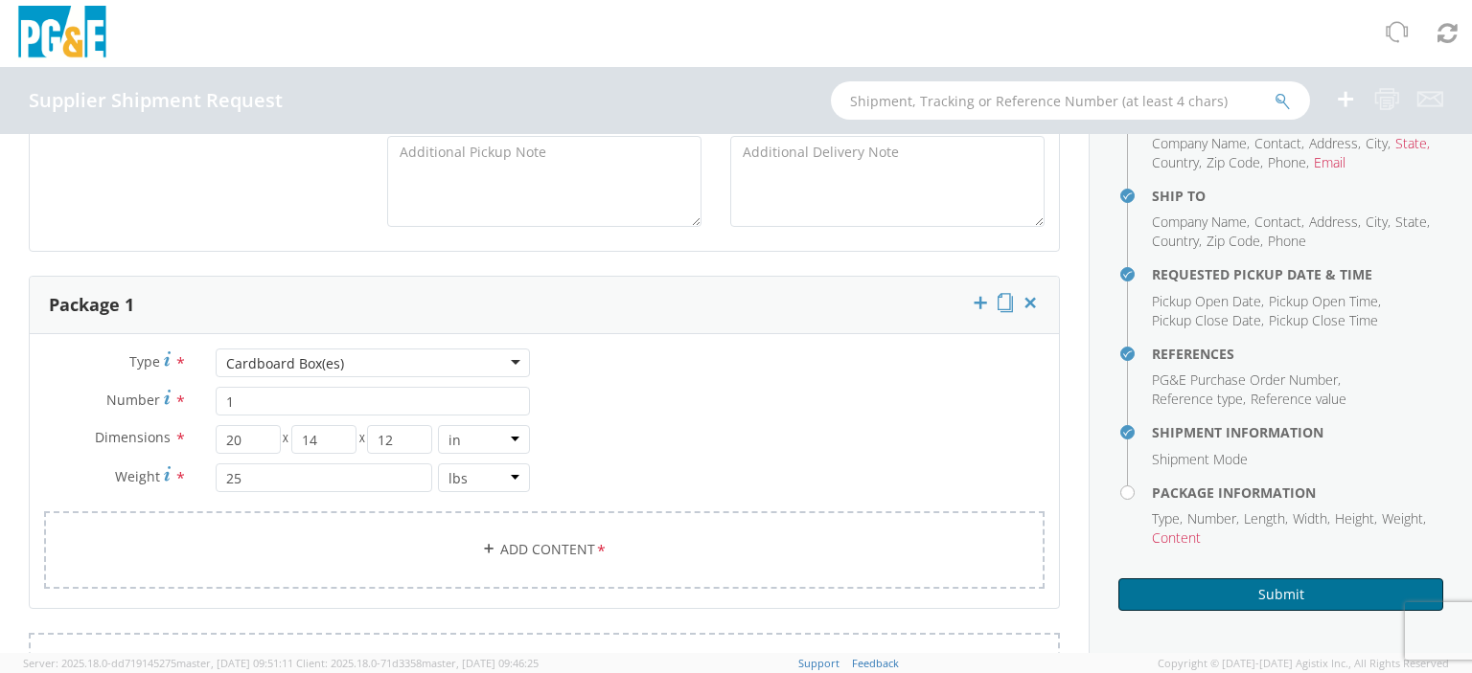
scroll to position [1005, 0]
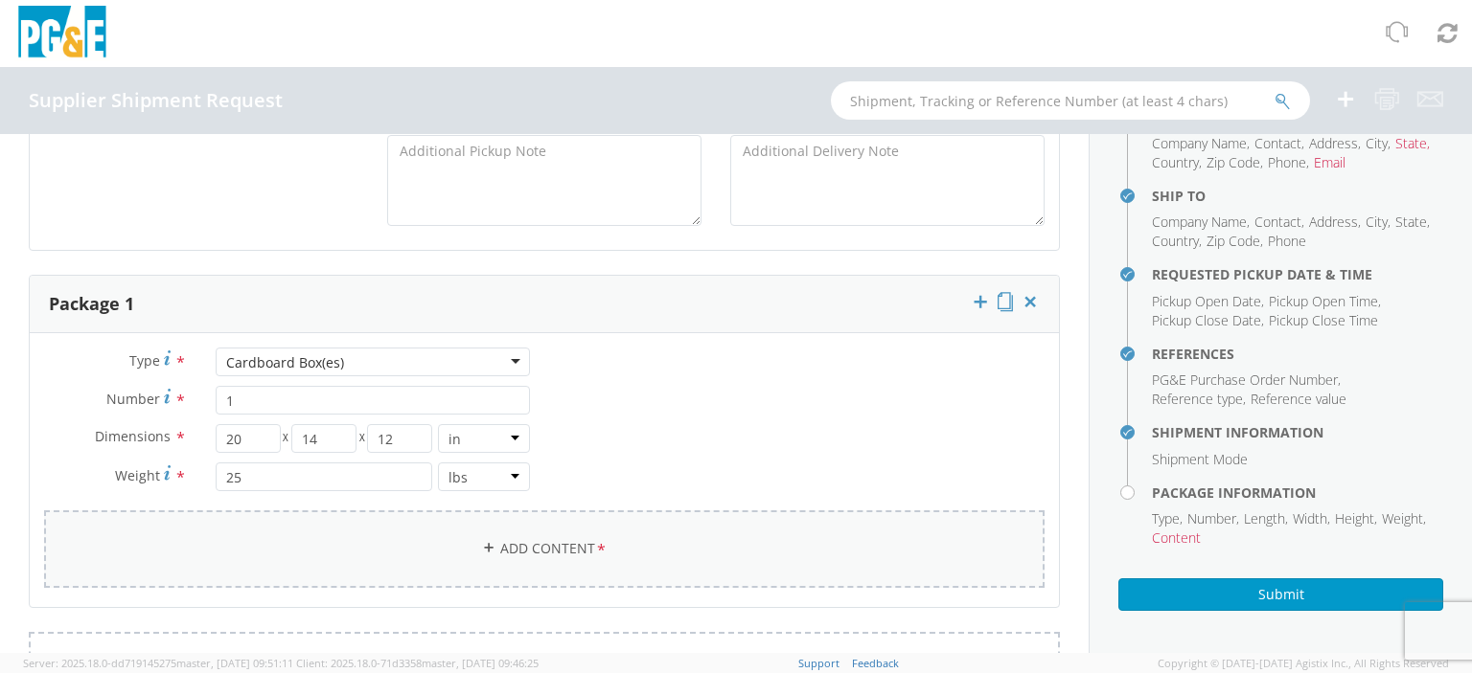
click at [295, 553] on link "Add Content *" at bounding box center [544, 550] width 1000 height 78
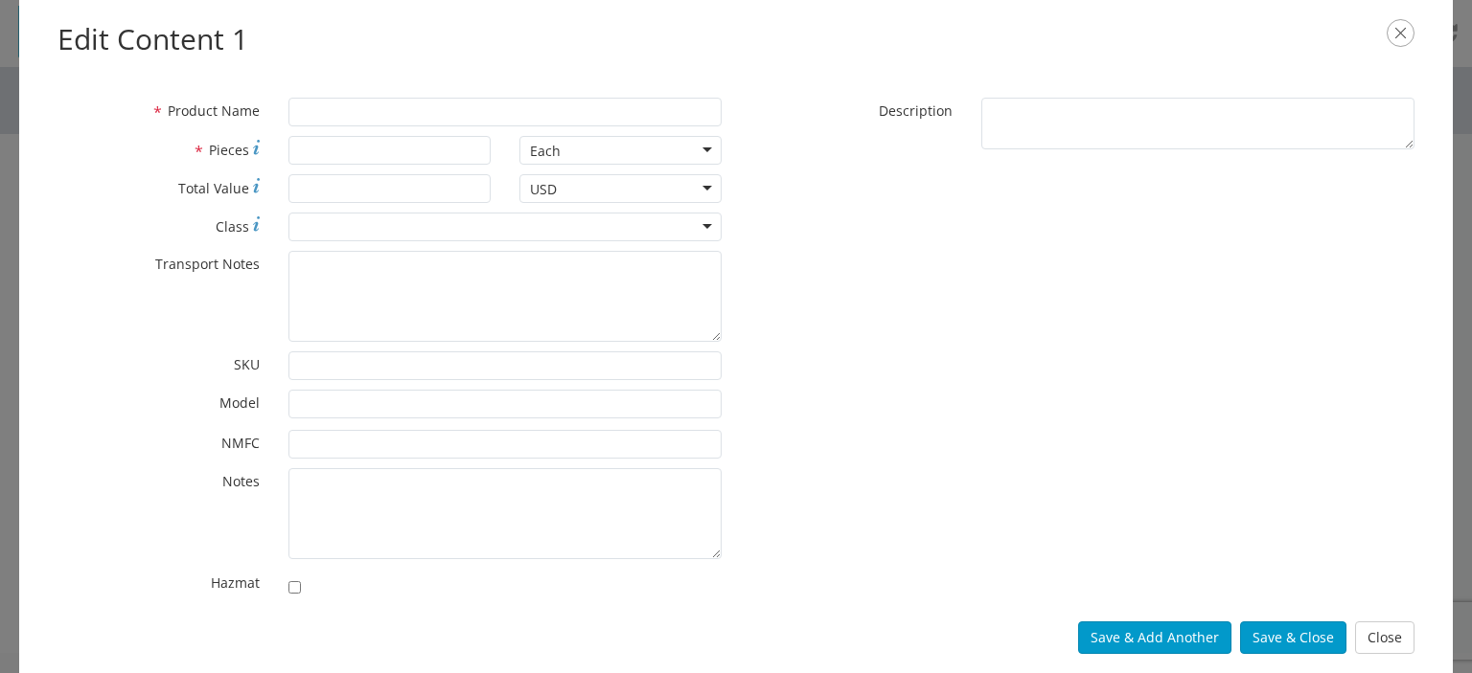
scroll to position [0, 0]
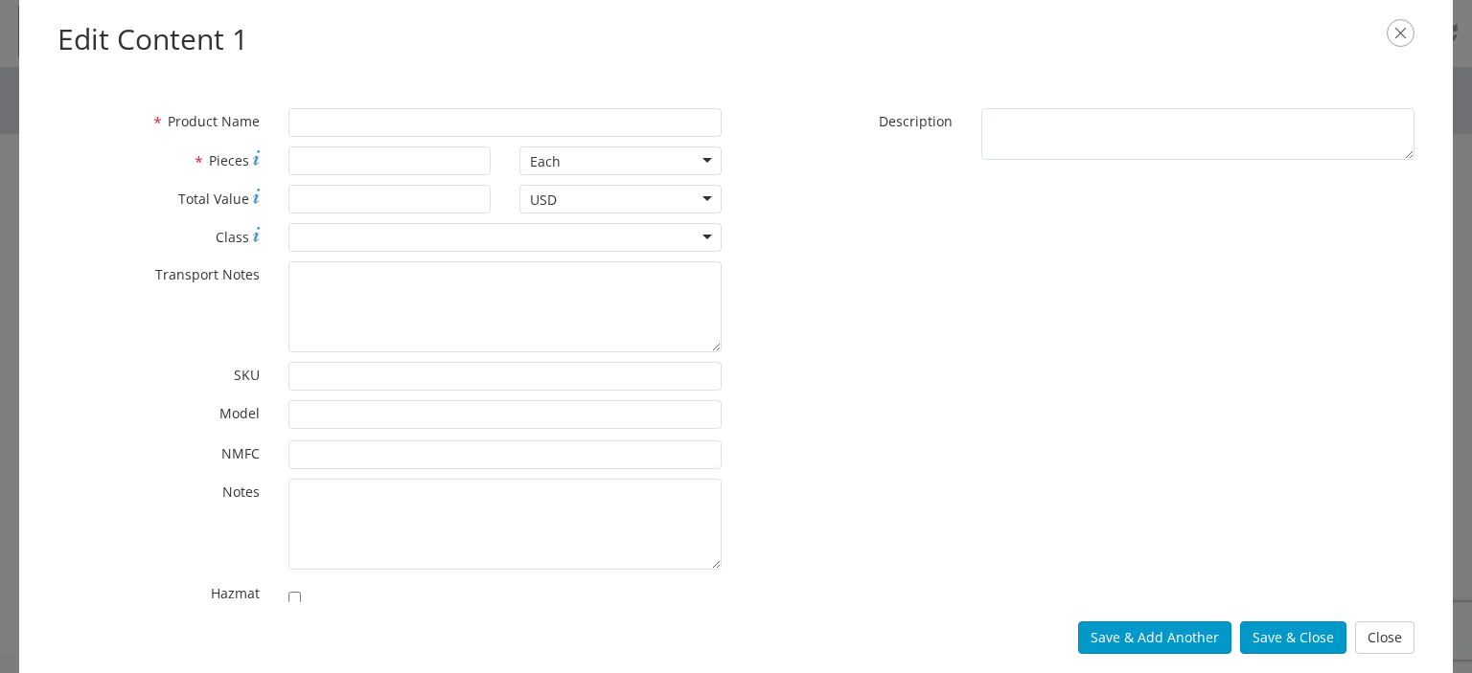
click at [79, 204] on label "* Total Value" at bounding box center [158, 197] width 231 height 24
click at [288, 204] on input "* Total Value" at bounding box center [389, 199] width 202 height 29
click at [1290, 638] on button "Save & Close" at bounding box center [1293, 638] width 106 height 33
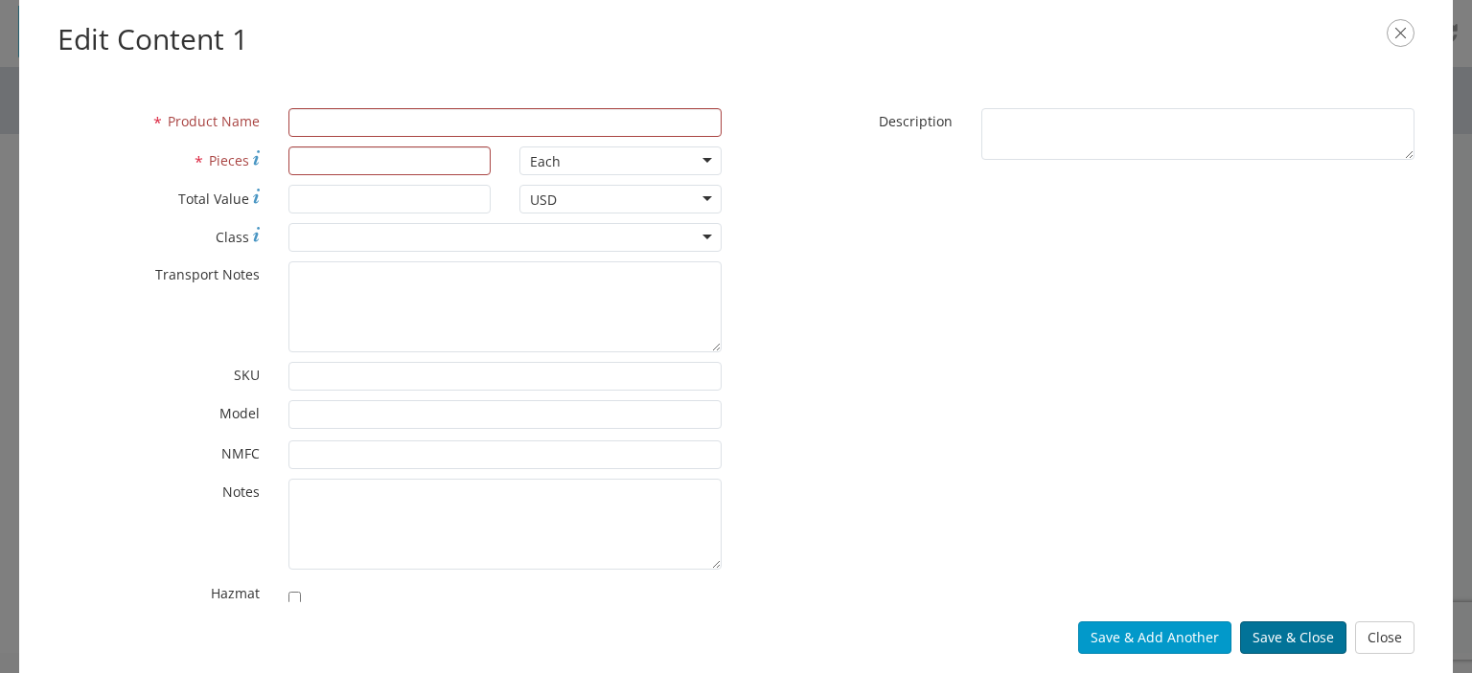
click at [1290, 638] on button "Save & Close" at bounding box center [1293, 638] width 106 height 33
click at [1397, 33] on icon "button" at bounding box center [1400, 33] width 28 height 28
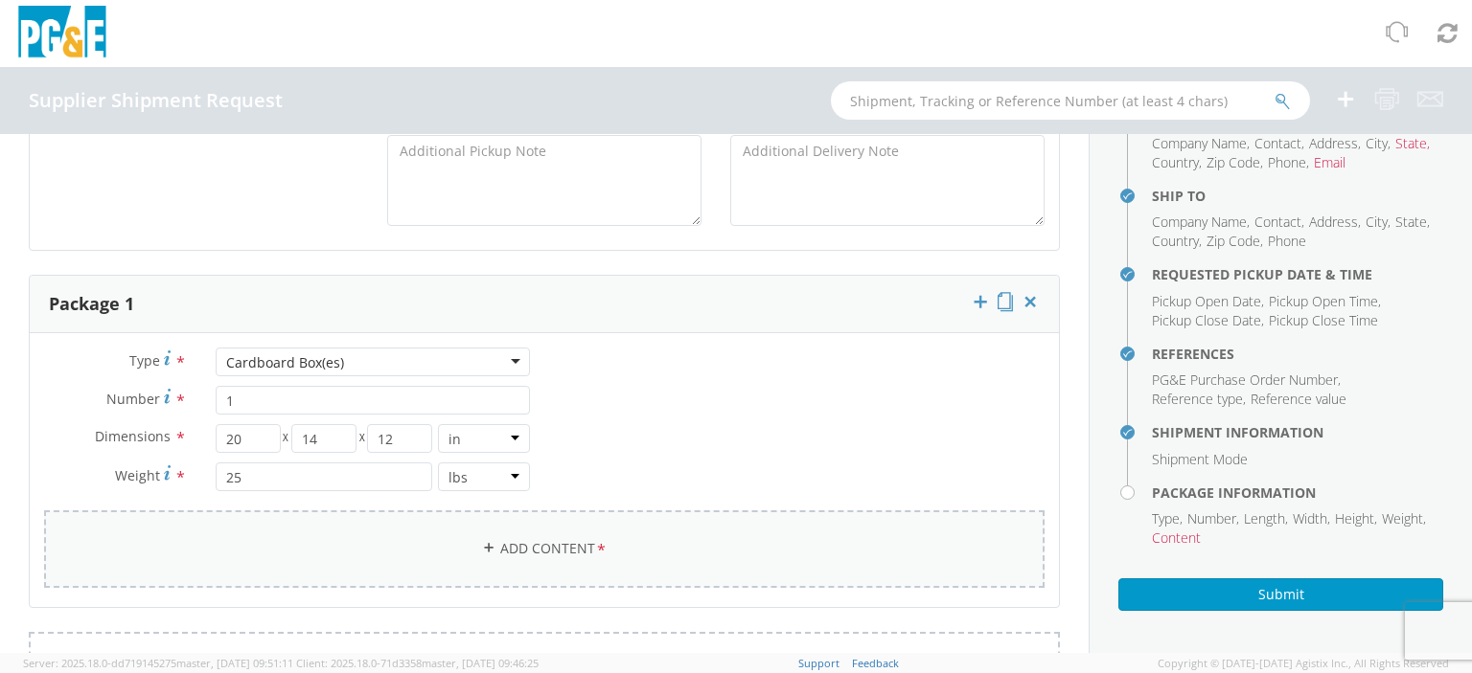
scroll to position [1292, 0]
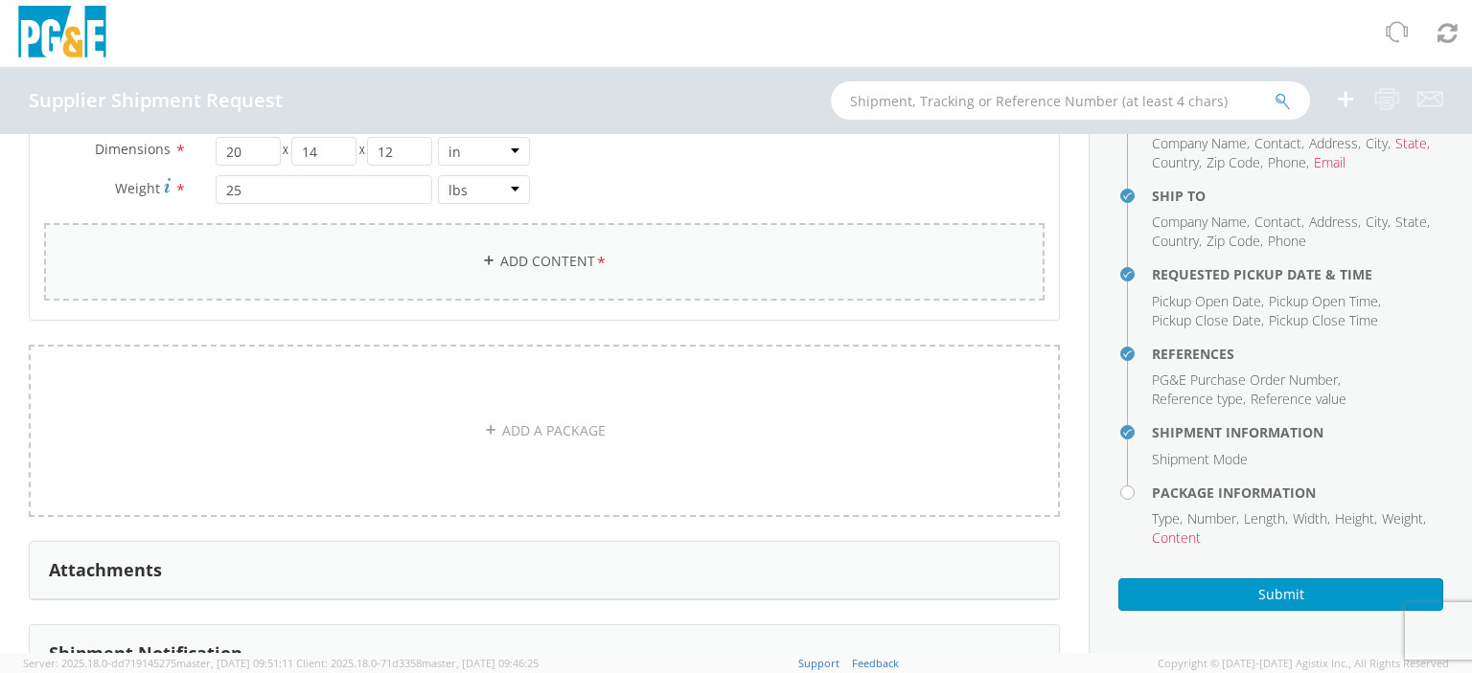
click at [485, 260] on icon at bounding box center [488, 260] width 13 height 13
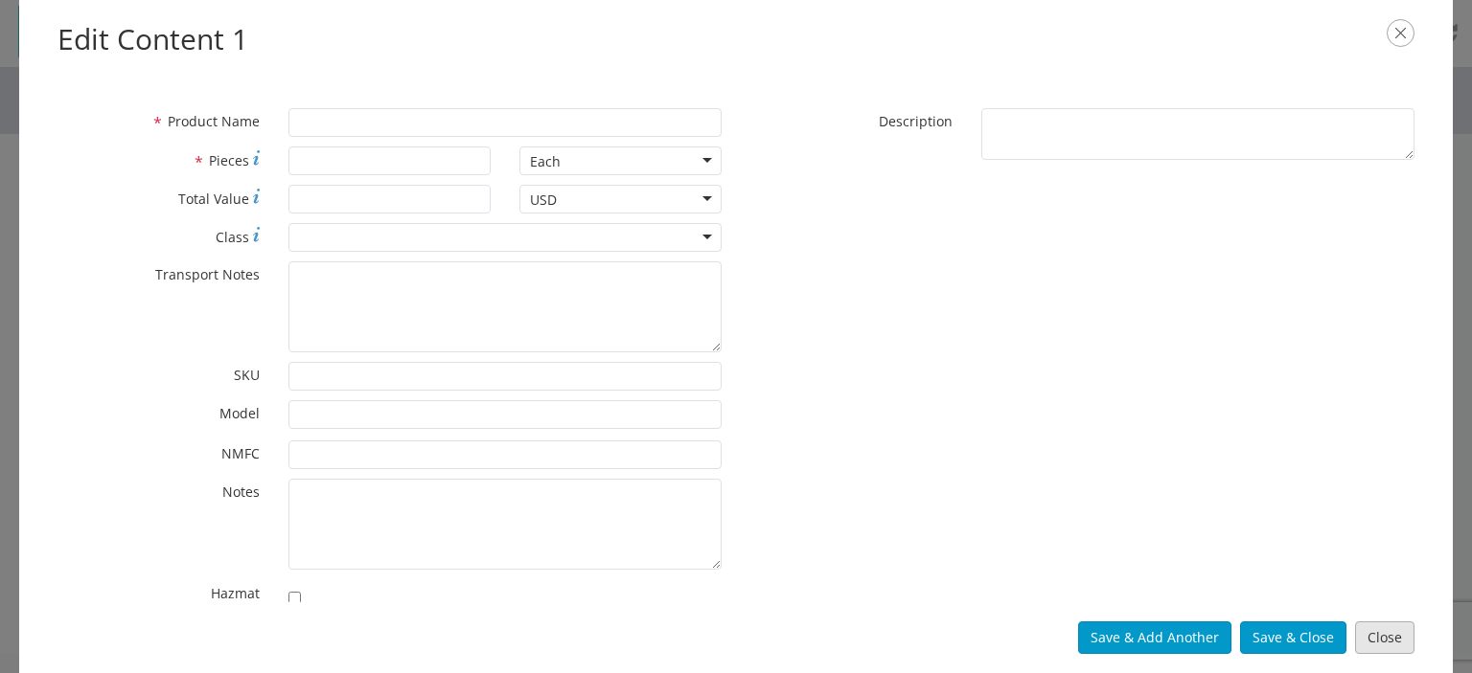
click at [1364, 632] on button "Close" at bounding box center [1384, 638] width 59 height 33
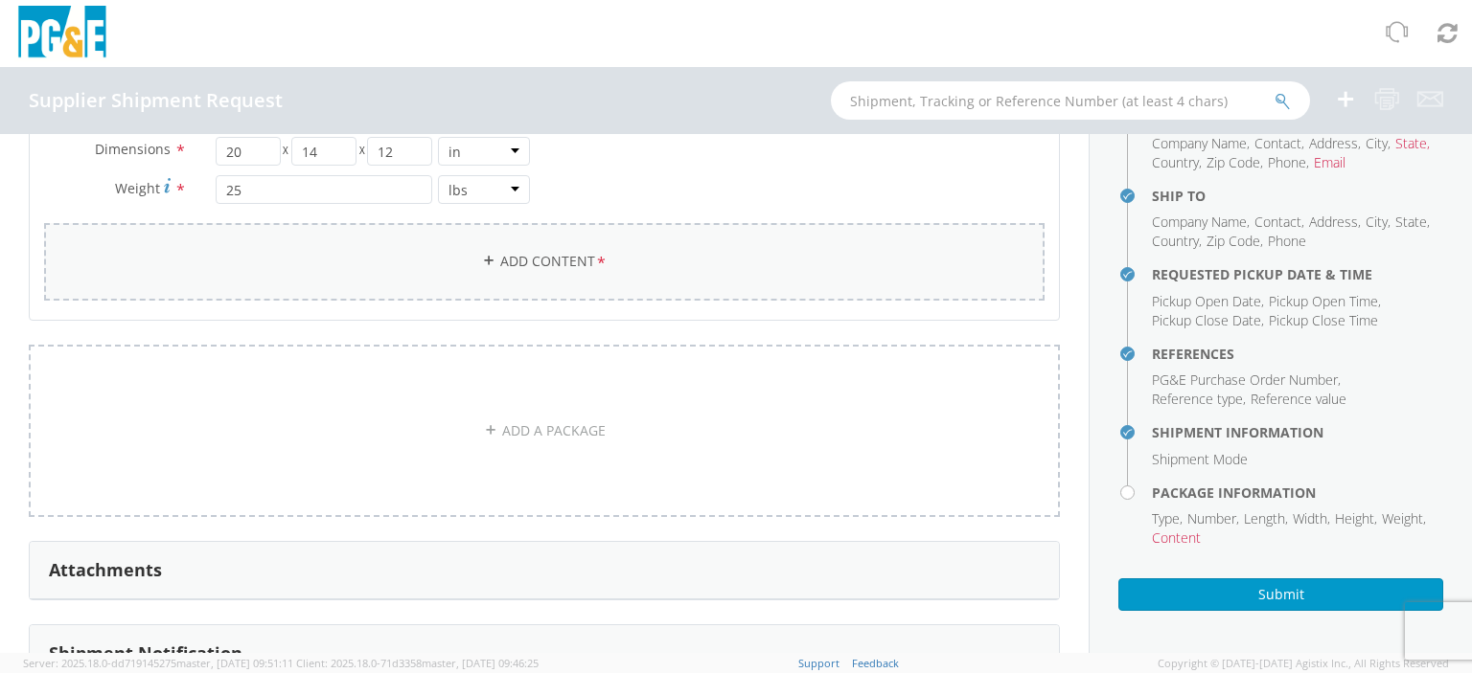
click at [507, 258] on link "Add Content *" at bounding box center [544, 262] width 1000 height 78
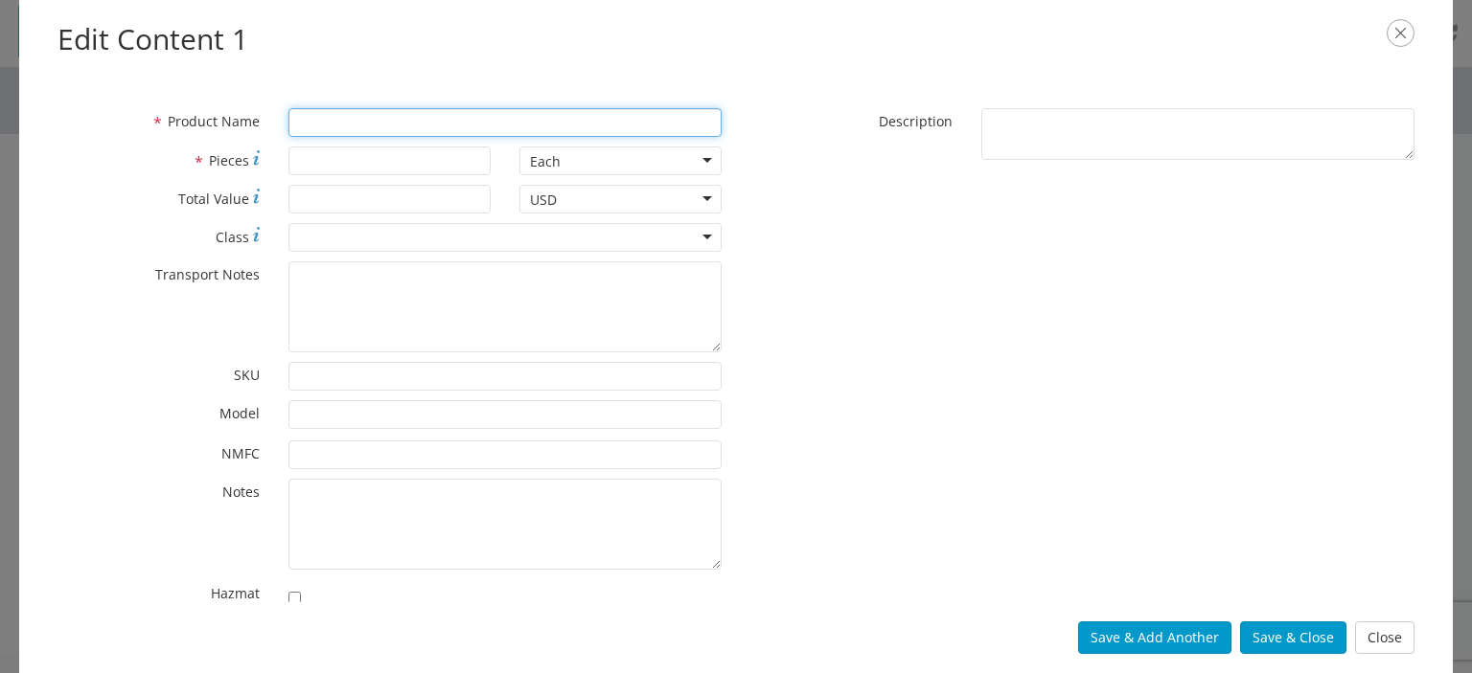
click at [328, 121] on input "* Product Name" at bounding box center [504, 122] width 433 height 29
paste input "3000/02-004/R1"
type input "3000/02-004/R1"
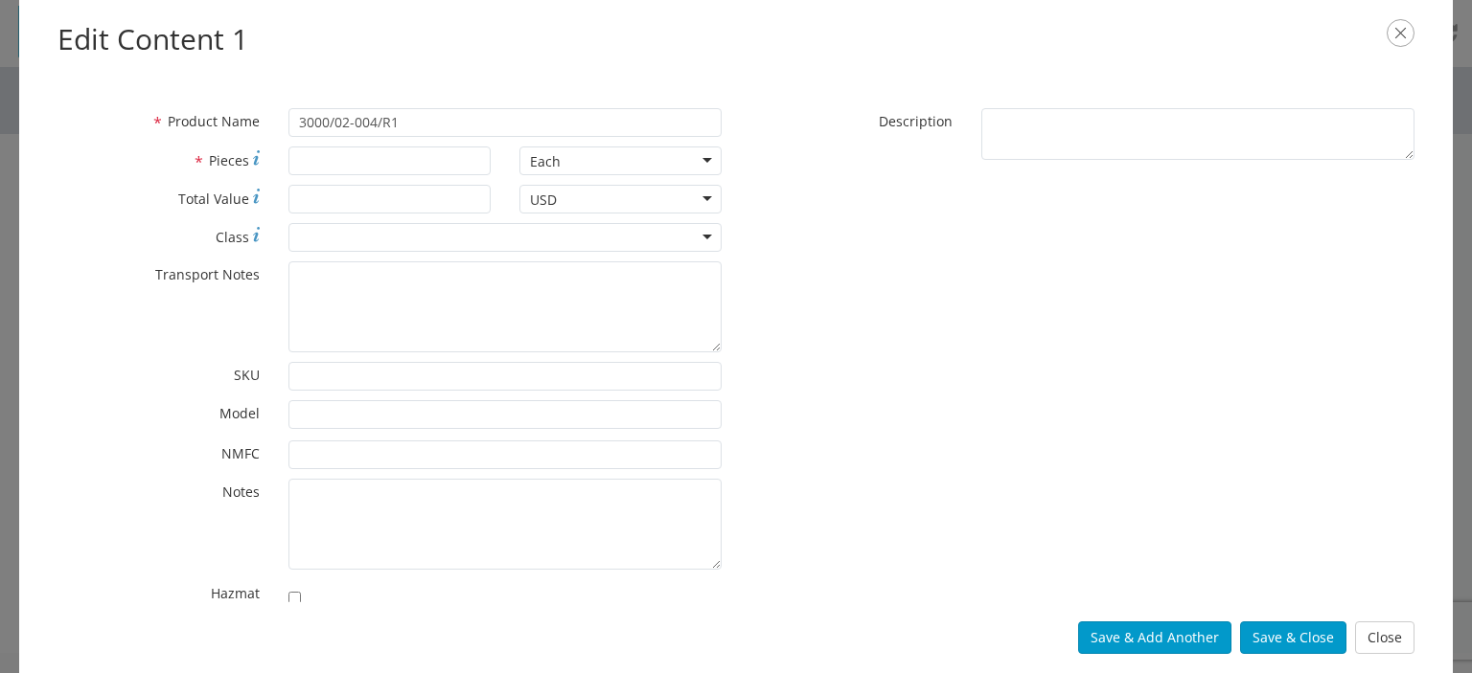
click at [881, 123] on span "Description" at bounding box center [916, 121] width 74 height 18
click at [981, 123] on textarea "* Description" at bounding box center [1197, 134] width 433 height 53
click at [903, 143] on div "* Description" at bounding box center [1082, 134] width 693 height 53
click at [910, 131] on div "* Description" at bounding box center [1082, 134] width 693 height 53
click at [861, 132] on div "* Description" at bounding box center [1082, 134] width 693 height 53
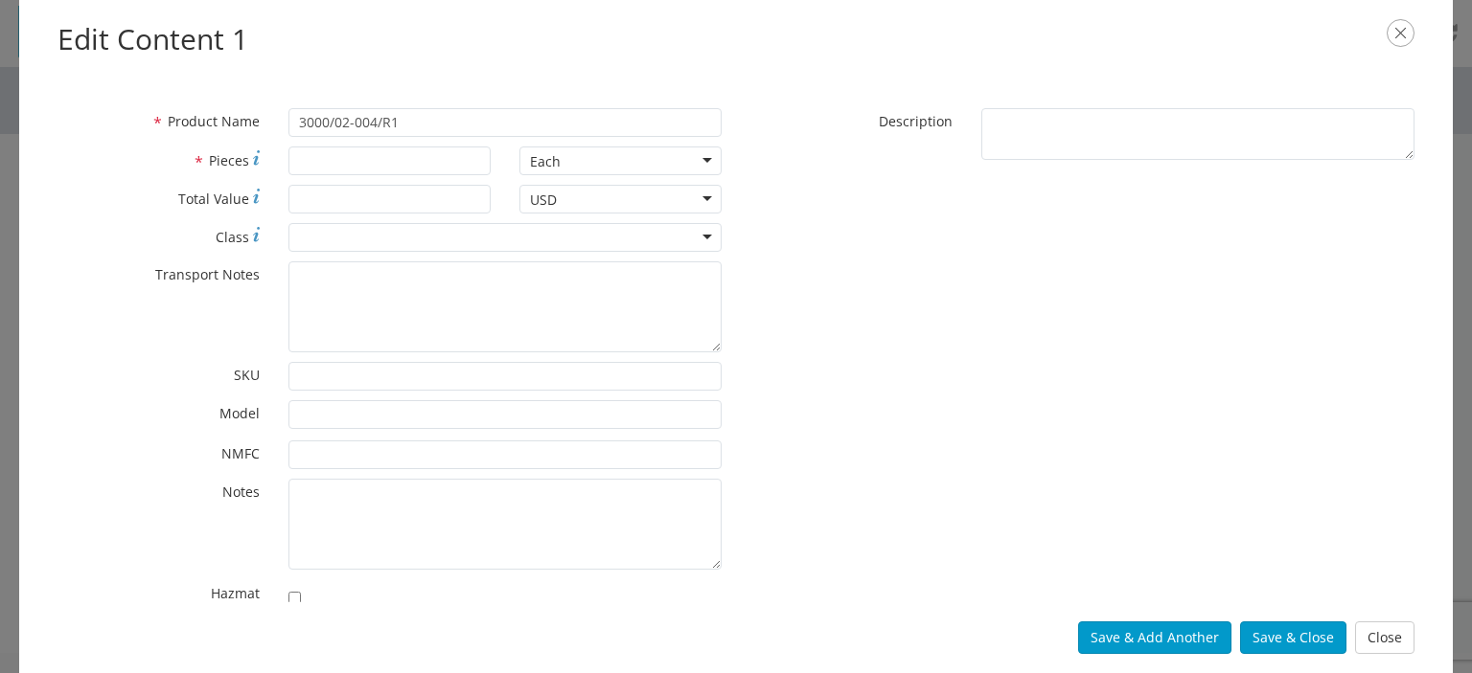
click at [875, 132] on div "* Description" at bounding box center [1082, 134] width 693 height 53
click at [950, 131] on div "* Description" at bounding box center [1082, 134] width 693 height 53
click at [987, 121] on textarea "* Description" at bounding box center [1197, 134] width 433 height 53
paste textarea "2-Port Modbus TCP Card"
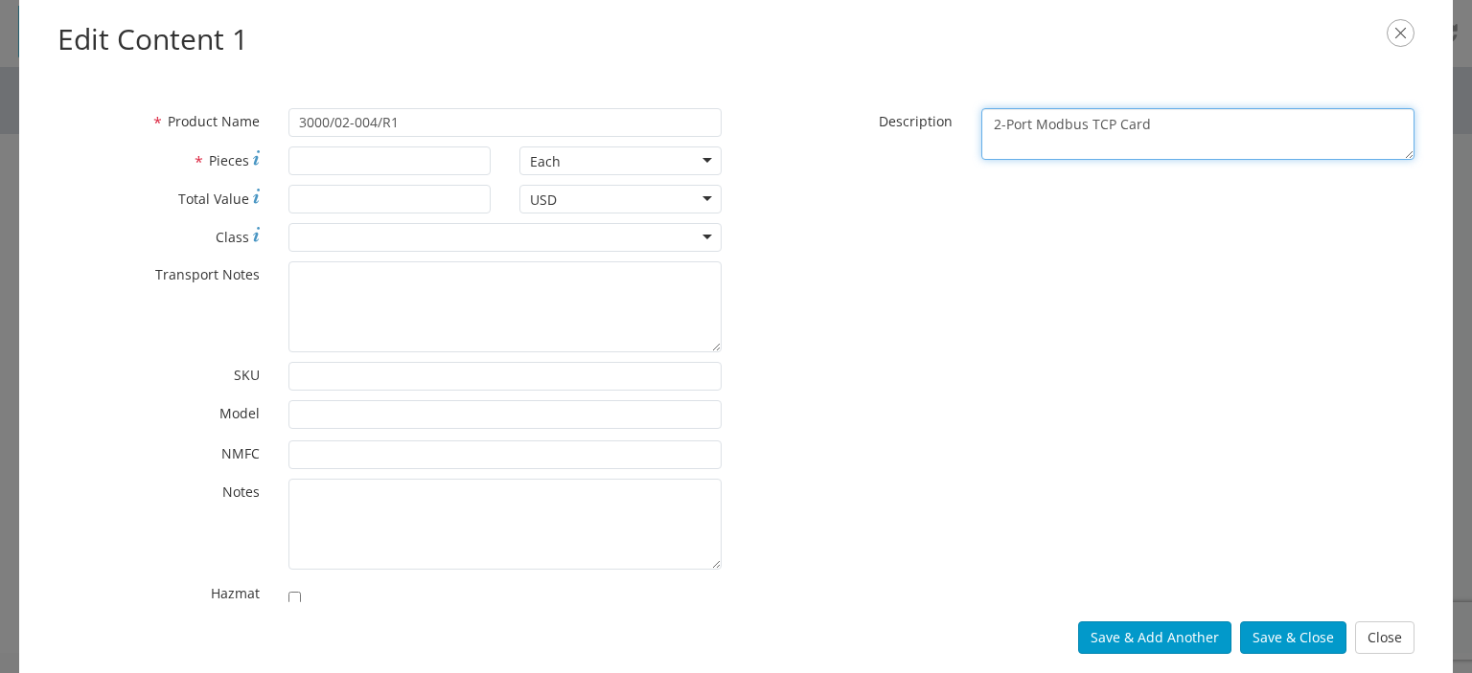
type textarea "2-Port Modbus TCP Card"
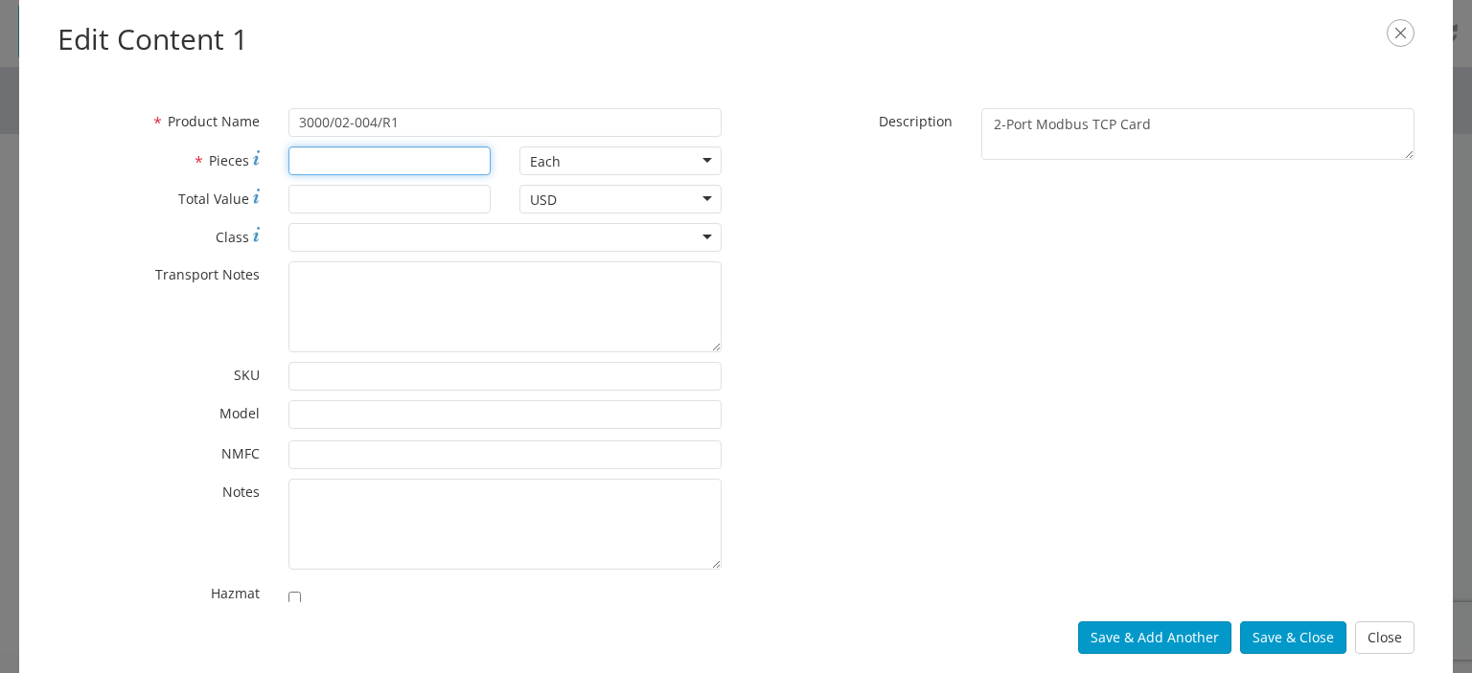
click at [310, 164] on input "* Pieces" at bounding box center [389, 161] width 202 height 29
type input "10"
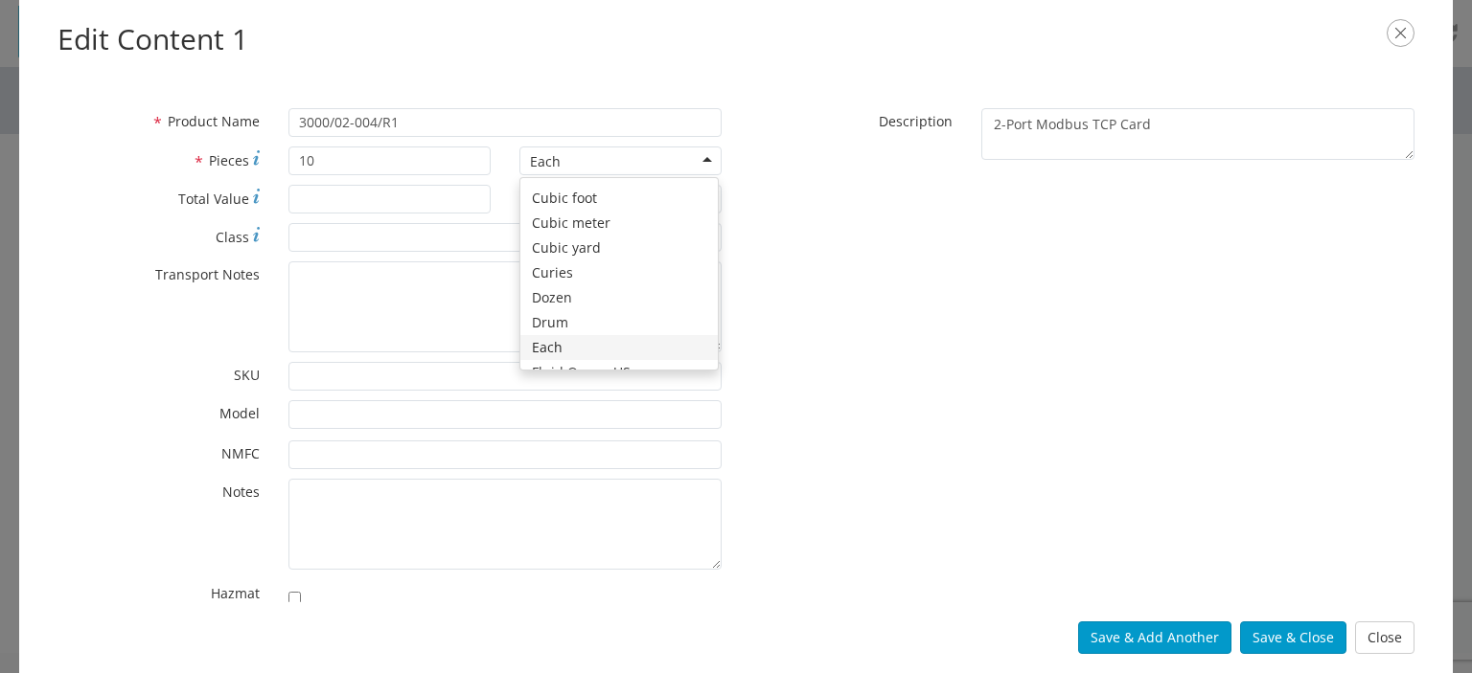
click at [87, 408] on label "* Model" at bounding box center [158, 411] width 231 height 23
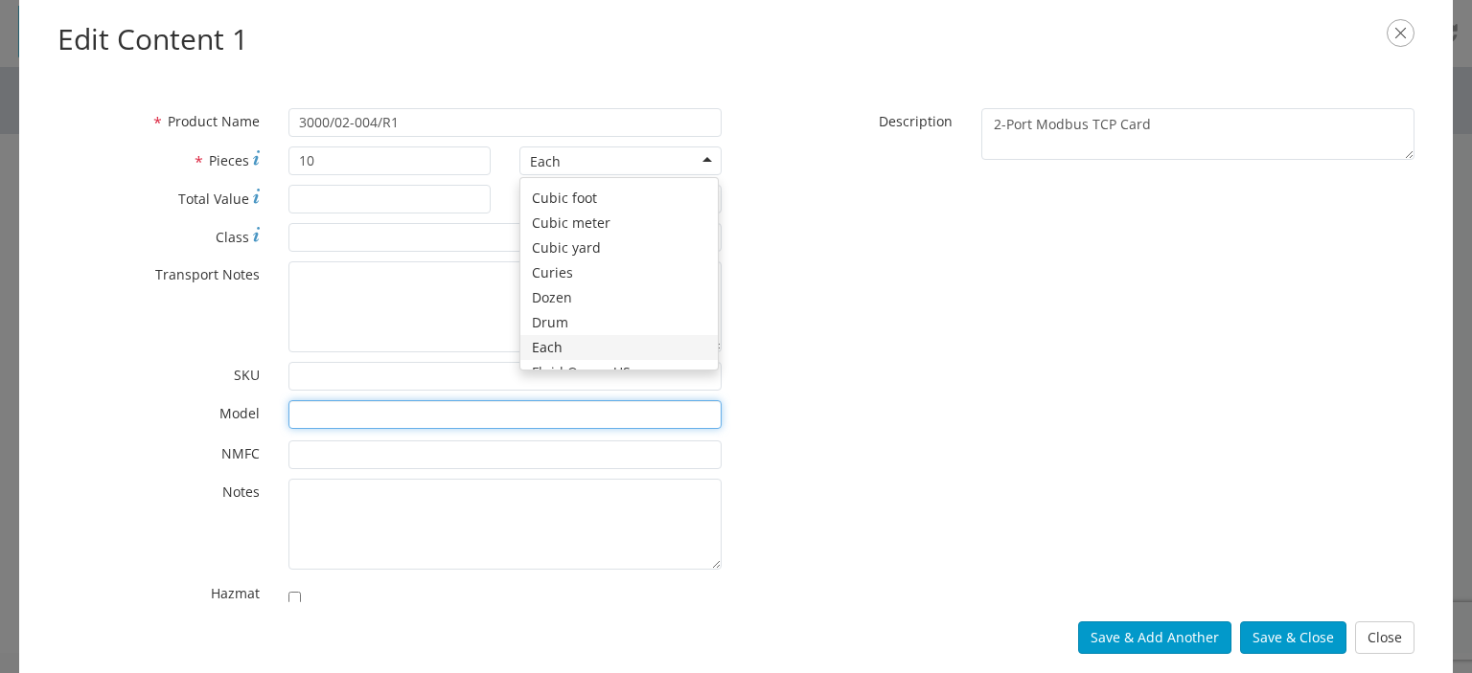
click at [288, 408] on input "* Model" at bounding box center [504, 414] width 433 height 29
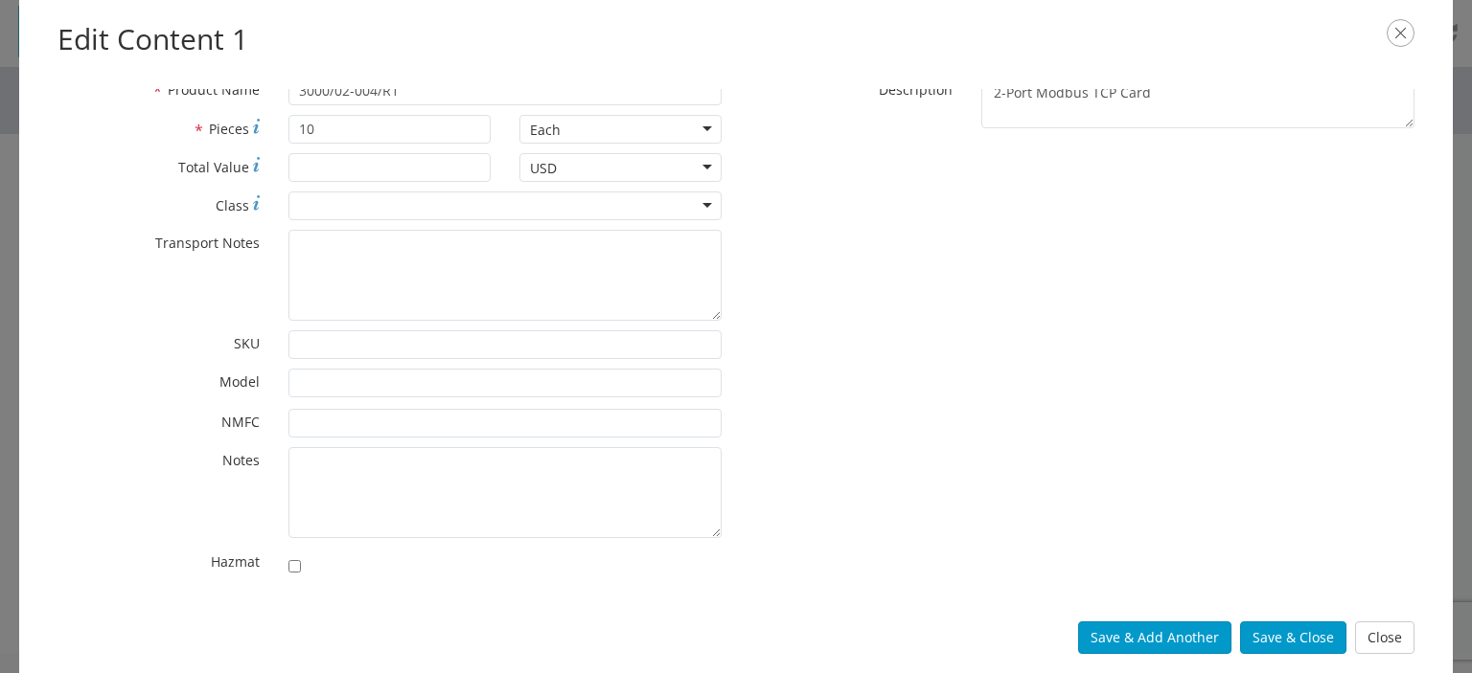
scroll to position [0, 0]
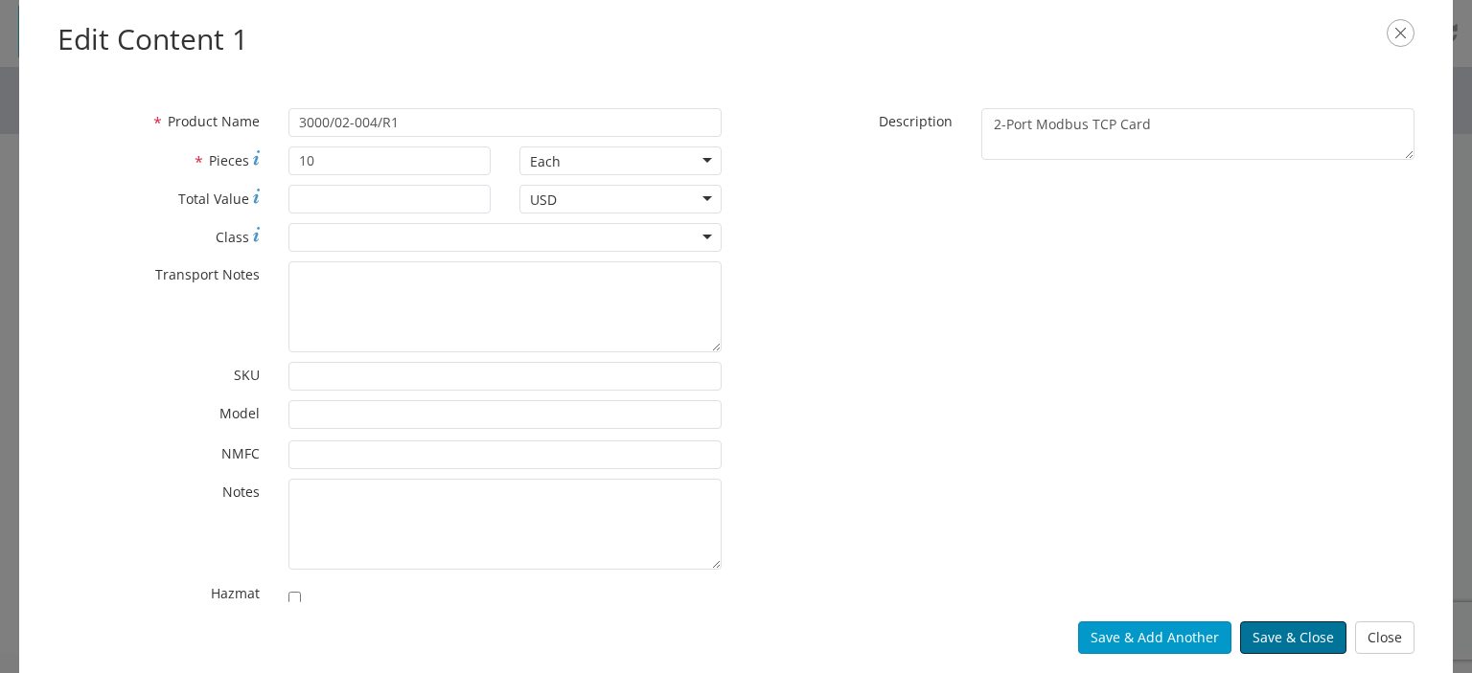
click at [1298, 643] on button "Save & Close" at bounding box center [1293, 638] width 106 height 33
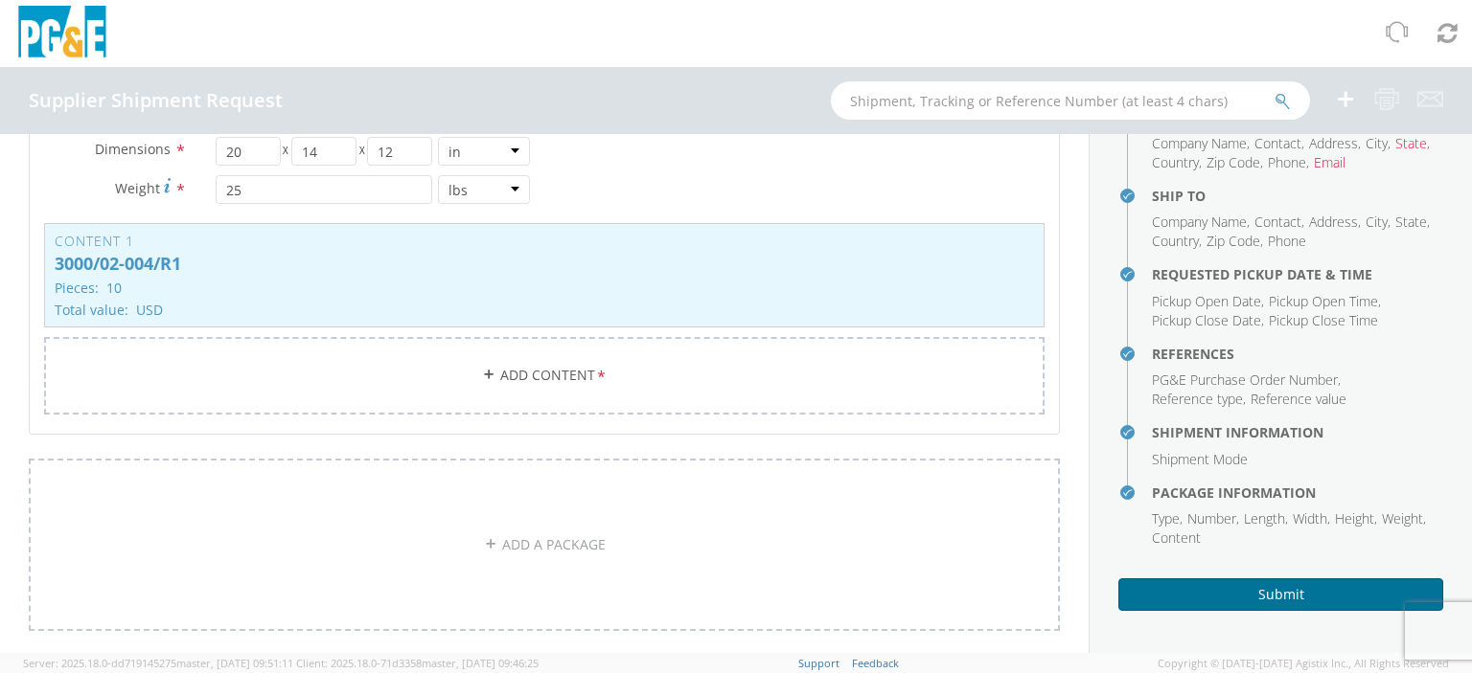
click at [1268, 596] on button "Submit" at bounding box center [1280, 595] width 325 height 33
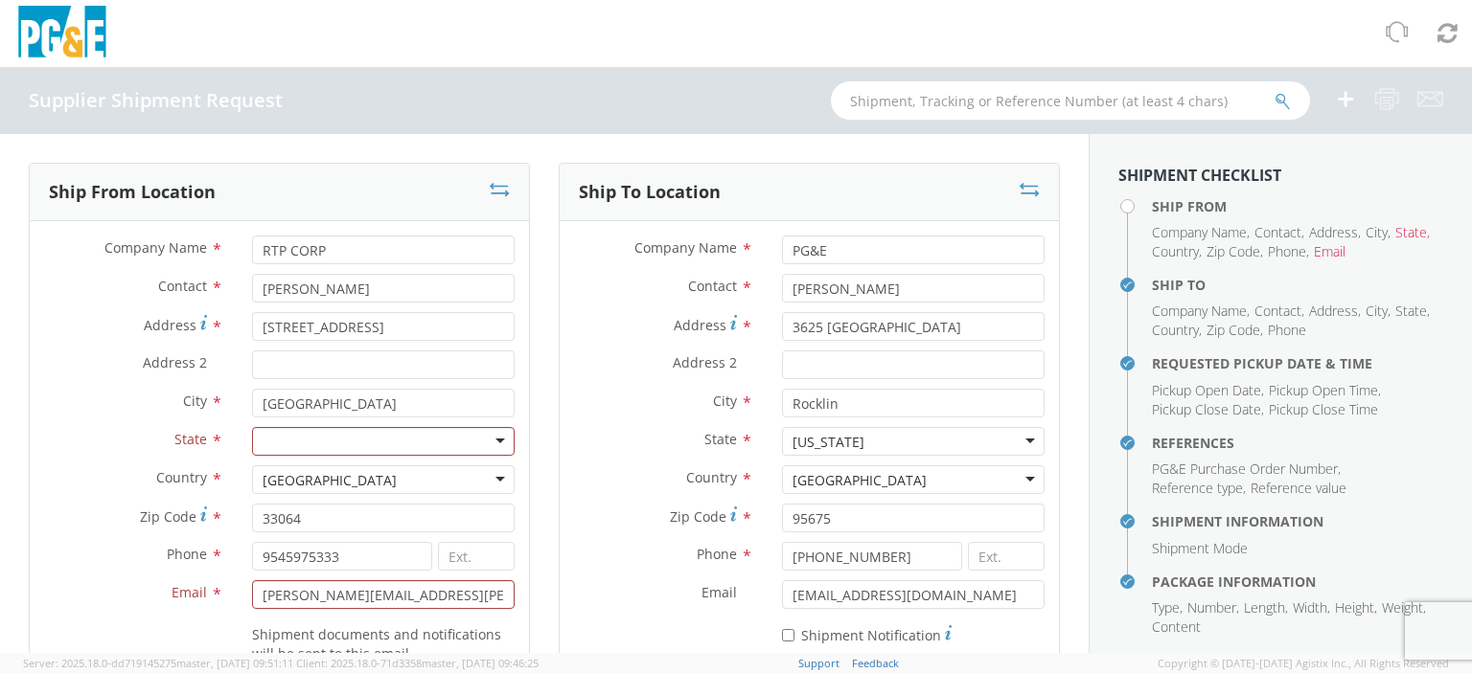
click at [491, 435] on div at bounding box center [383, 441] width 262 height 29
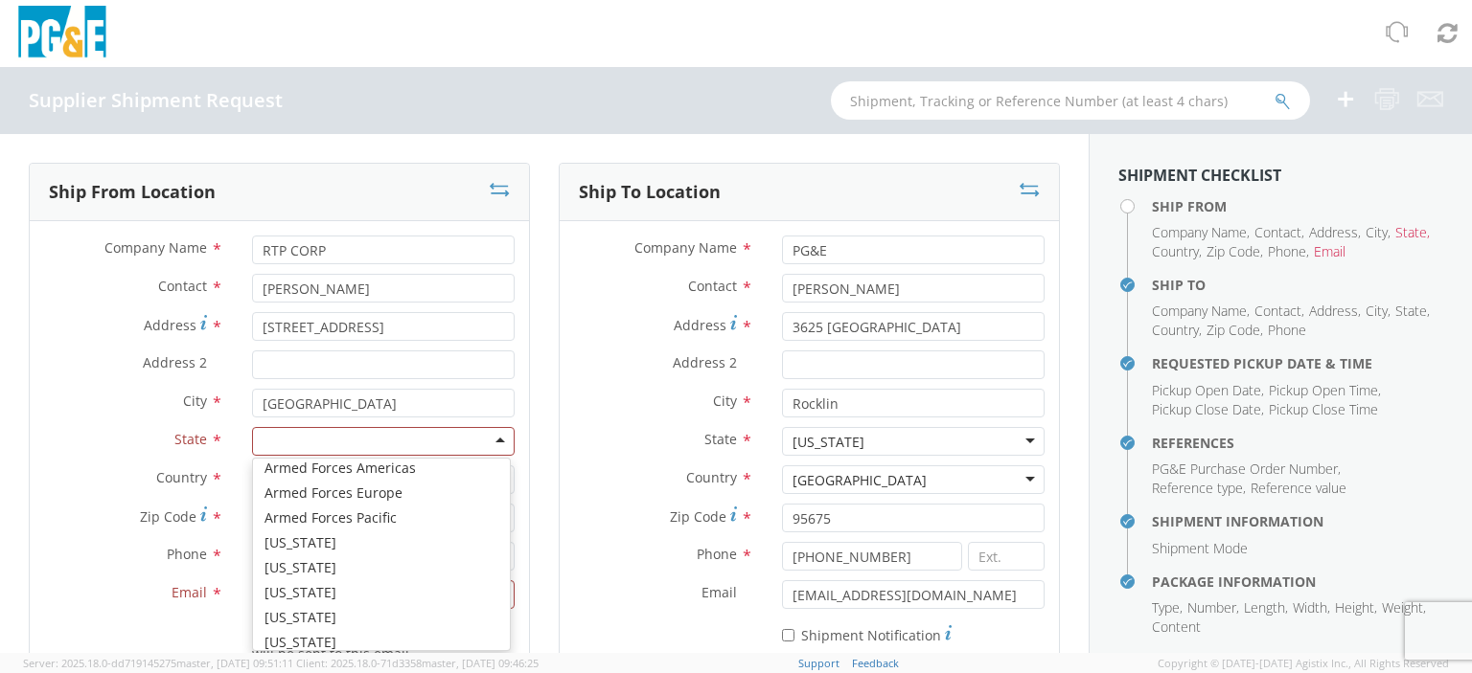
scroll to position [287, 0]
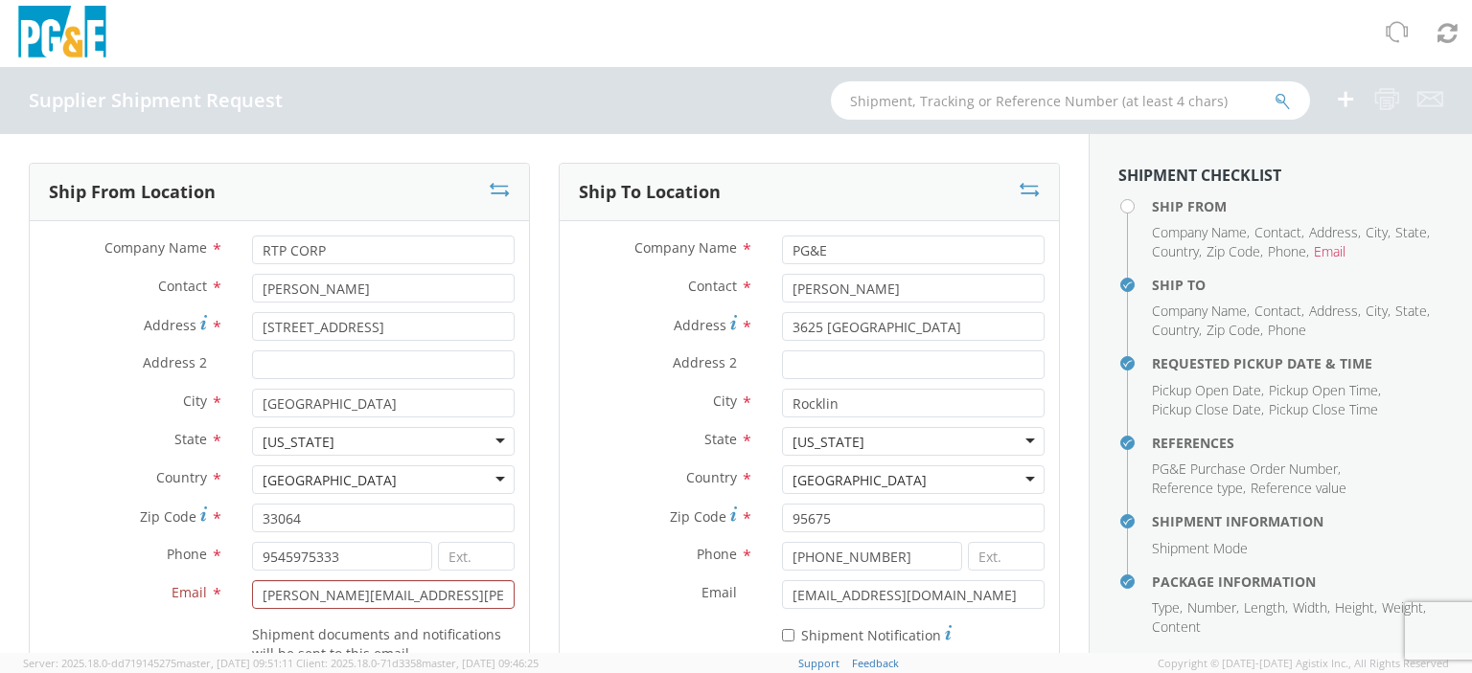
click at [65, 439] on label "State *" at bounding box center [134, 439] width 208 height 25
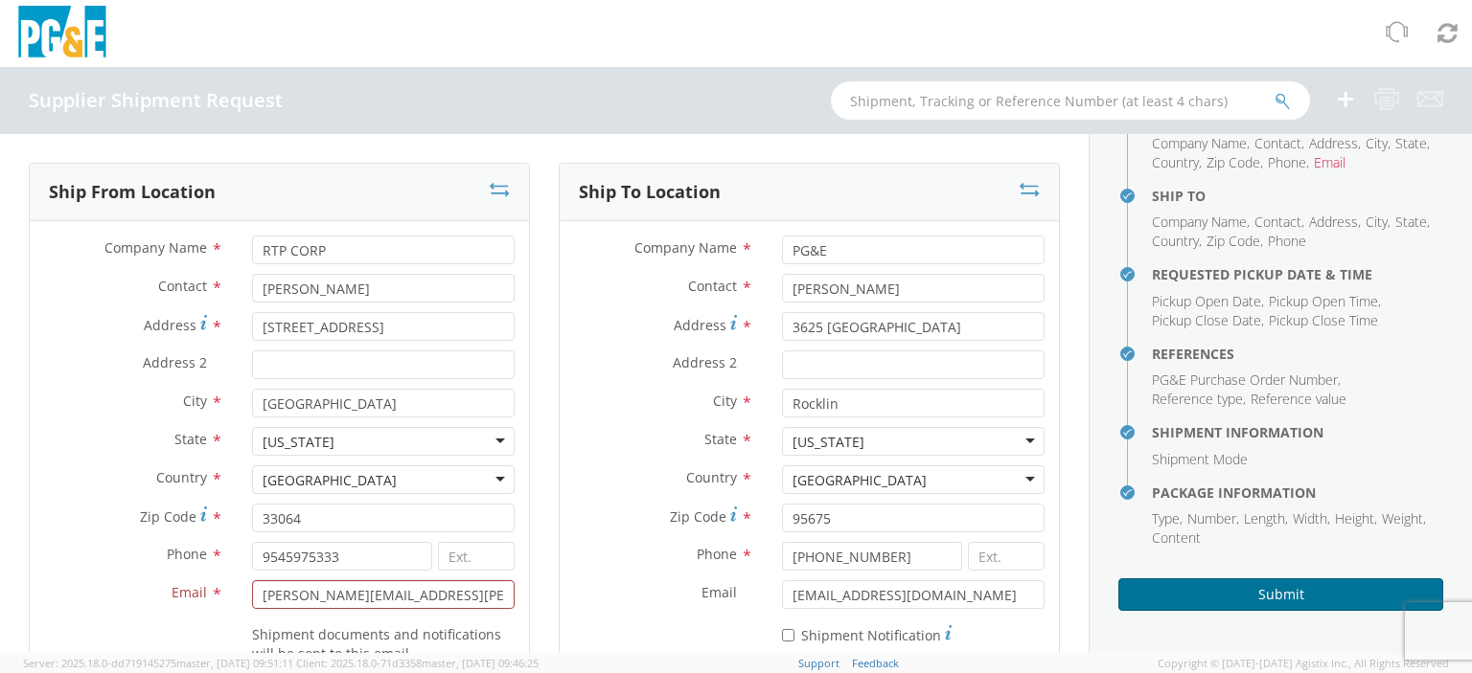
click at [1284, 586] on button "Submit" at bounding box center [1280, 595] width 325 height 33
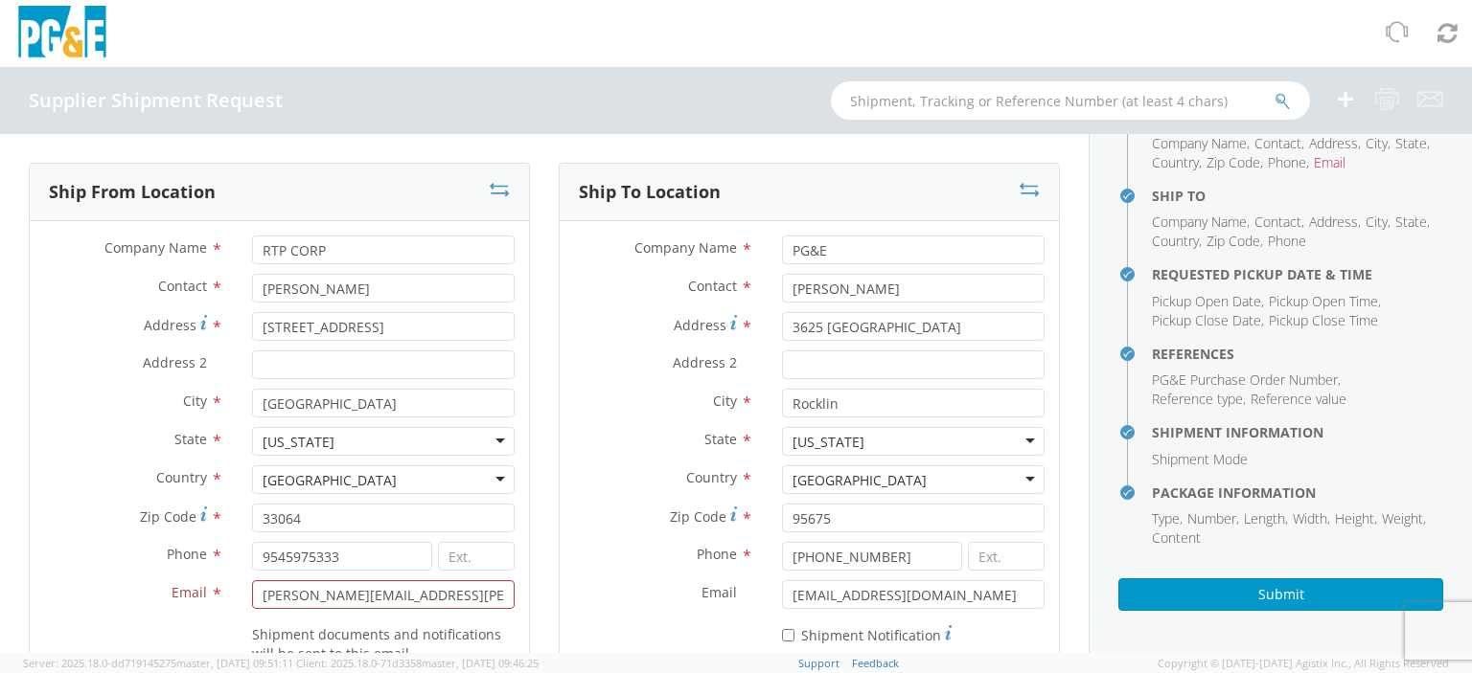
click at [75, 445] on label "State *" at bounding box center [134, 439] width 208 height 25
drag, startPoint x: 468, startPoint y: 601, endPoint x: 184, endPoint y: 616, distance: 284.0
click at [195, 612] on div "Email * [PERSON_NAME][EMAIL_ADDRESS][PERSON_NAME][DOMAIN_NAME]" at bounding box center [279, 600] width 499 height 38
click at [84, 528] on label "Zip Code *" at bounding box center [134, 517] width 208 height 26
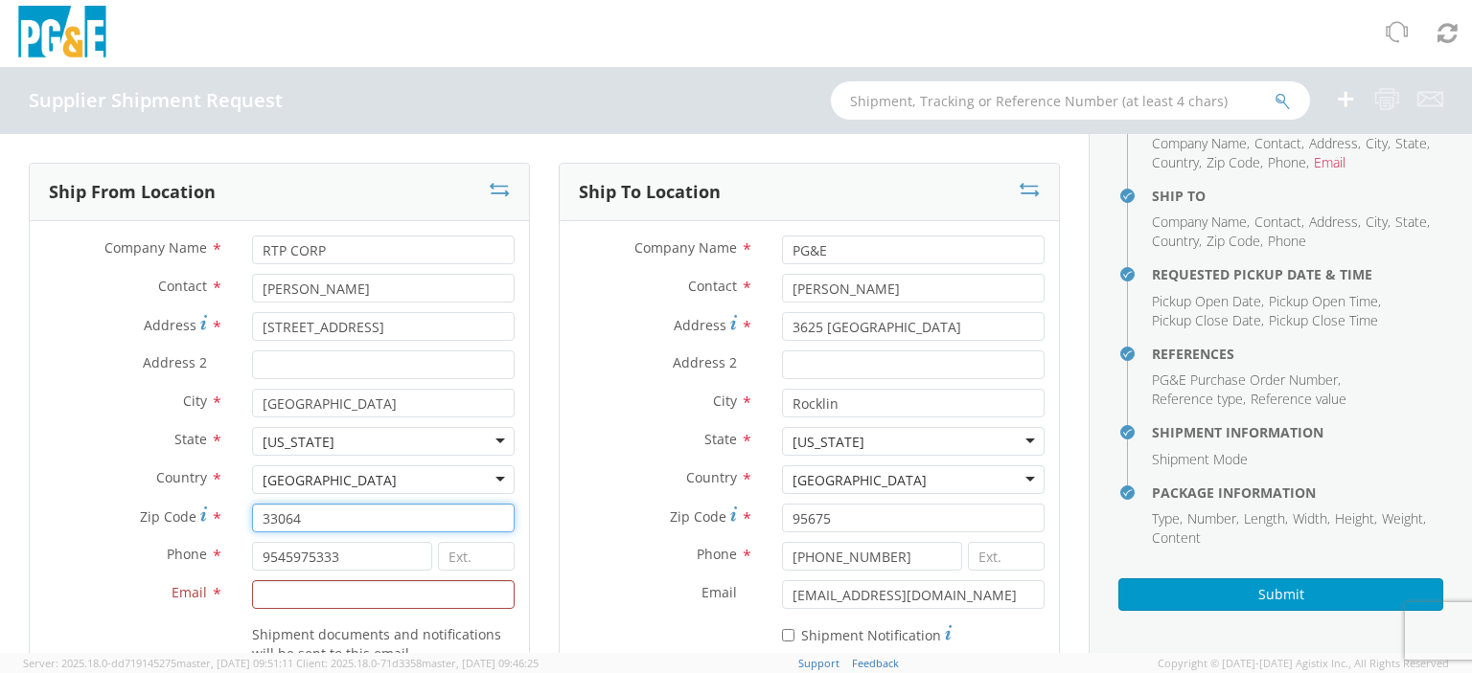
click at [252, 528] on input "33064" at bounding box center [383, 518] width 262 height 29
click at [377, 602] on input "Email *" at bounding box center [383, 595] width 262 height 29
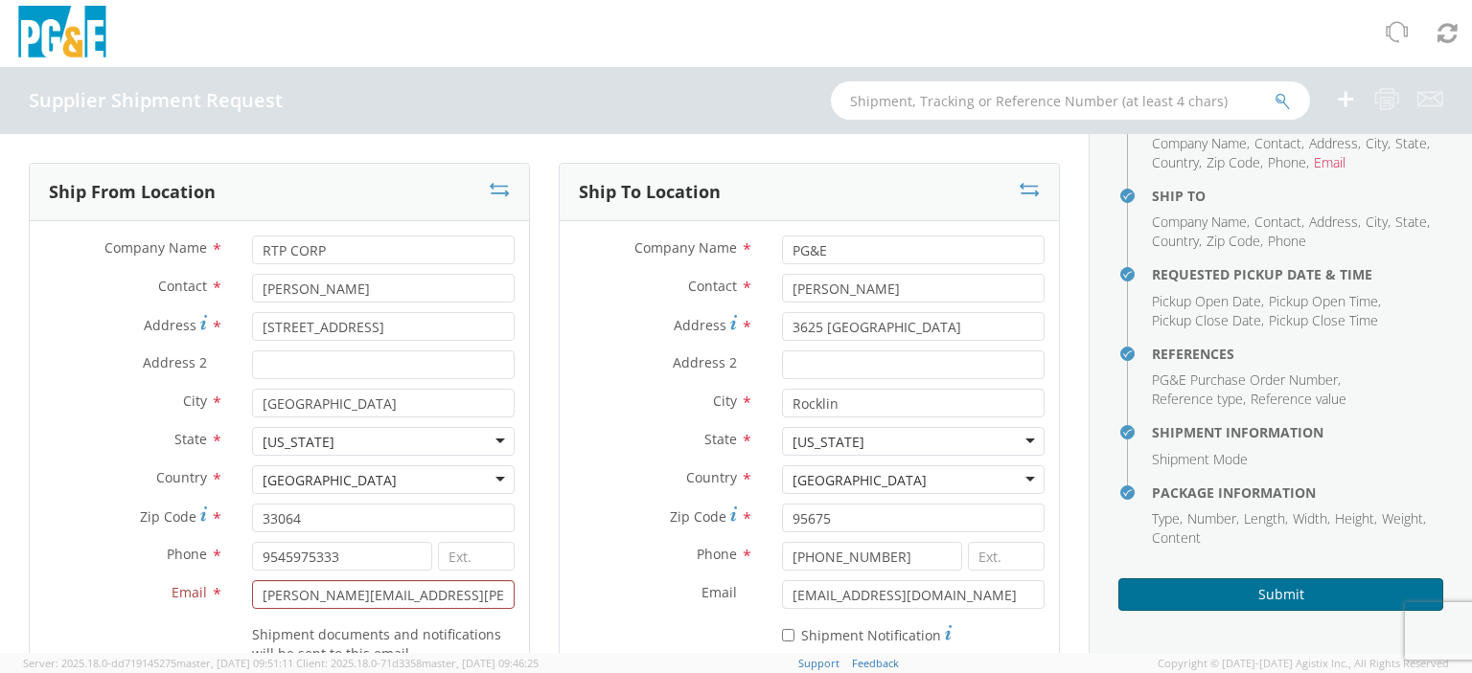
click at [1276, 597] on button "Submit" at bounding box center [1280, 595] width 325 height 33
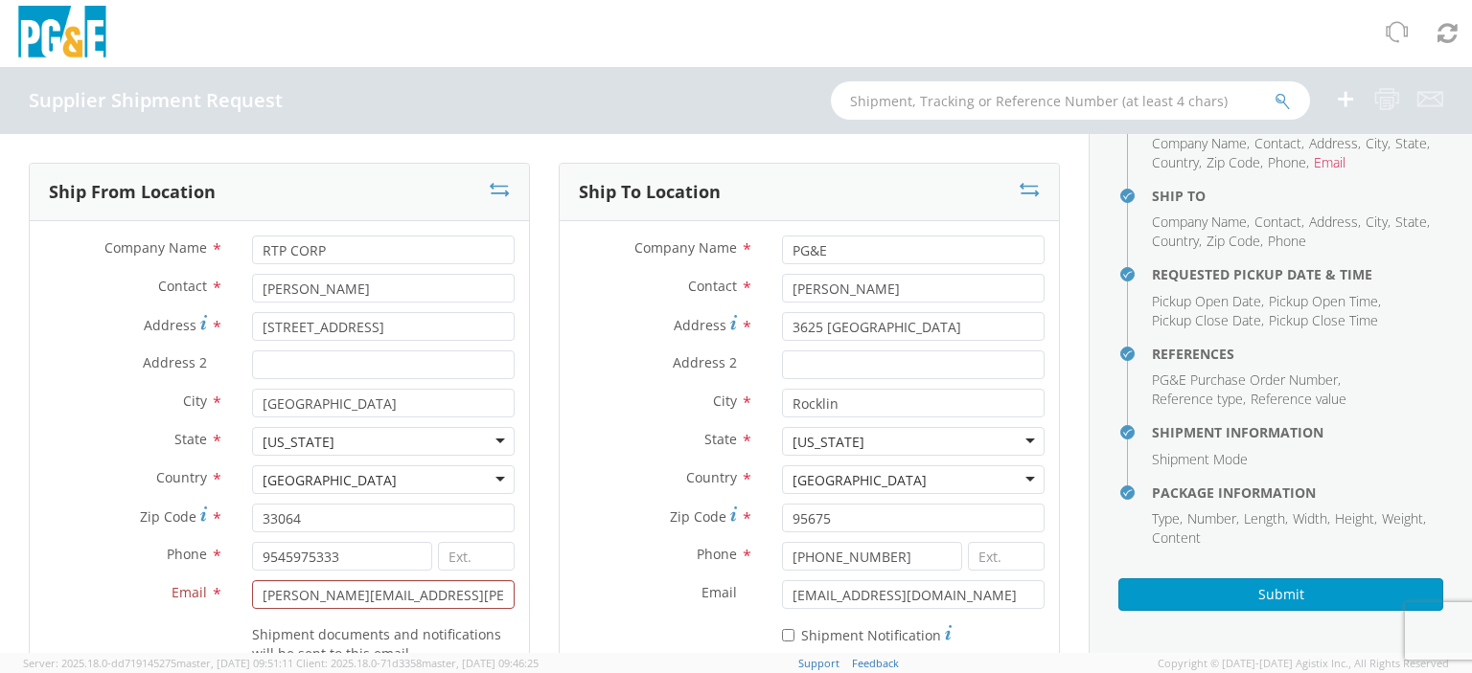
click at [42, 386] on div "Address 2 *" at bounding box center [279, 370] width 499 height 38
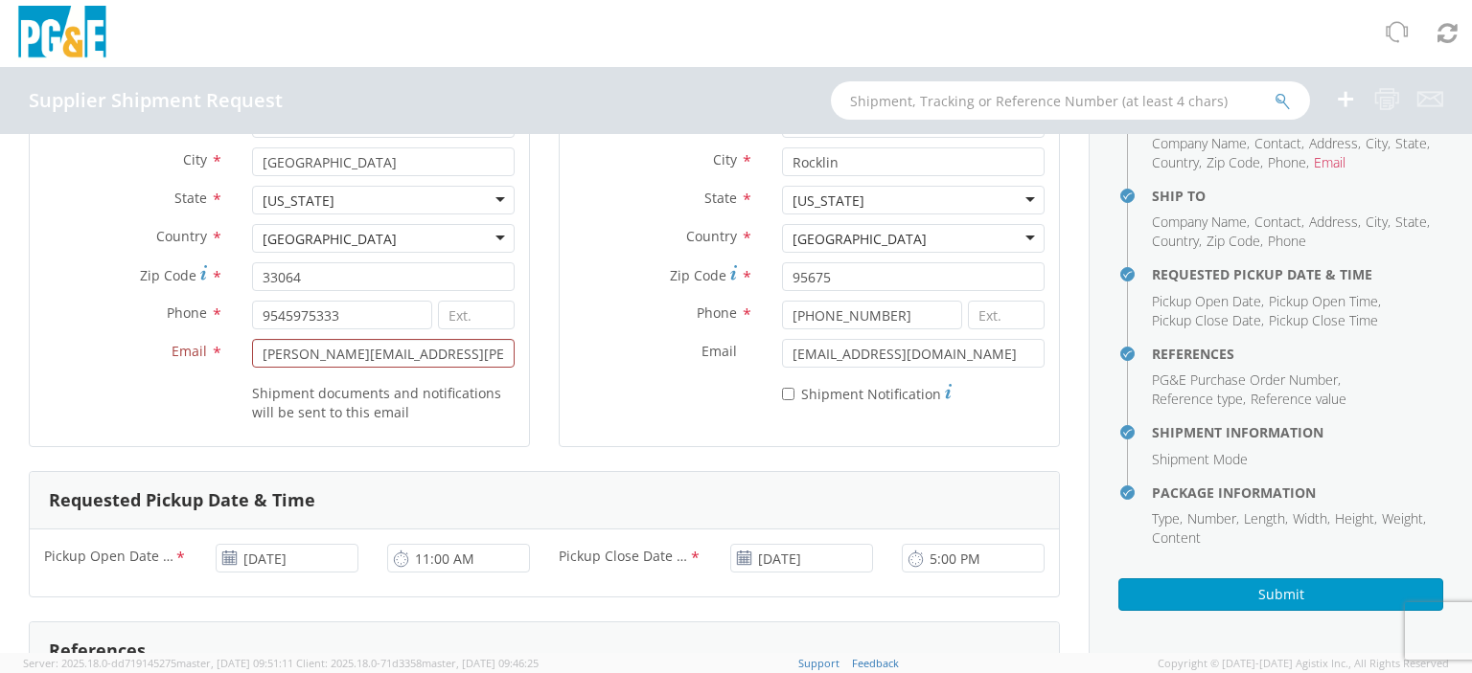
scroll to position [96, 0]
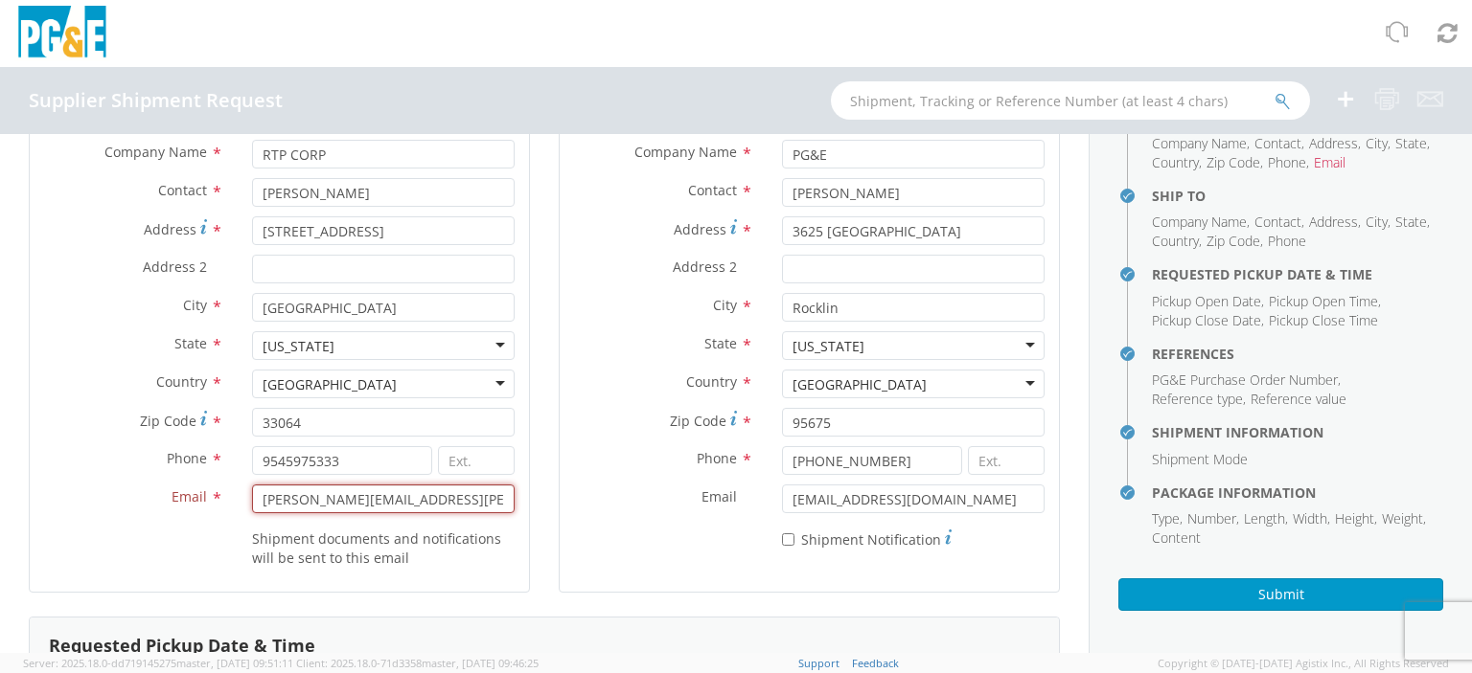
drag, startPoint x: 479, startPoint y: 498, endPoint x: 203, endPoint y: 486, distance: 276.2
click at [203, 486] on div "Email * [PERSON_NAME][EMAIL_ADDRESS][PERSON_NAME][DOMAIN_NAME]" at bounding box center [279, 499] width 499 height 29
click at [137, 506] on label "Email *" at bounding box center [134, 497] width 208 height 25
click at [252, 506] on input "[PERSON_NAME][EMAIL_ADDRESS][PERSON_NAME][DOMAIN_NAME]" at bounding box center [383, 499] width 262 height 29
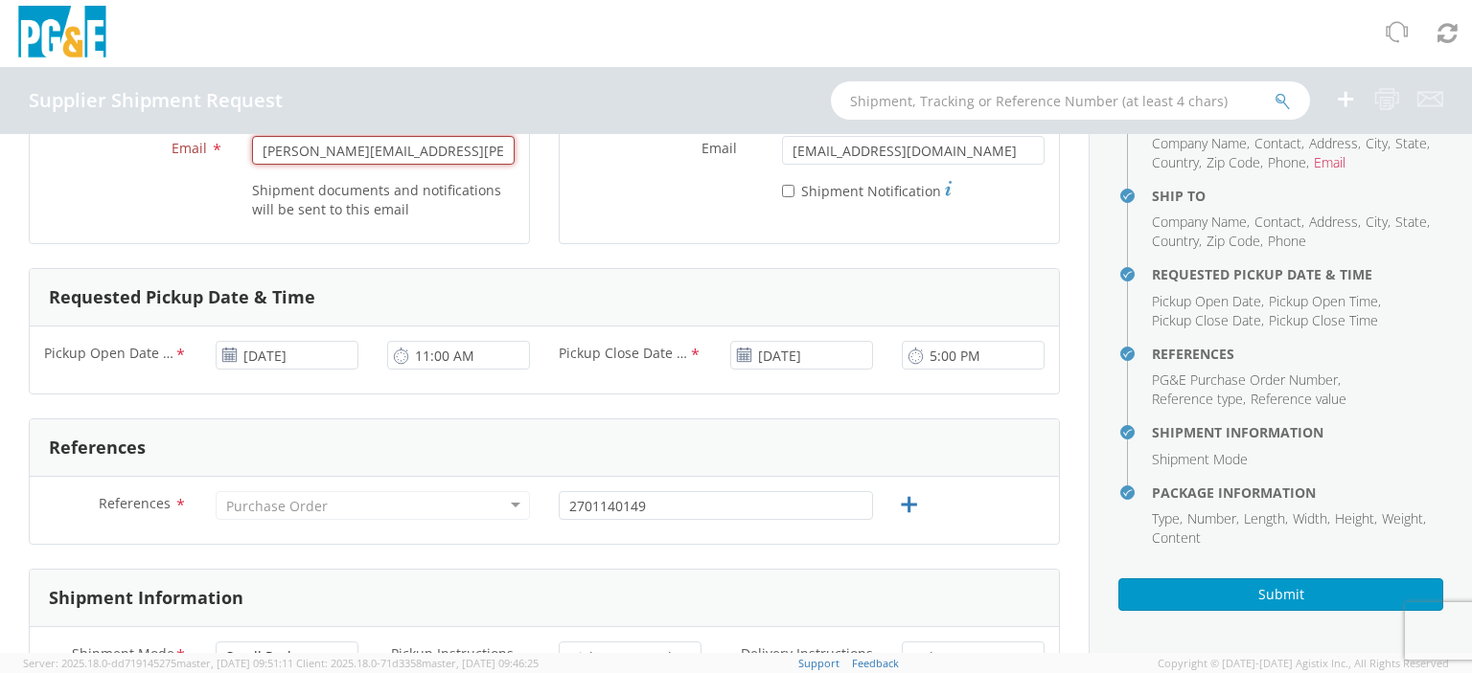
scroll to position [575, 0]
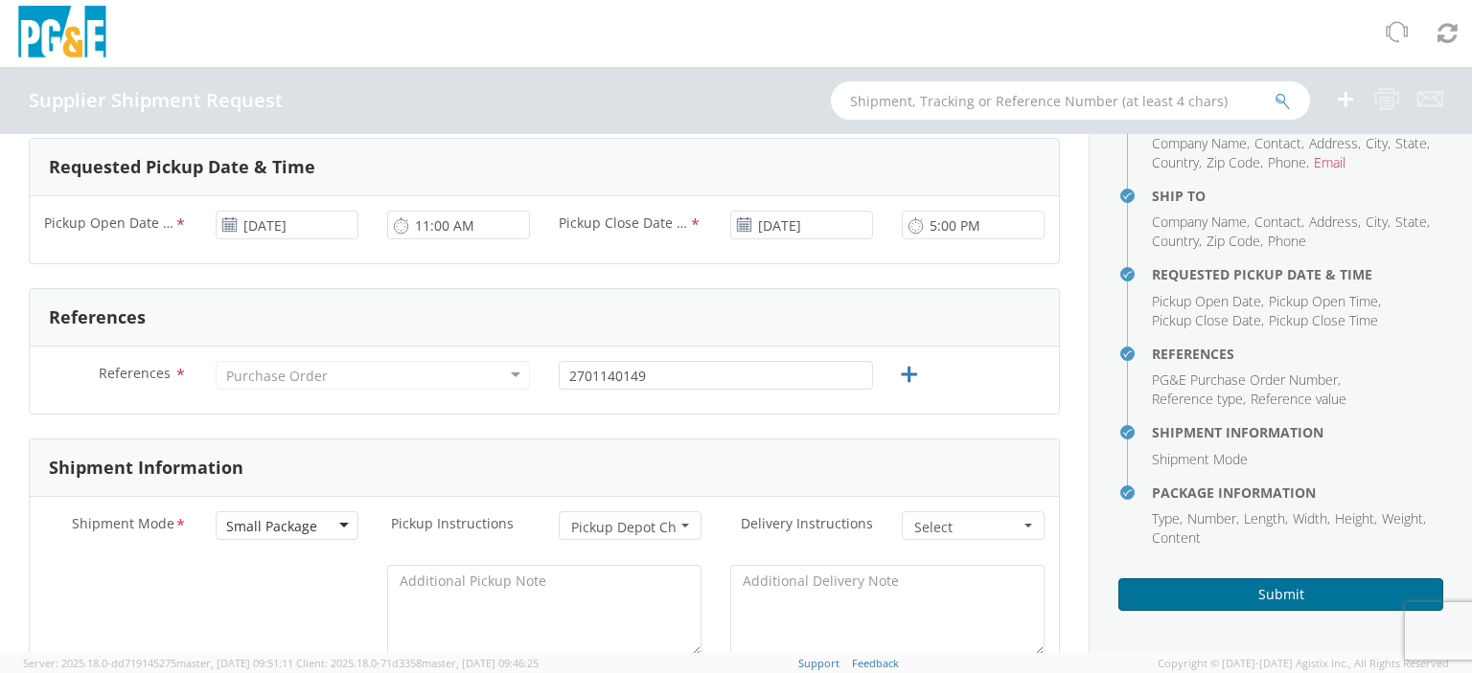
click at [1275, 585] on button "Submit" at bounding box center [1280, 595] width 325 height 33
click at [1268, 593] on button "Submit" at bounding box center [1280, 595] width 325 height 33
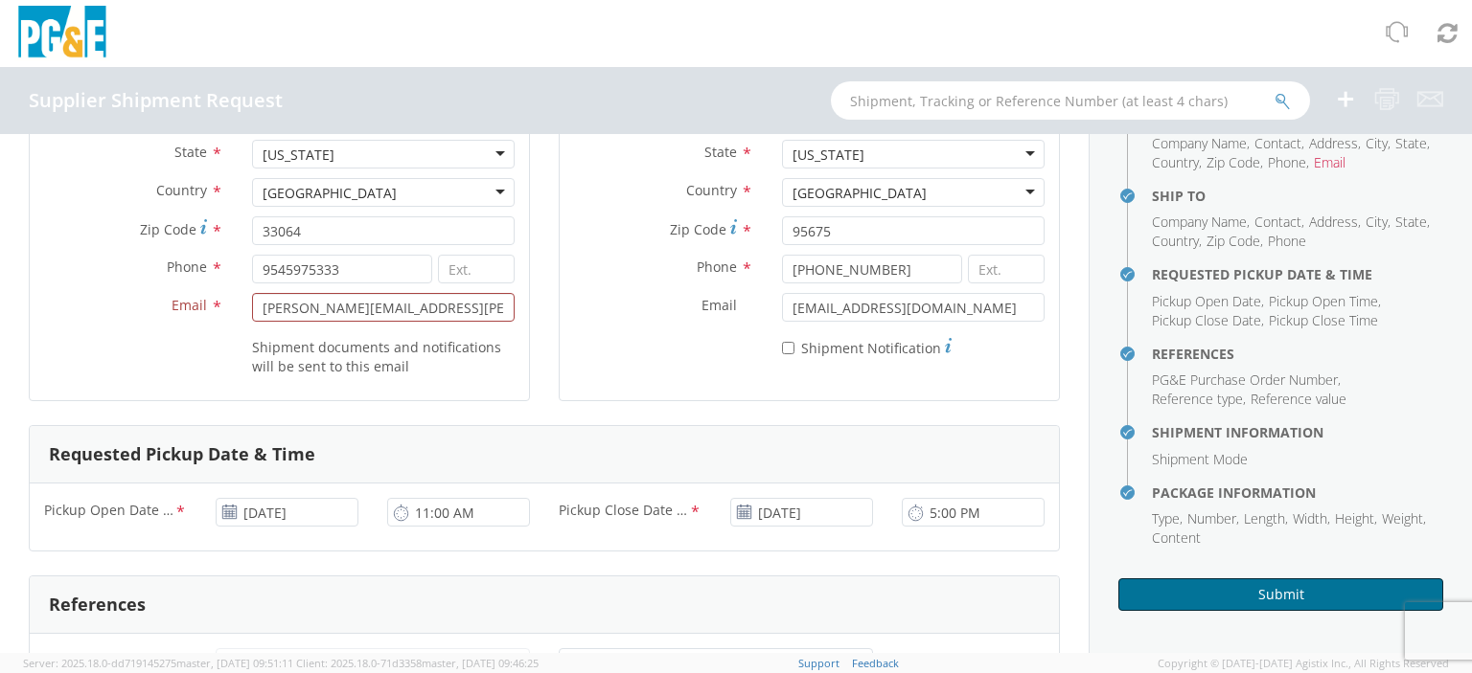
scroll to position [96, 0]
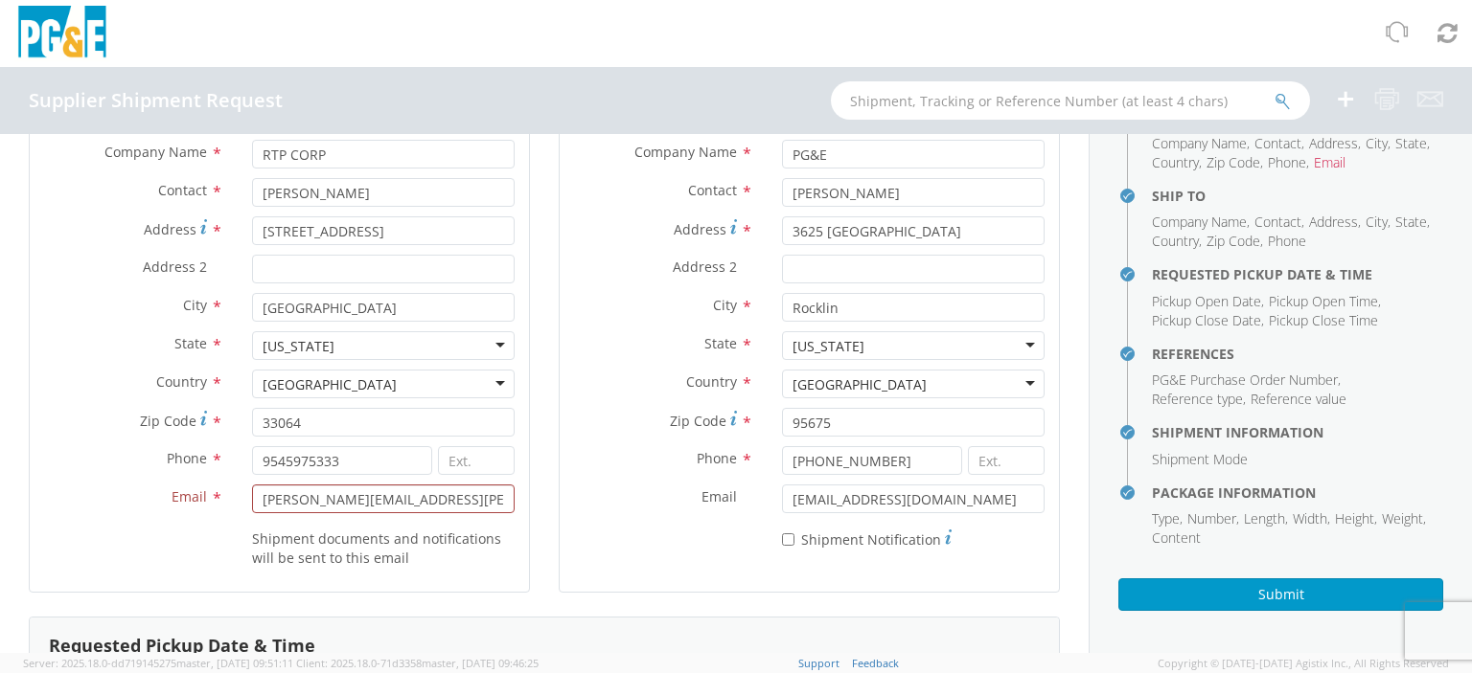
click at [96, 506] on label "Email *" at bounding box center [134, 497] width 208 height 25
click at [252, 506] on input "[PERSON_NAME][EMAIL_ADDRESS][PERSON_NAME][DOMAIN_NAME]" at bounding box center [383, 499] width 262 height 29
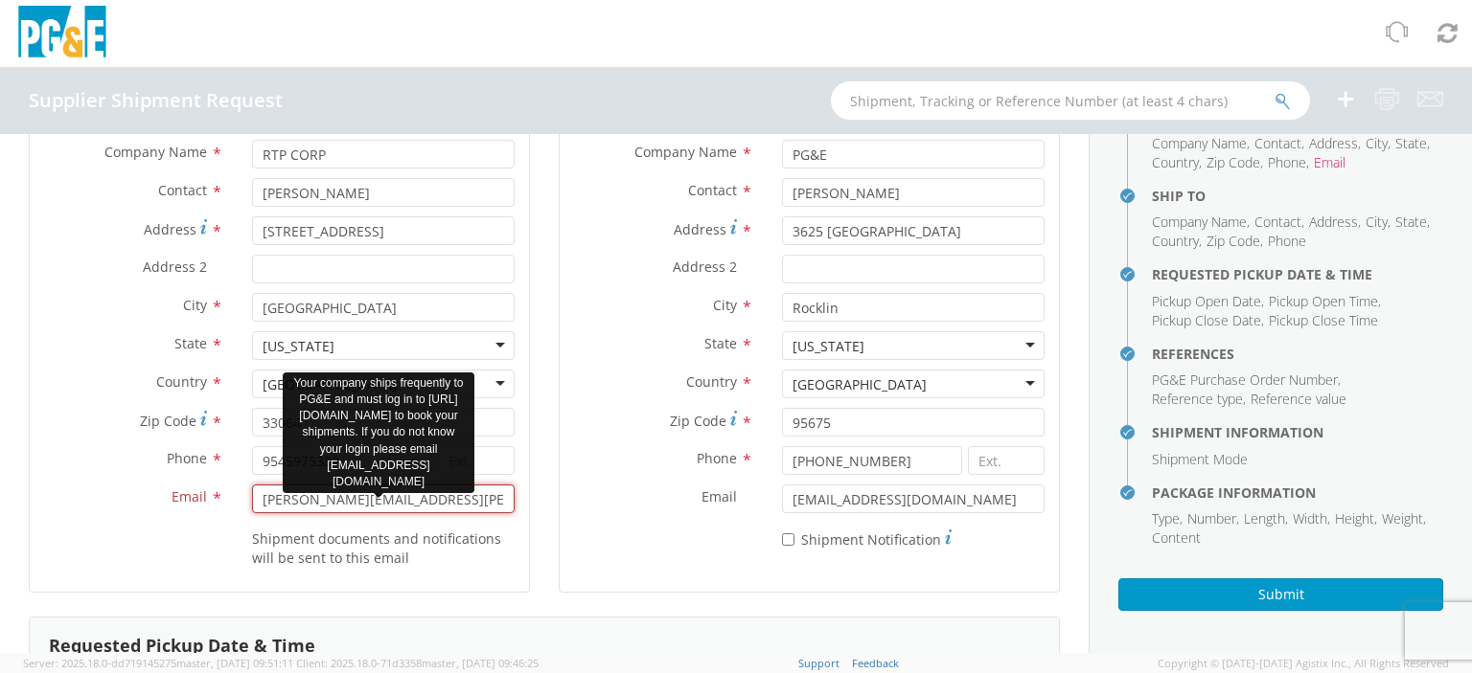
click at [425, 499] on input "[PERSON_NAME][EMAIL_ADDRESS][PERSON_NAME][DOMAIN_NAME]" at bounding box center [383, 499] width 262 height 29
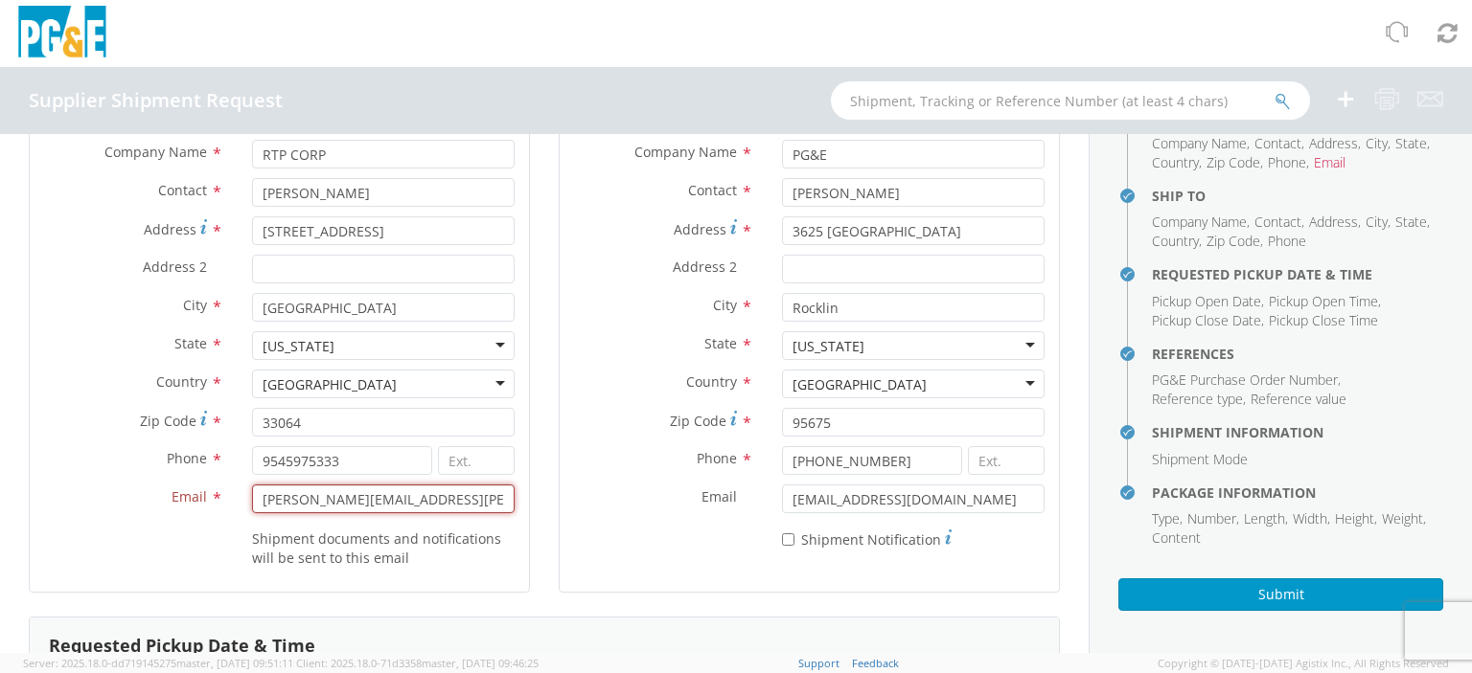
type input "[PERSON_NAME][EMAIL_ADDRESS][PERSON_NAME][DOMAIN_NAME]"
drag, startPoint x: 461, startPoint y: 502, endPoint x: 178, endPoint y: 459, distance: 285.9
click at [178, 459] on div "Company Name * RTP CORP Contact * [PERSON_NAME] Address * [GEOGRAPHIC_DATA] Add…" at bounding box center [279, 359] width 499 height 438
click at [299, 500] on input "Email *" at bounding box center [383, 499] width 262 height 29
type input "s"
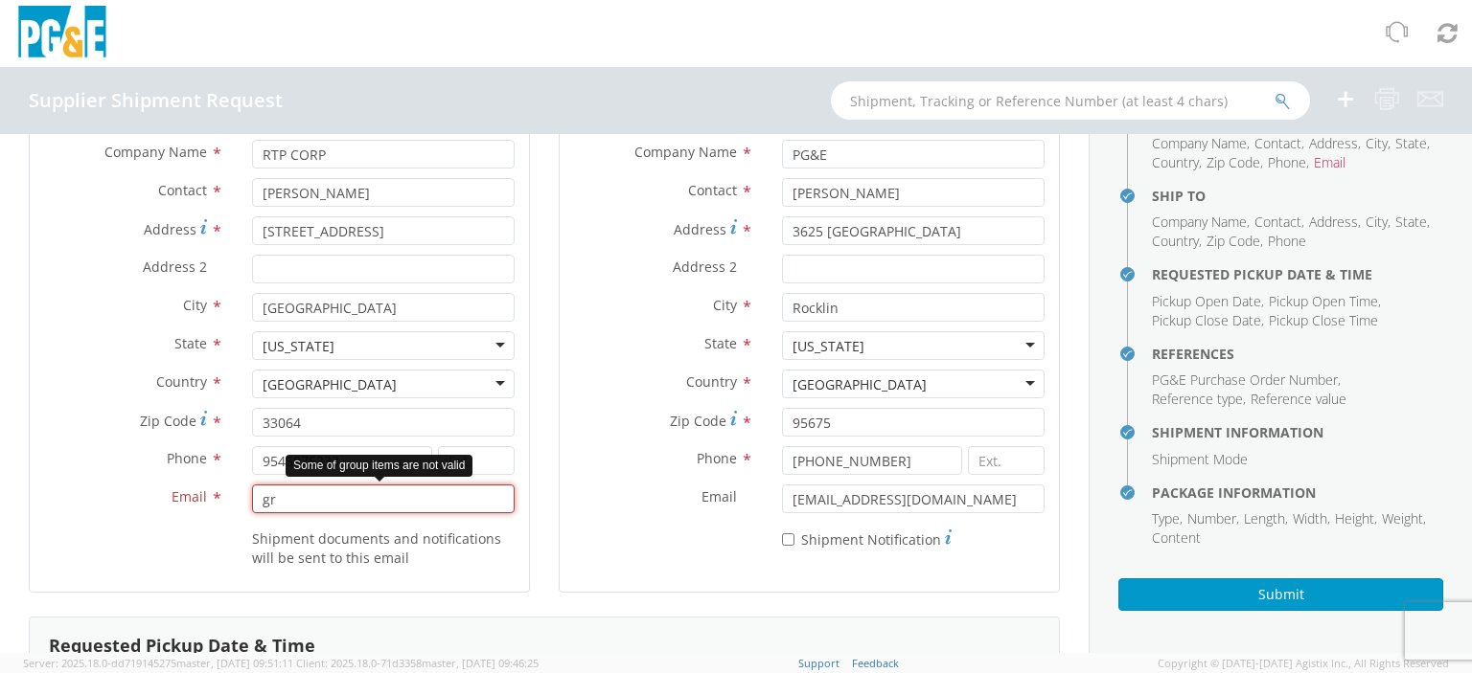
type input "g"
click at [112, 534] on div "Shipment documents and notifications will be sent to this email" at bounding box center [279, 545] width 499 height 45
click at [340, 505] on input "Email *" at bounding box center [383, 499] width 262 height 29
type input "[PERSON_NAME][EMAIL_ADDRESS][PERSON_NAME][DOMAIN_NAME]"
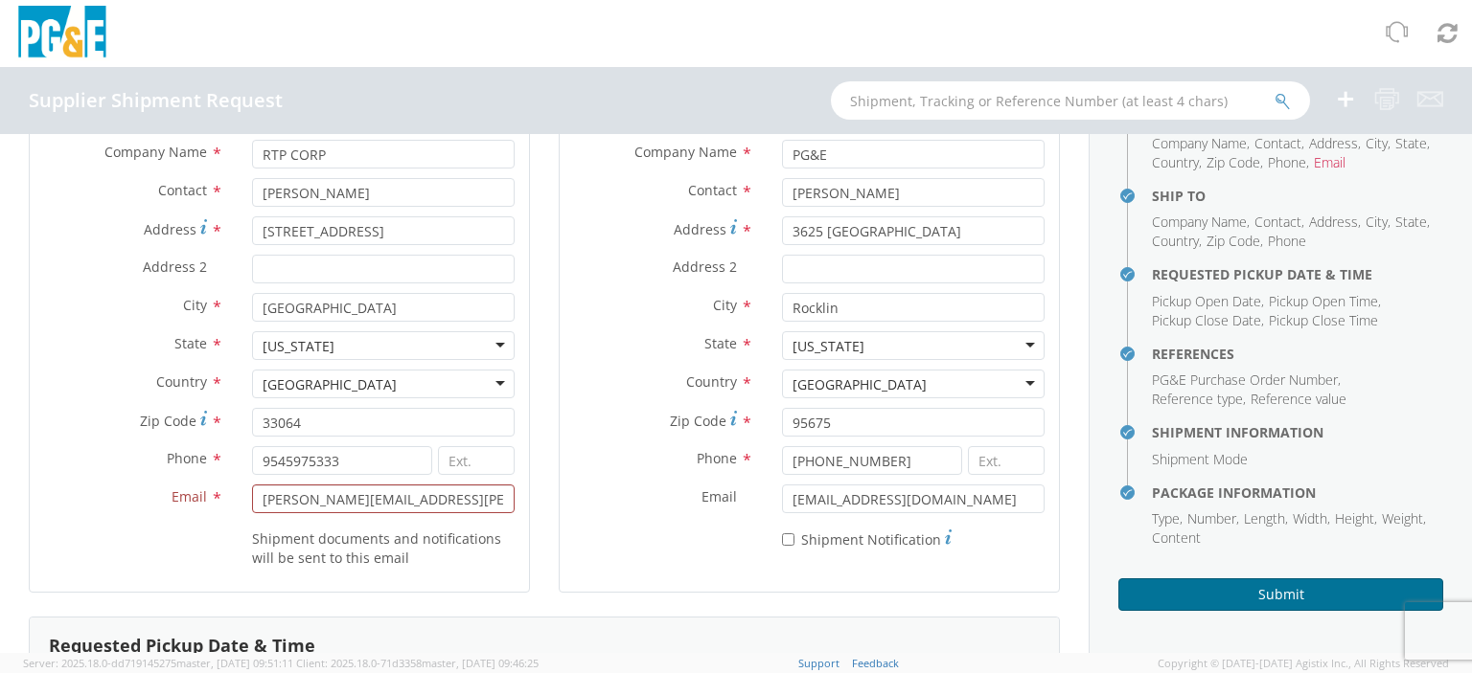
click at [1286, 597] on button "Submit" at bounding box center [1280, 595] width 325 height 33
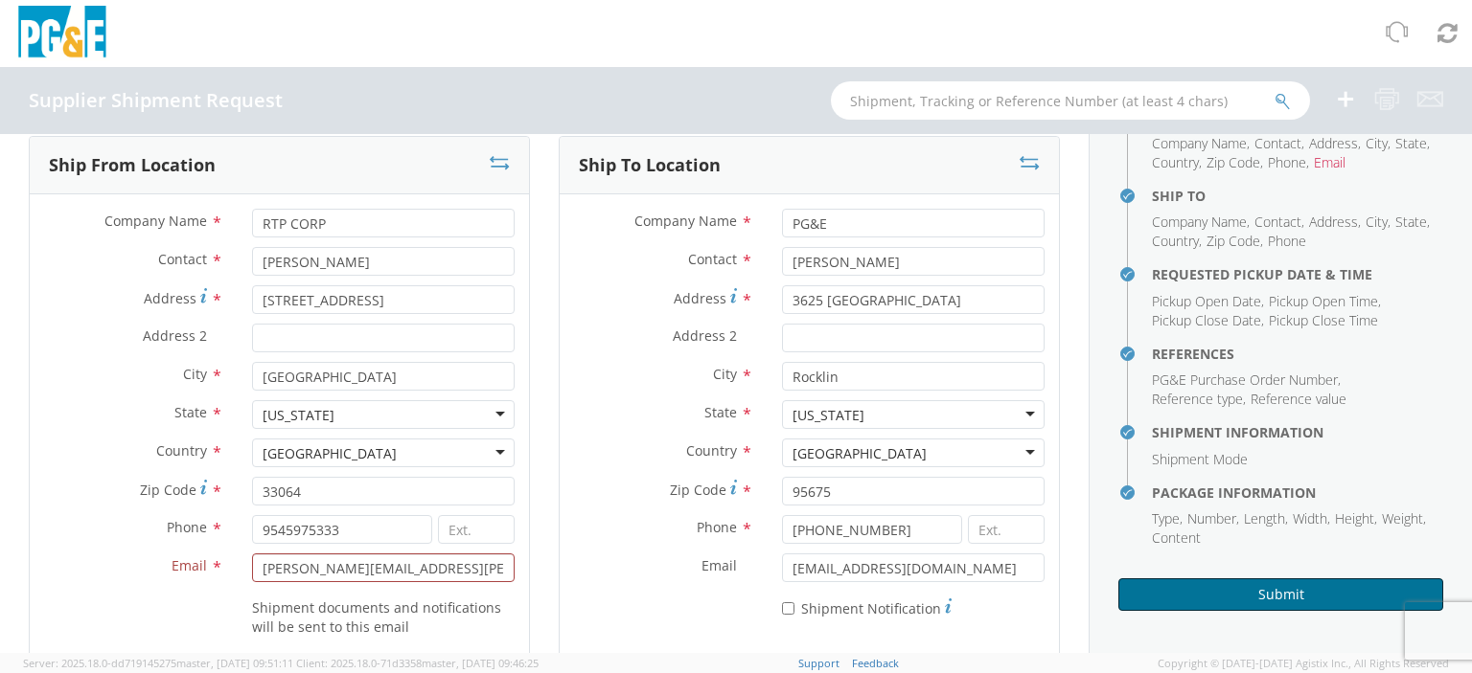
scroll to position [0, 0]
